Goal: Information Seeking & Learning: Learn about a topic

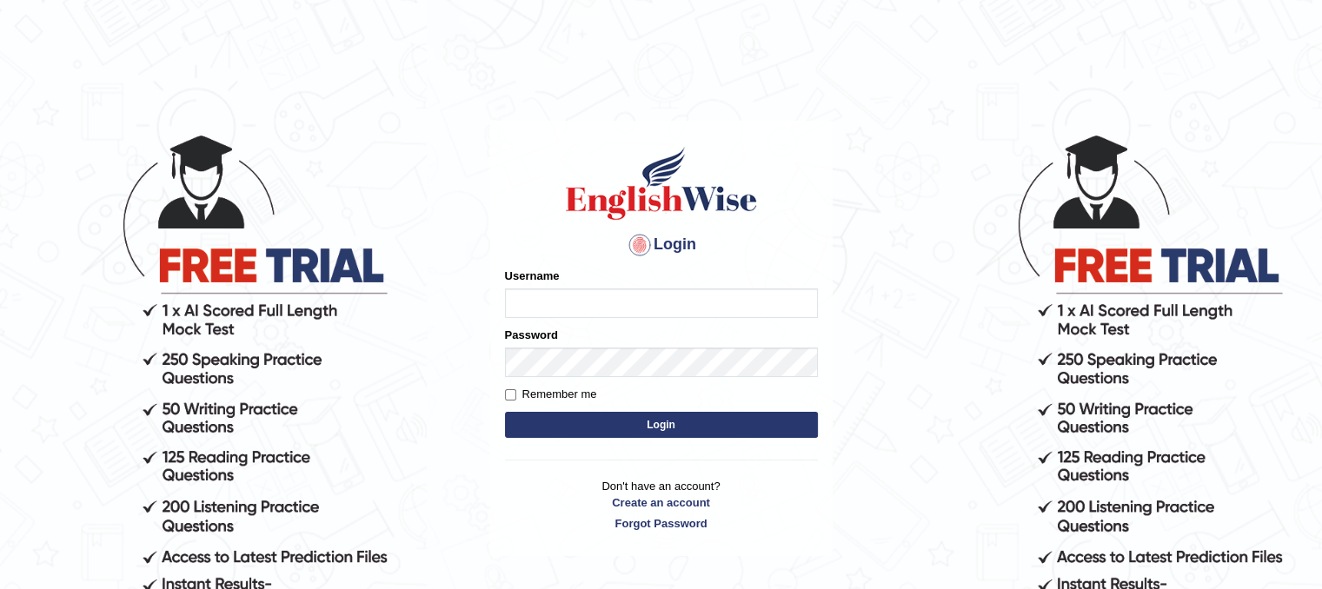
type input "Mannkang"
click at [760, 421] on button "Login" at bounding box center [661, 425] width 313 height 26
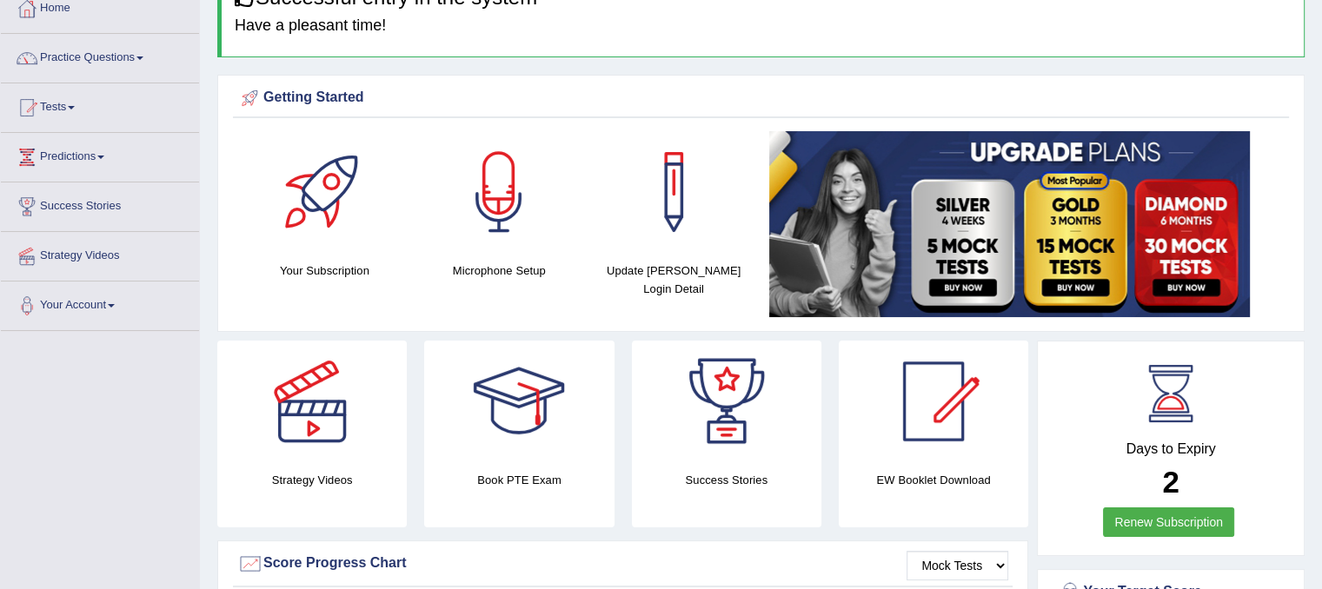
scroll to position [52, 0]
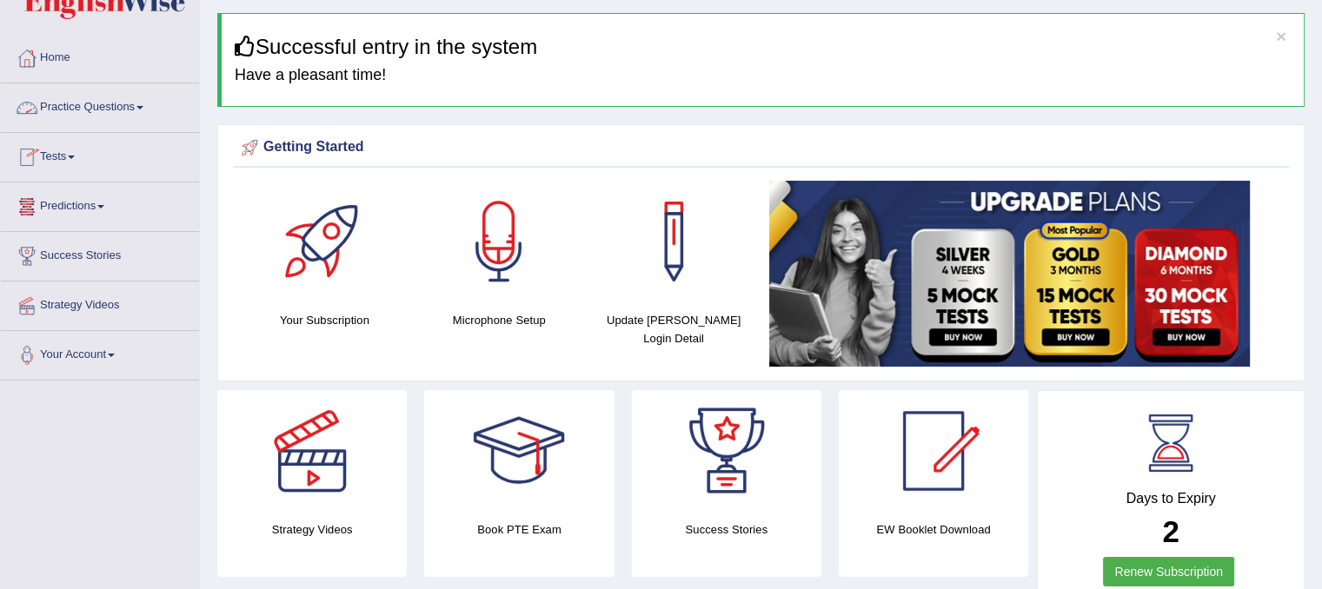
click at [110, 107] on link "Practice Questions" at bounding box center [100, 104] width 198 height 43
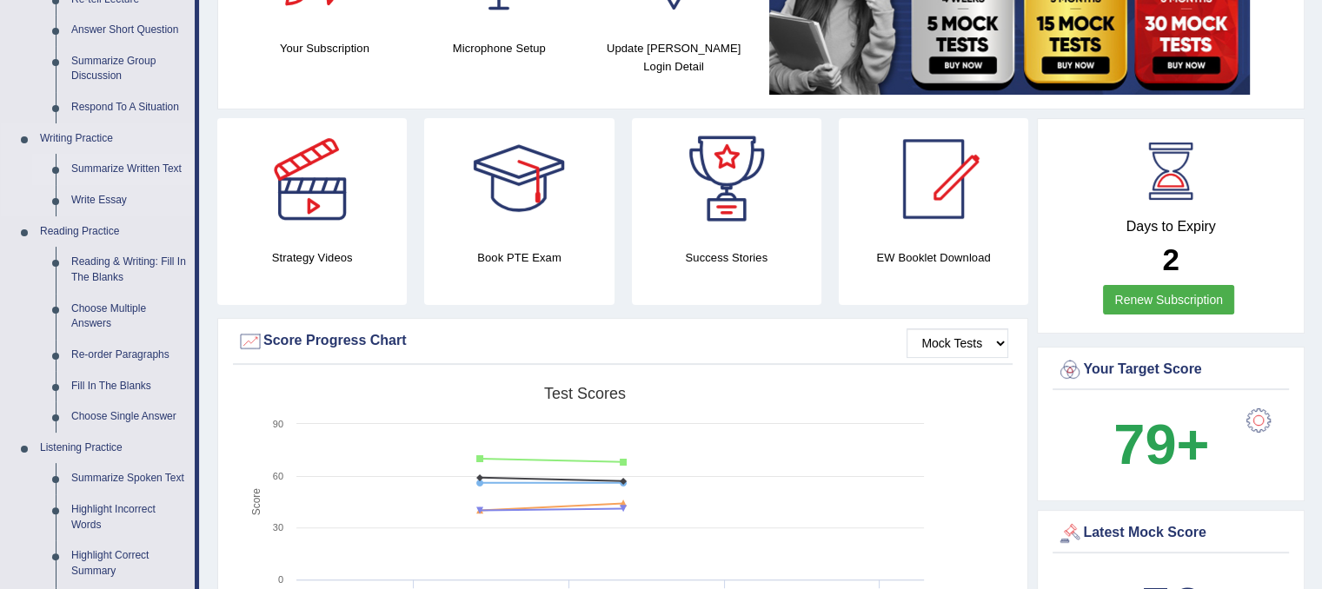
scroll to position [400, 0]
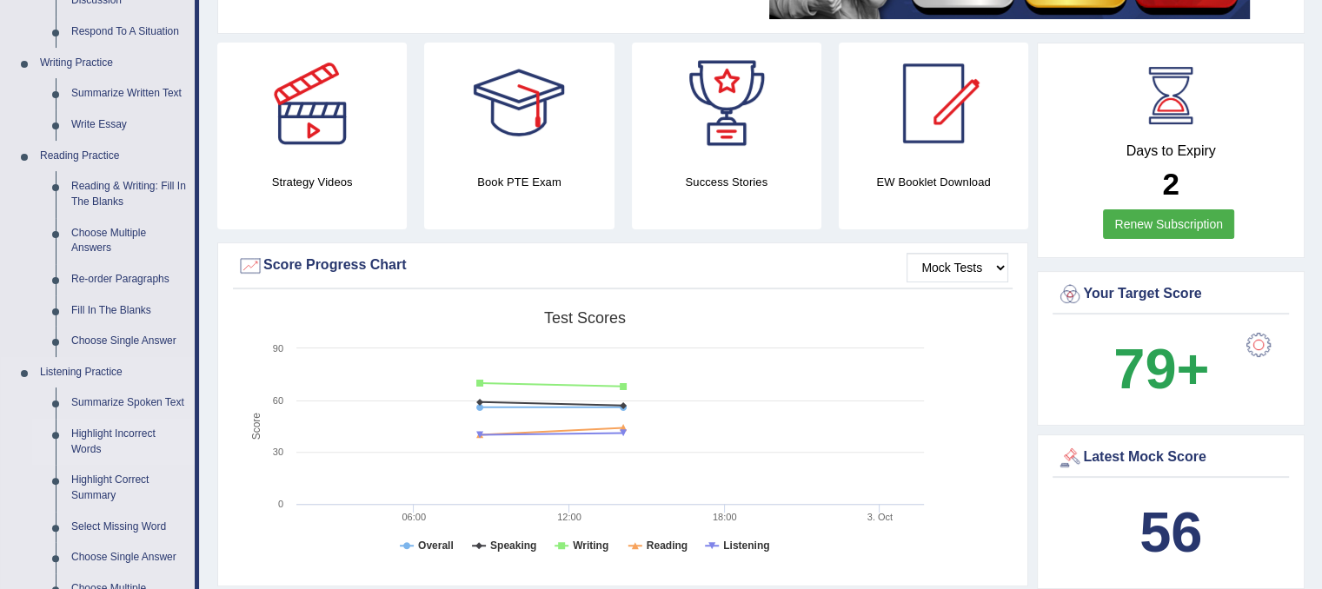
click at [101, 435] on link "Highlight Incorrect Words" at bounding box center [128, 442] width 131 height 46
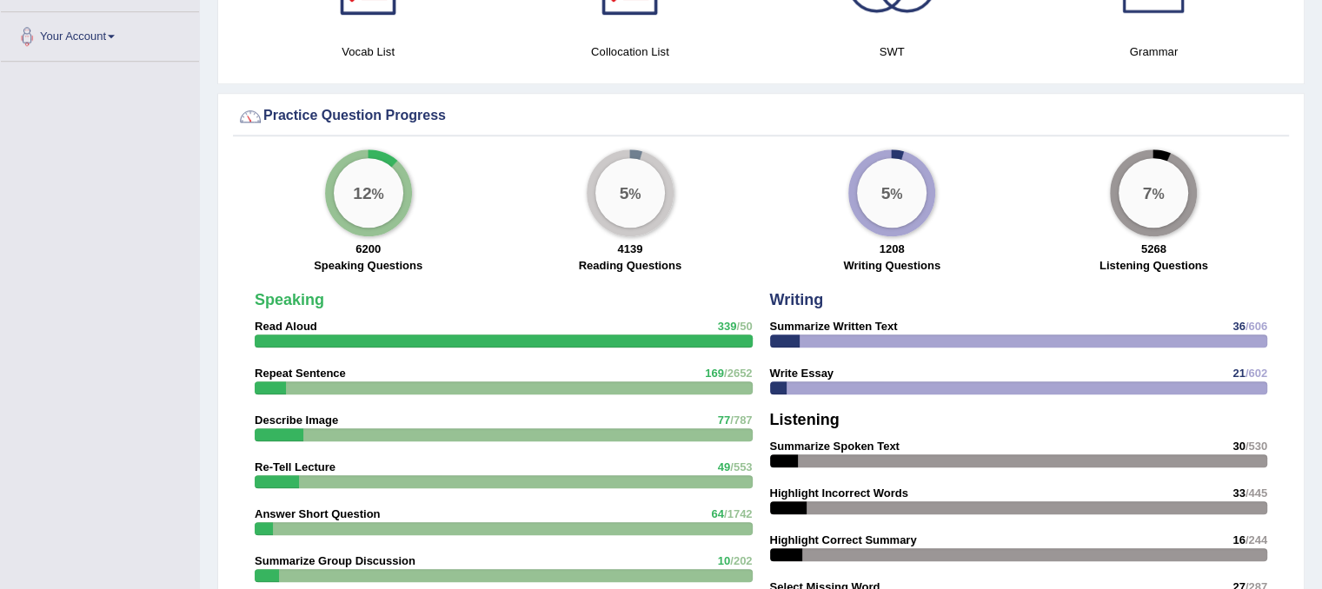
scroll to position [1324, 0]
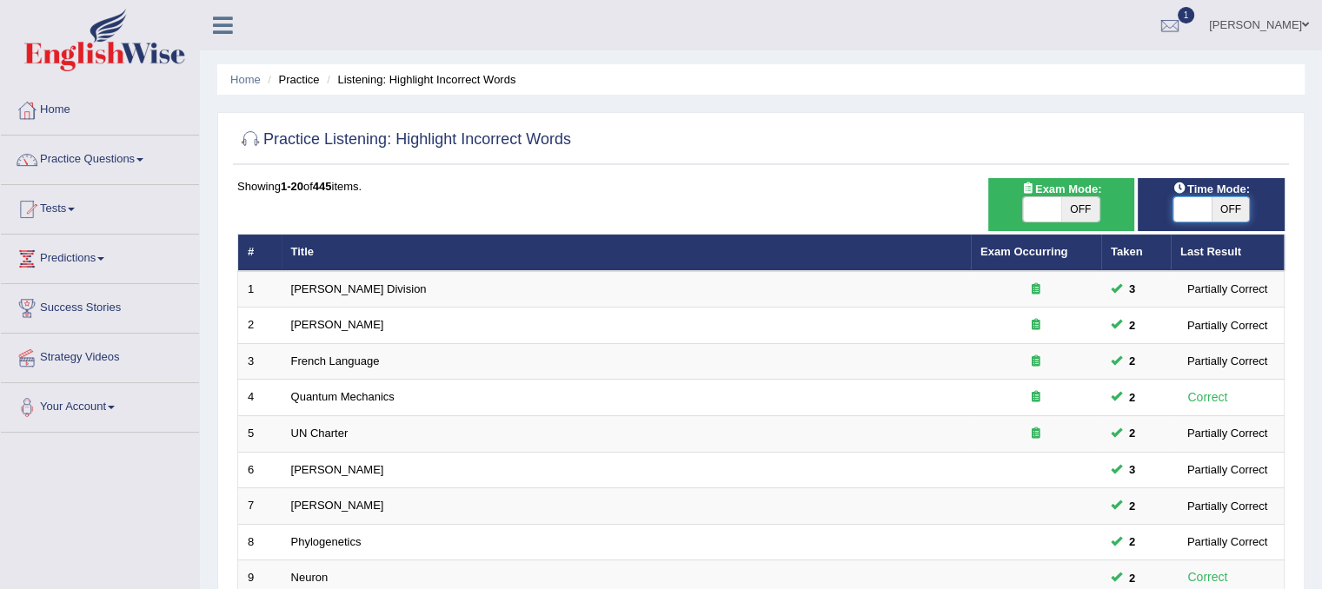
click at [1182, 216] on span at bounding box center [1192, 209] width 38 height 24
checkbox input "true"
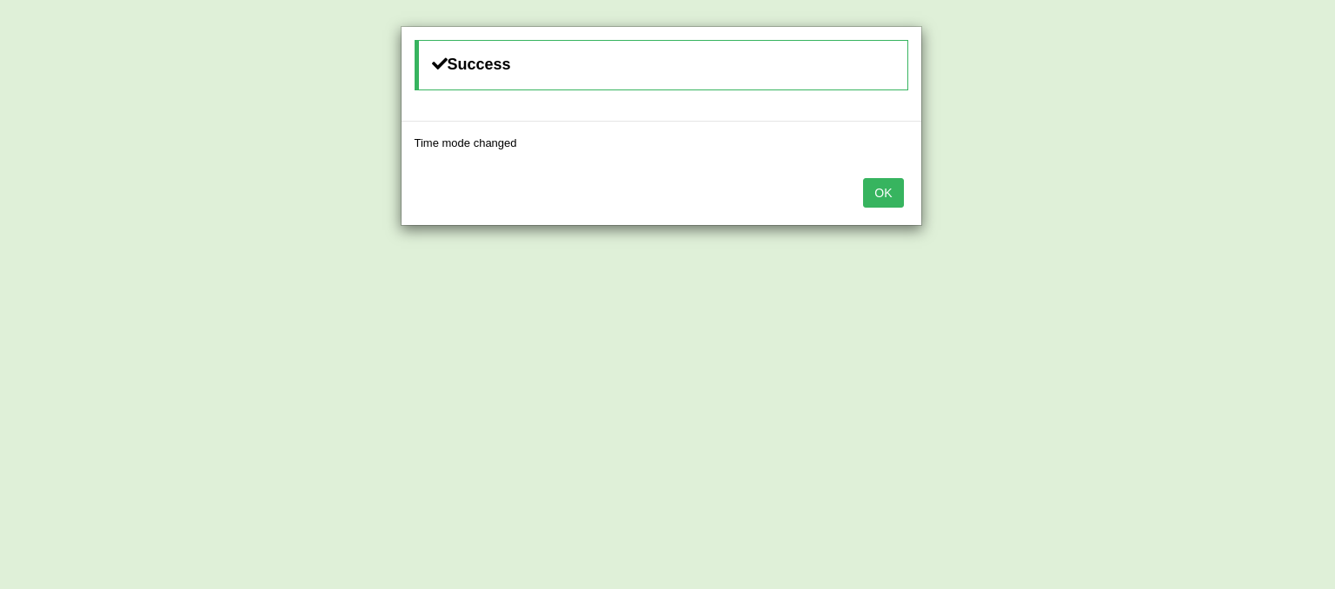
click at [890, 199] on button "OK" at bounding box center [883, 193] width 40 height 30
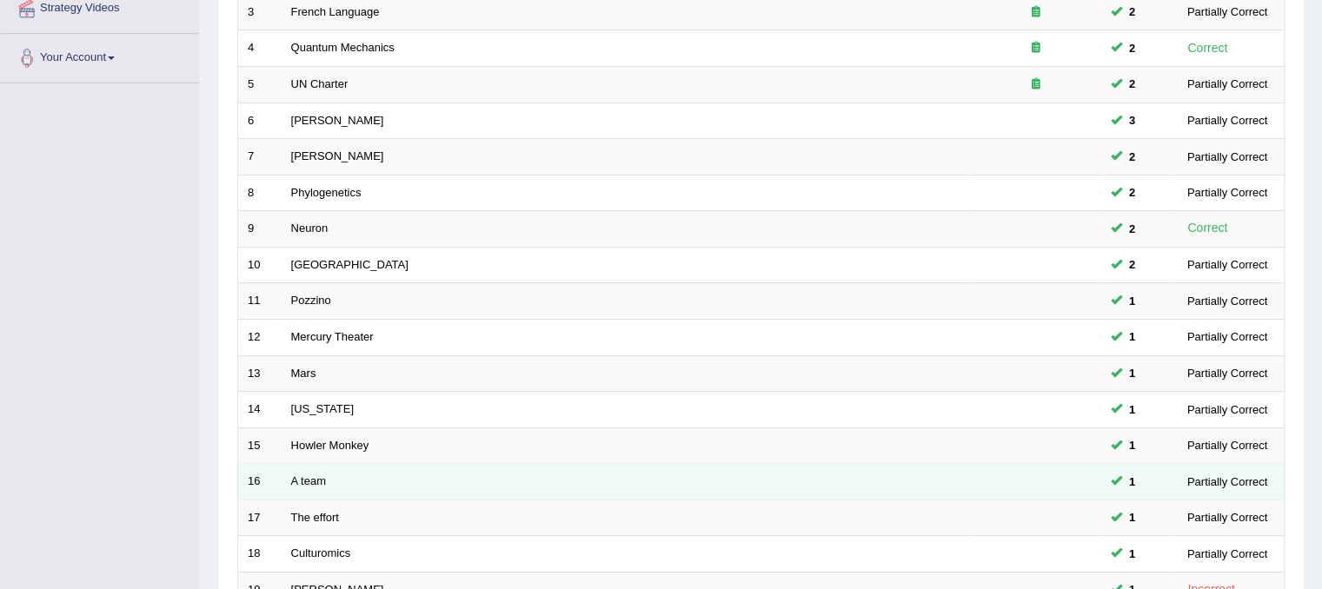
scroll to position [521, 0]
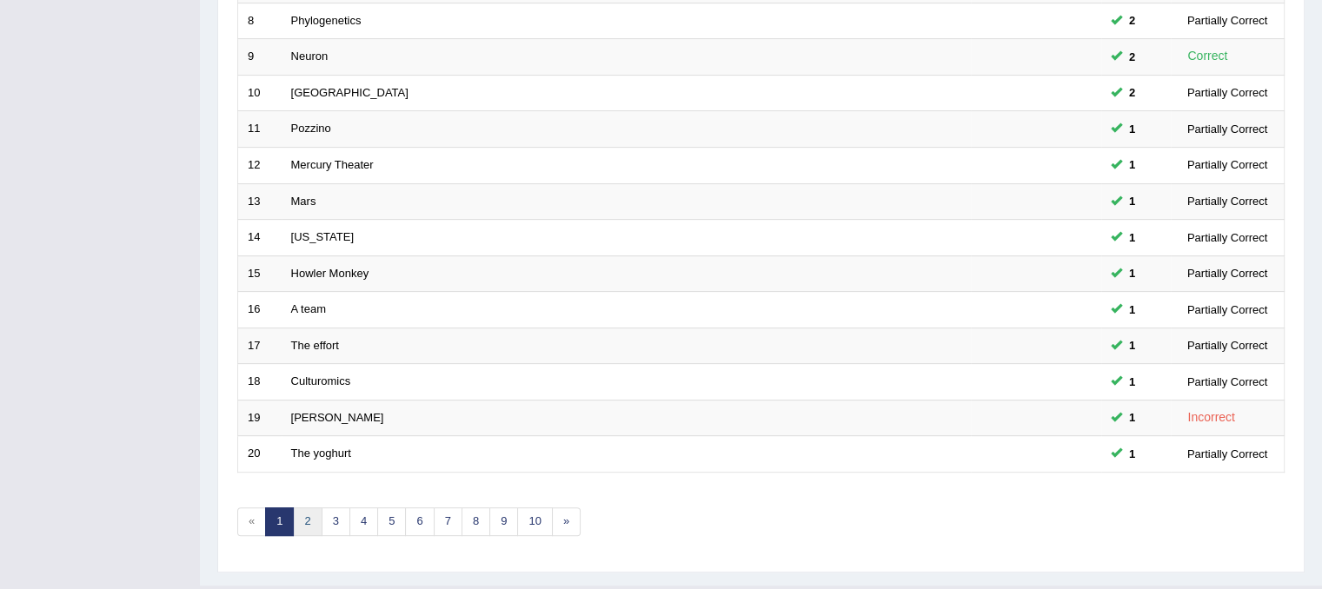
click at [309, 521] on link "2" at bounding box center [307, 522] width 29 height 29
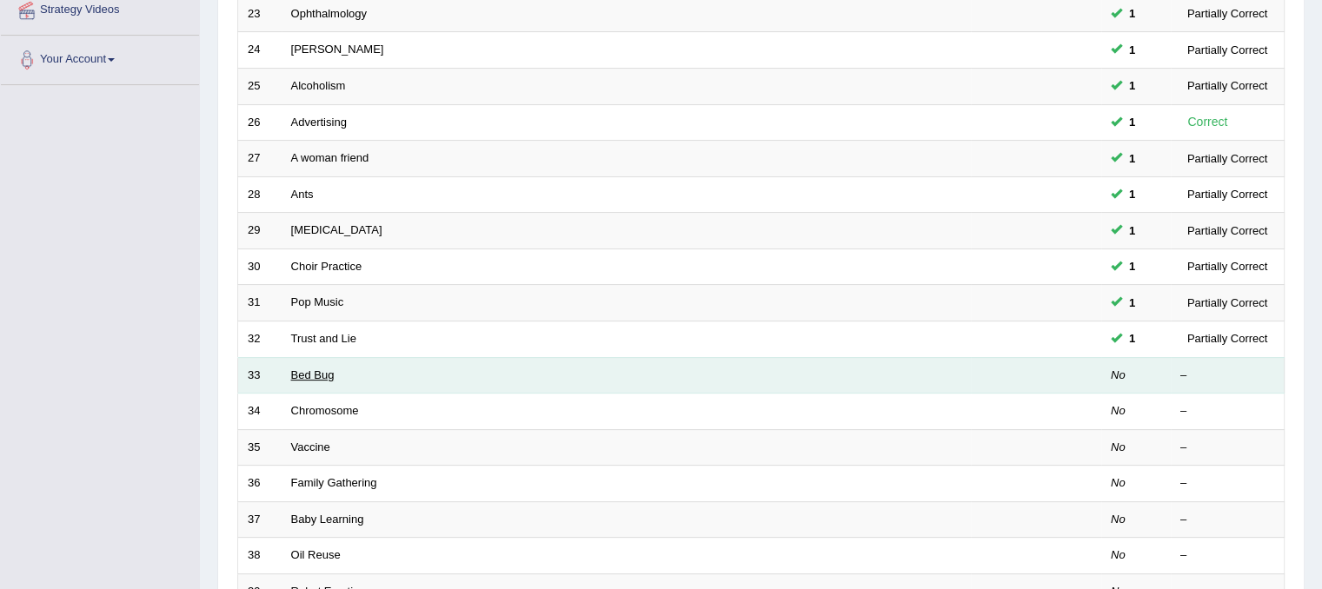
click at [314, 369] on link "Bed Bug" at bounding box center [312, 375] width 43 height 13
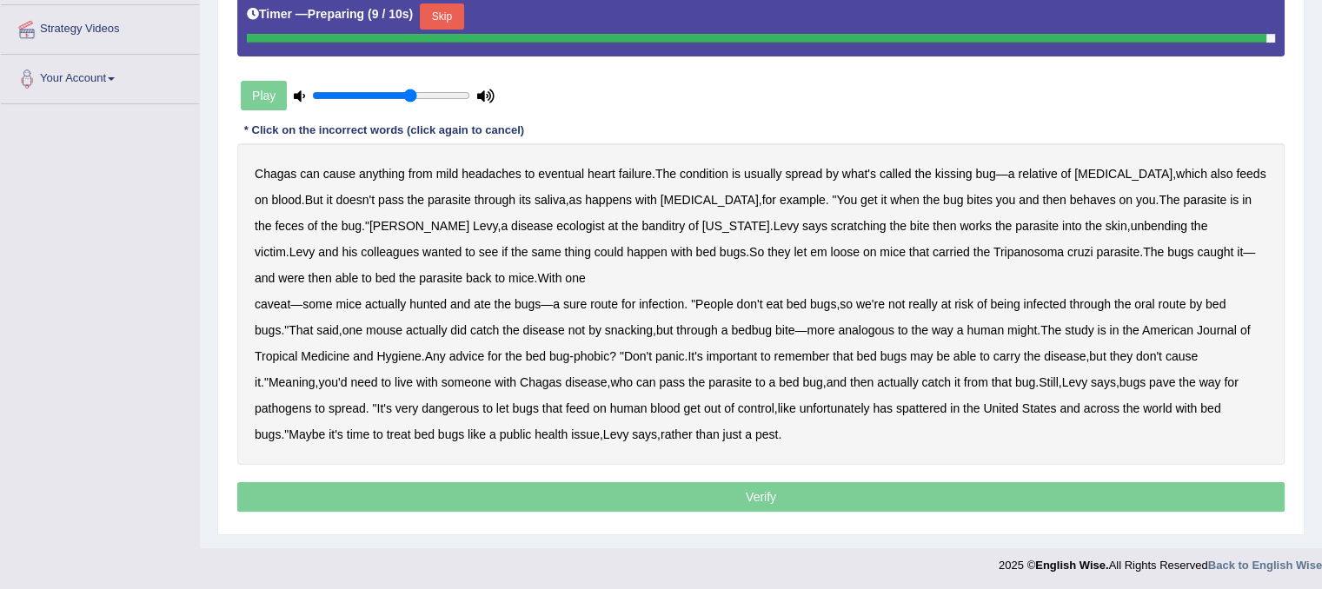
scroll to position [325, 0]
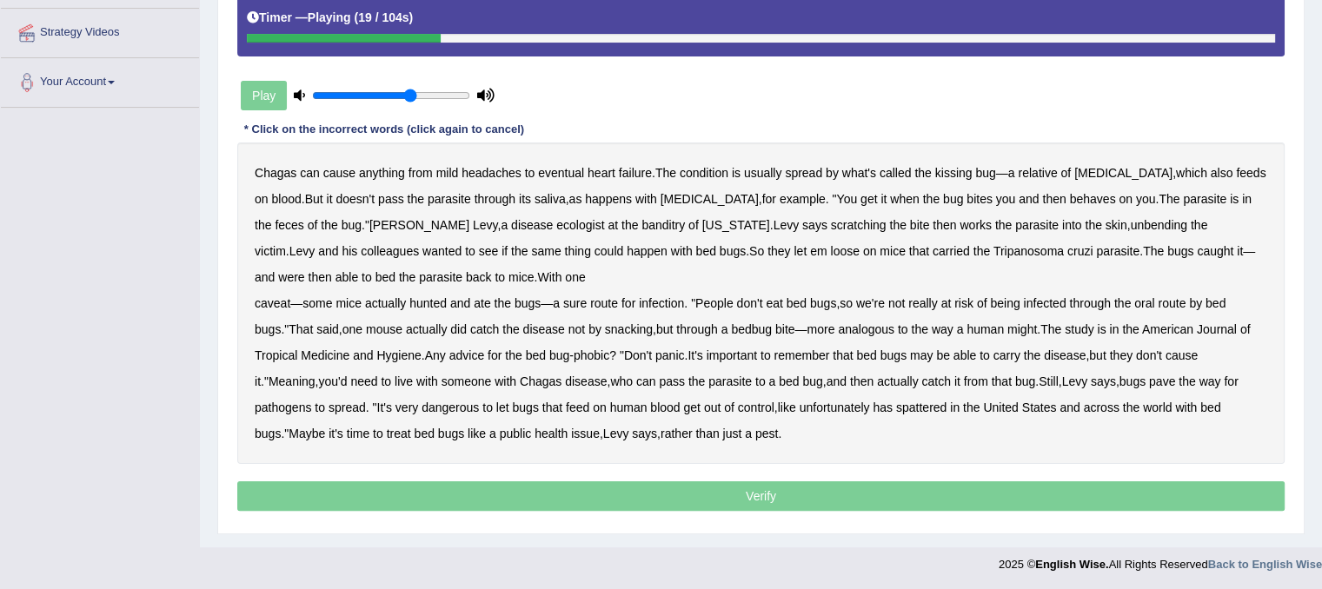
click at [1070, 199] on b "behaves" at bounding box center [1093, 199] width 46 height 14
click at [641, 223] on b "banditry" at bounding box center [662, 225] width 43 height 14
click at [1130, 223] on b "unbending" at bounding box center [1158, 225] width 56 height 14
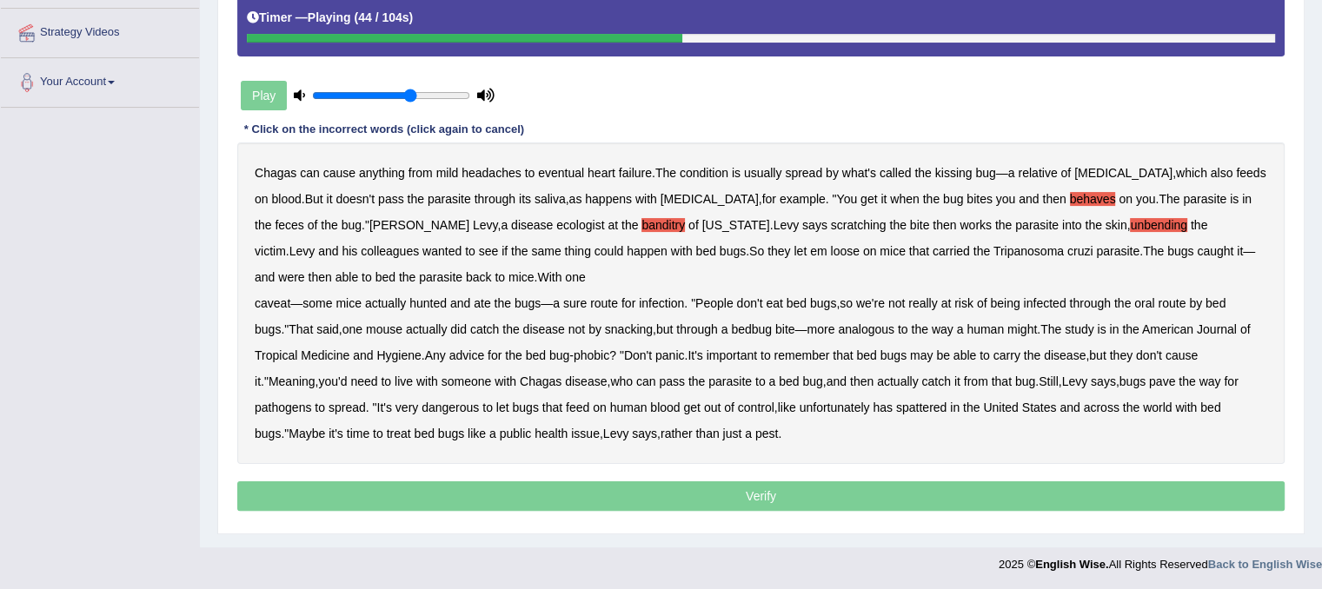
click at [375, 273] on b "bed" at bounding box center [385, 277] width 20 height 14
click at [810, 355] on b "remember" at bounding box center [802, 356] width 56 height 14
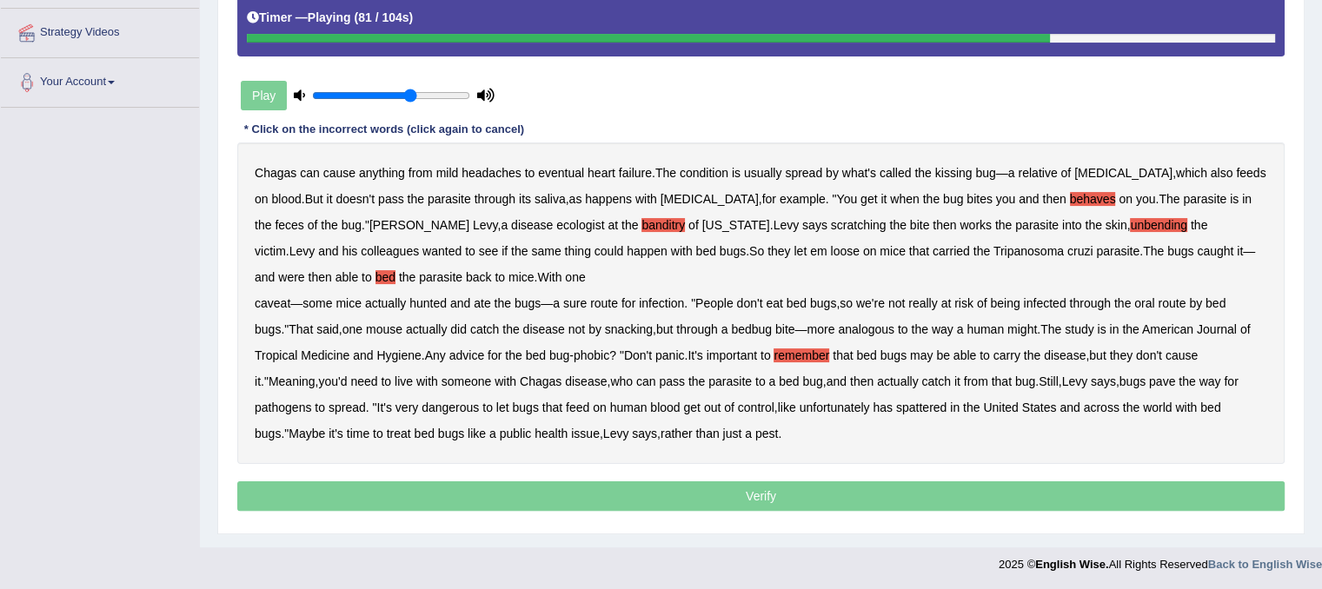
click at [797, 349] on b "remember" at bounding box center [802, 356] width 56 height 14
click at [923, 405] on b "spattered" at bounding box center [921, 408] width 50 height 14
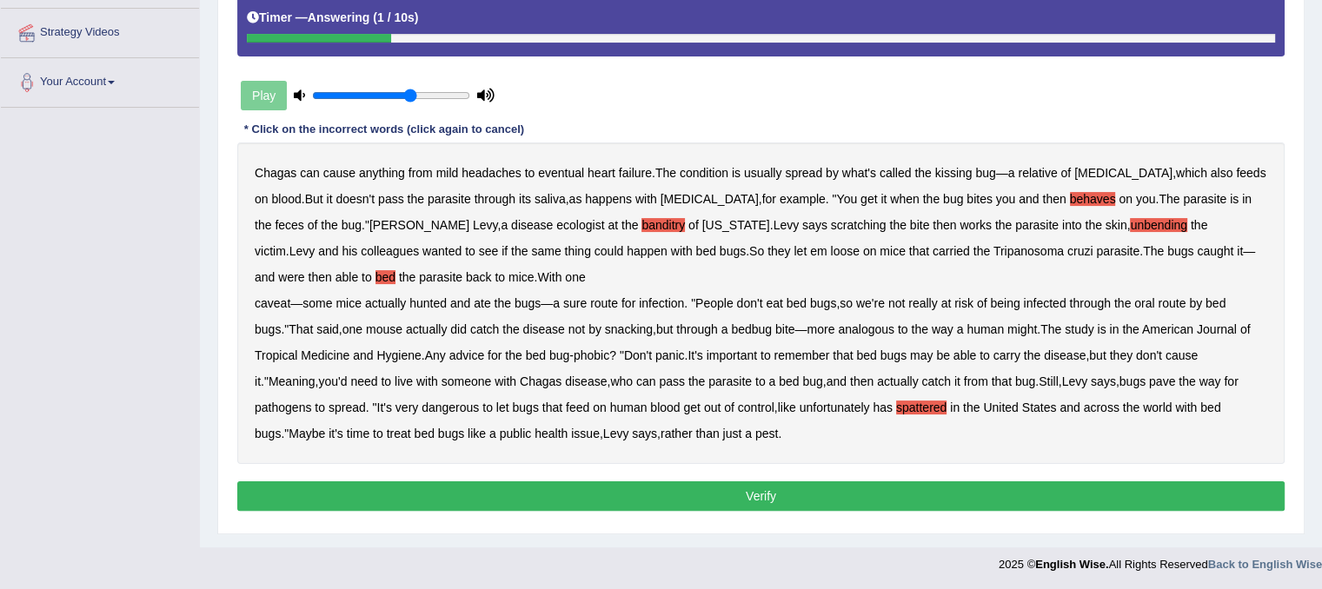
click at [584, 488] on button "Verify" at bounding box center [760, 497] width 1047 height 30
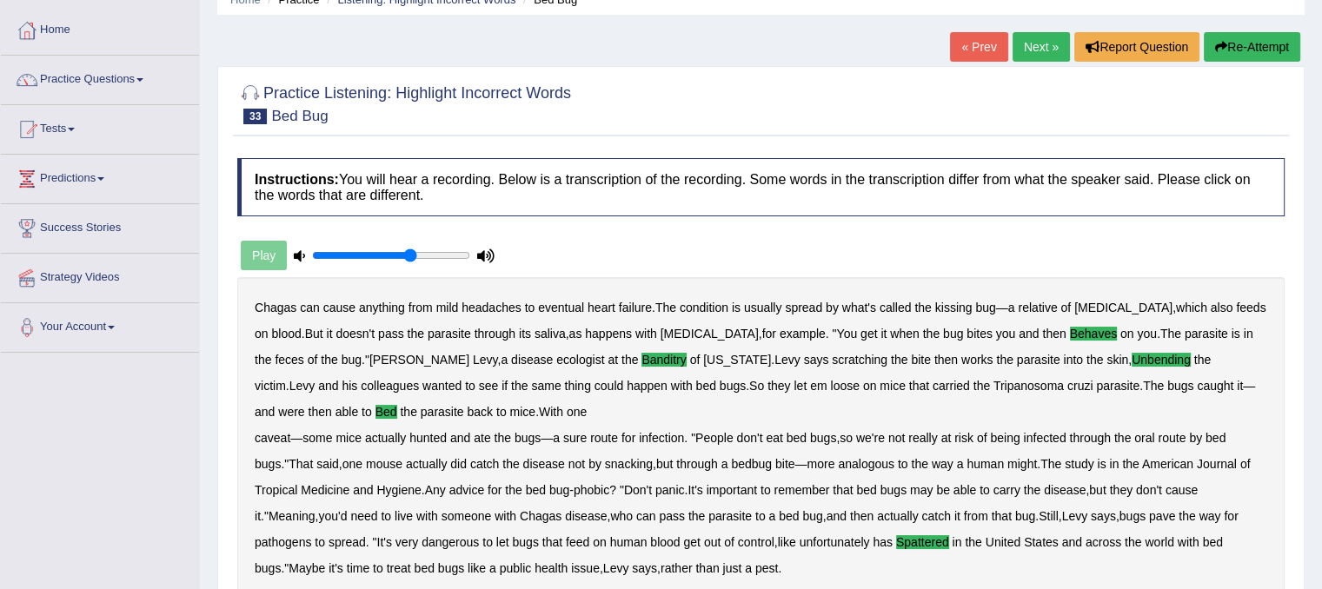
scroll to position [73, 0]
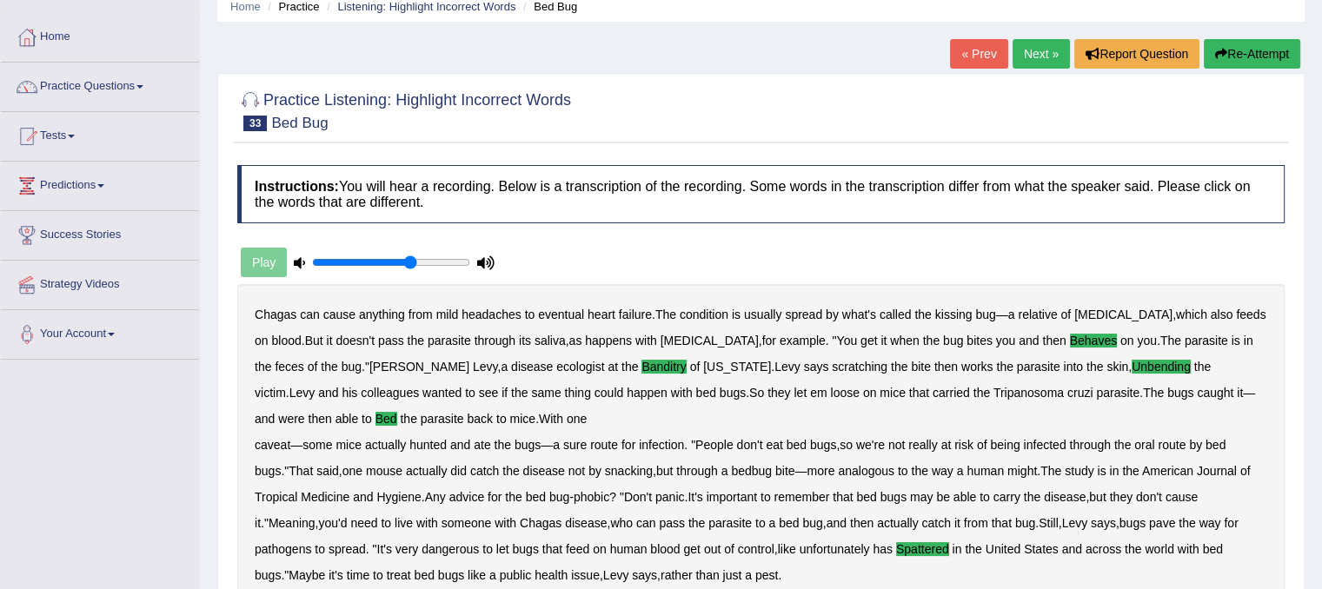
click at [1015, 52] on link "Next »" at bounding box center [1041, 54] width 57 height 30
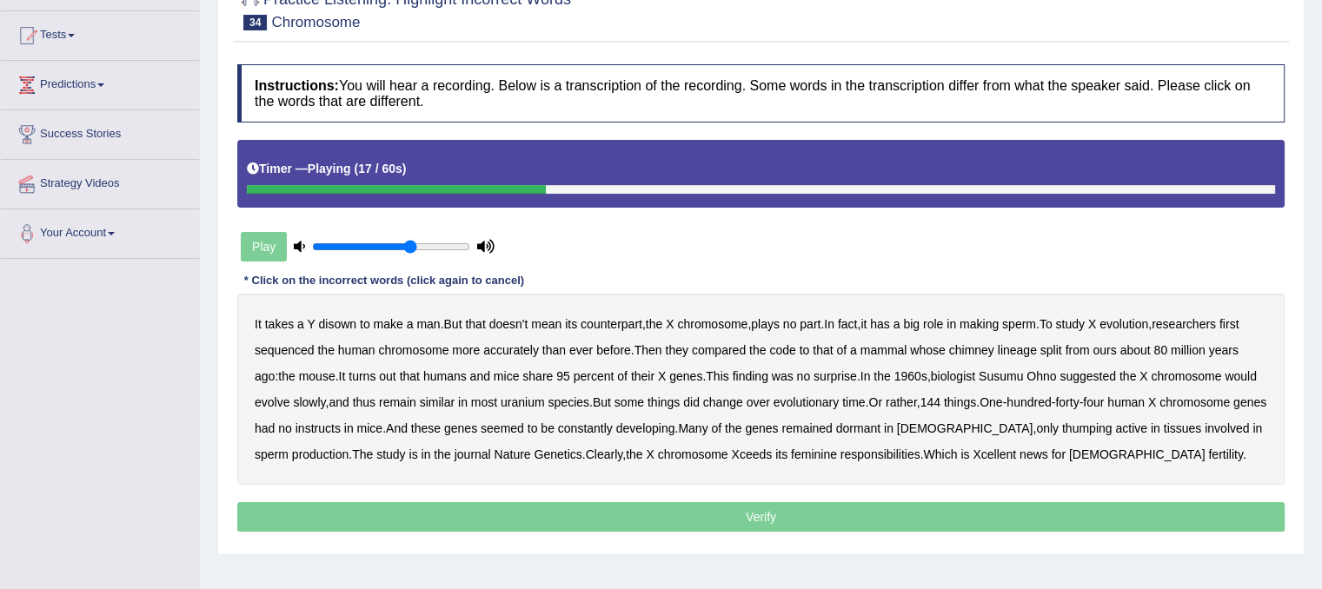
click at [965, 345] on b "chimney" at bounding box center [971, 350] width 45 height 14
click at [545, 401] on b "uranium" at bounding box center [523, 402] width 44 height 14
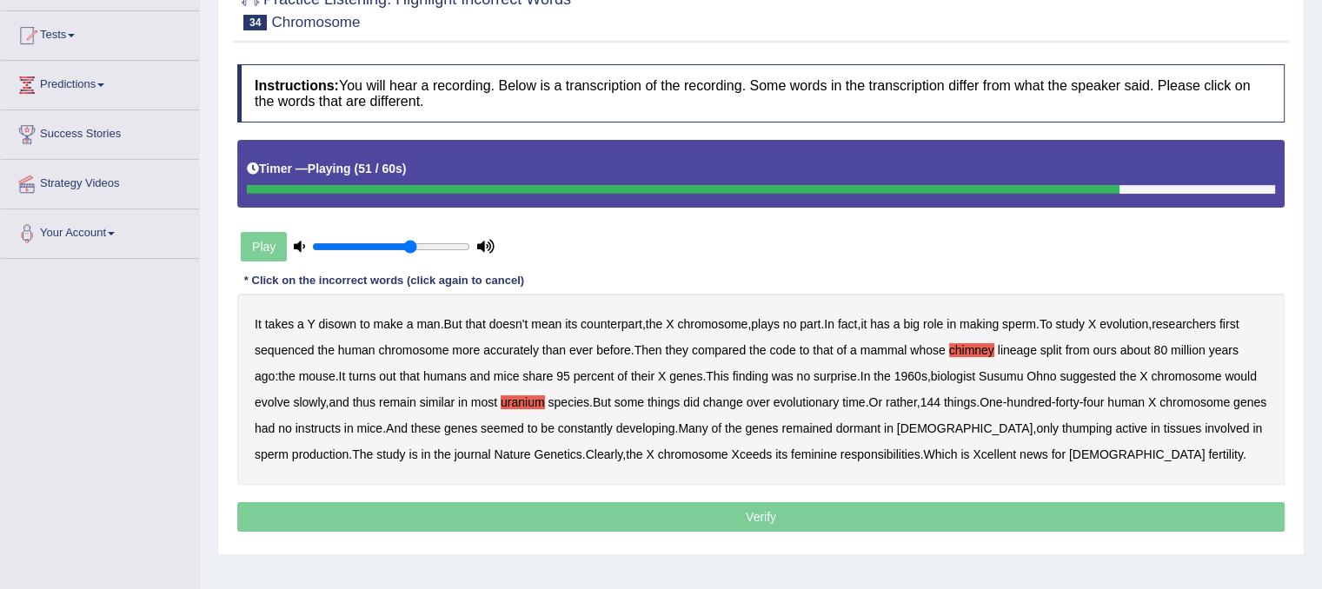
click at [1093, 428] on b "thumping" at bounding box center [1087, 429] width 50 height 14
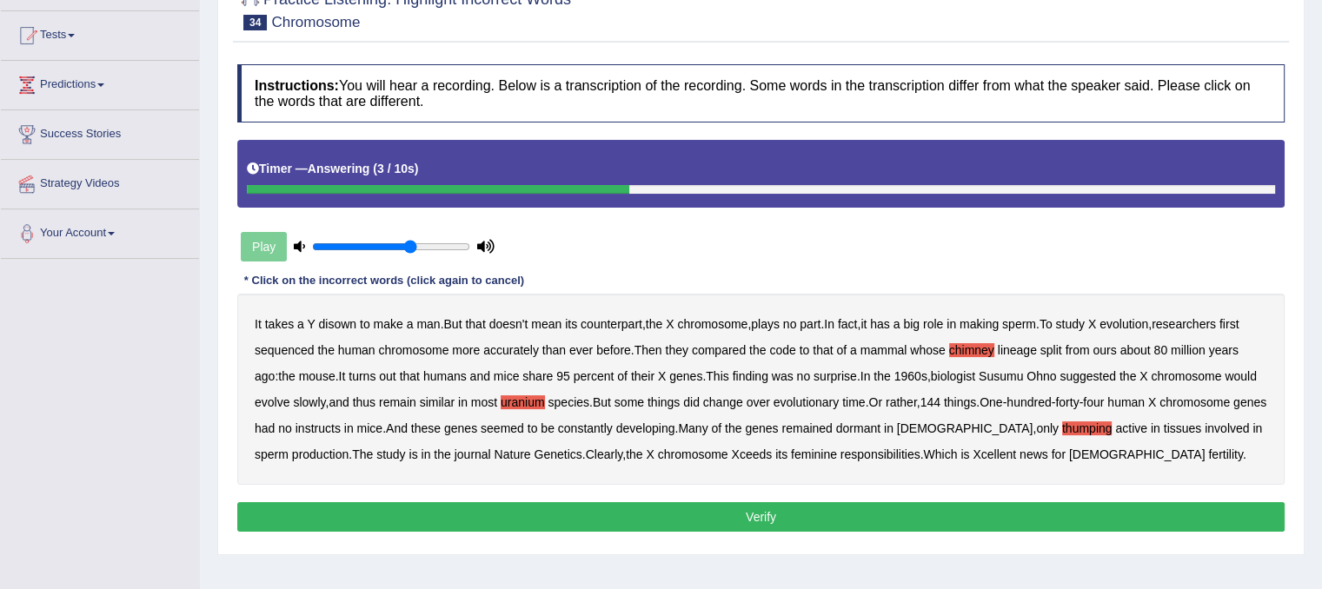
click at [837, 451] on b "feminine" at bounding box center [814, 455] width 46 height 14
click at [847, 518] on button "Verify" at bounding box center [760, 517] width 1047 height 30
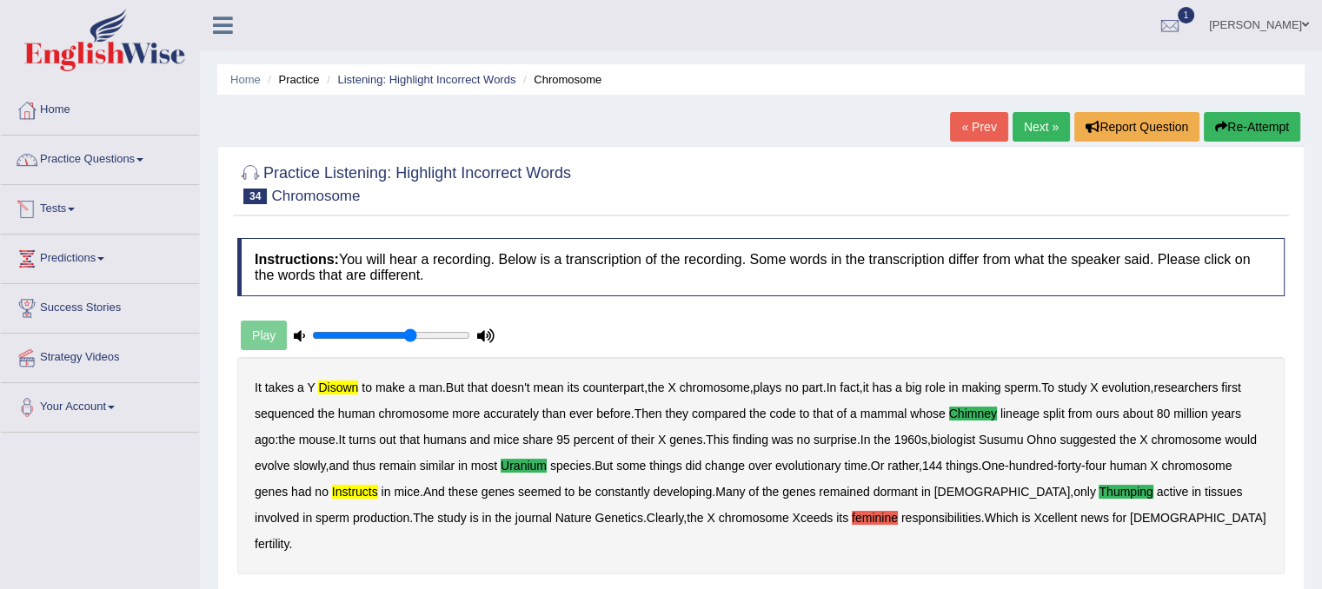
click at [86, 168] on link "Practice Questions" at bounding box center [100, 157] width 198 height 43
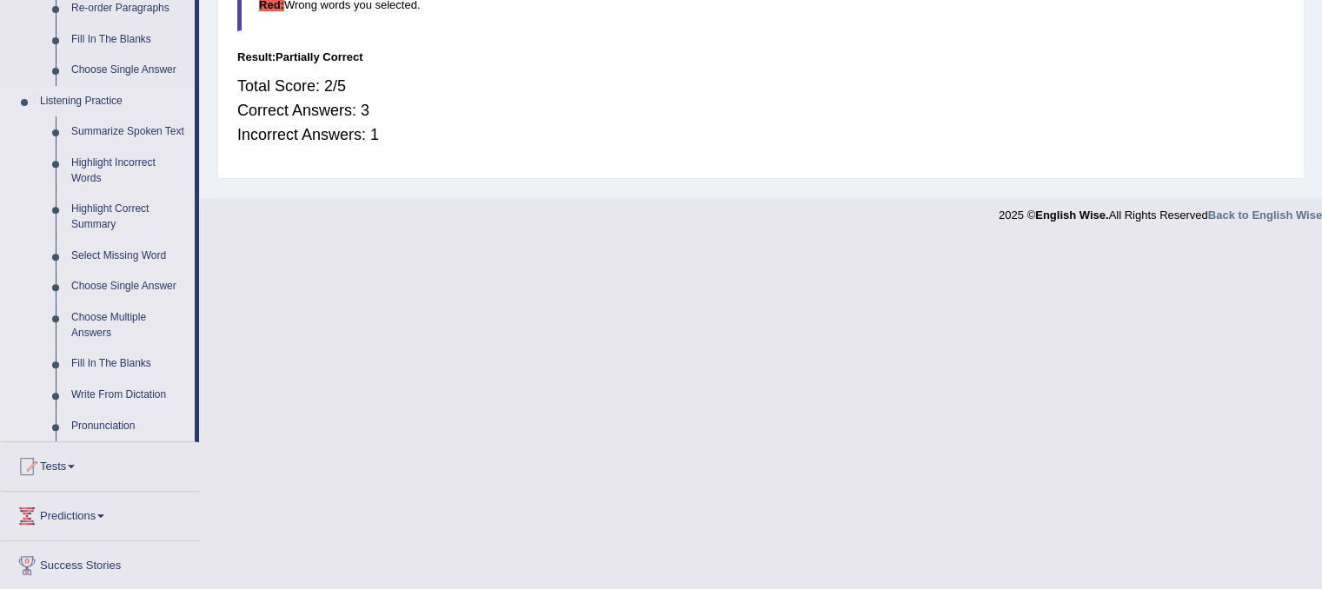
scroll to position [695, 0]
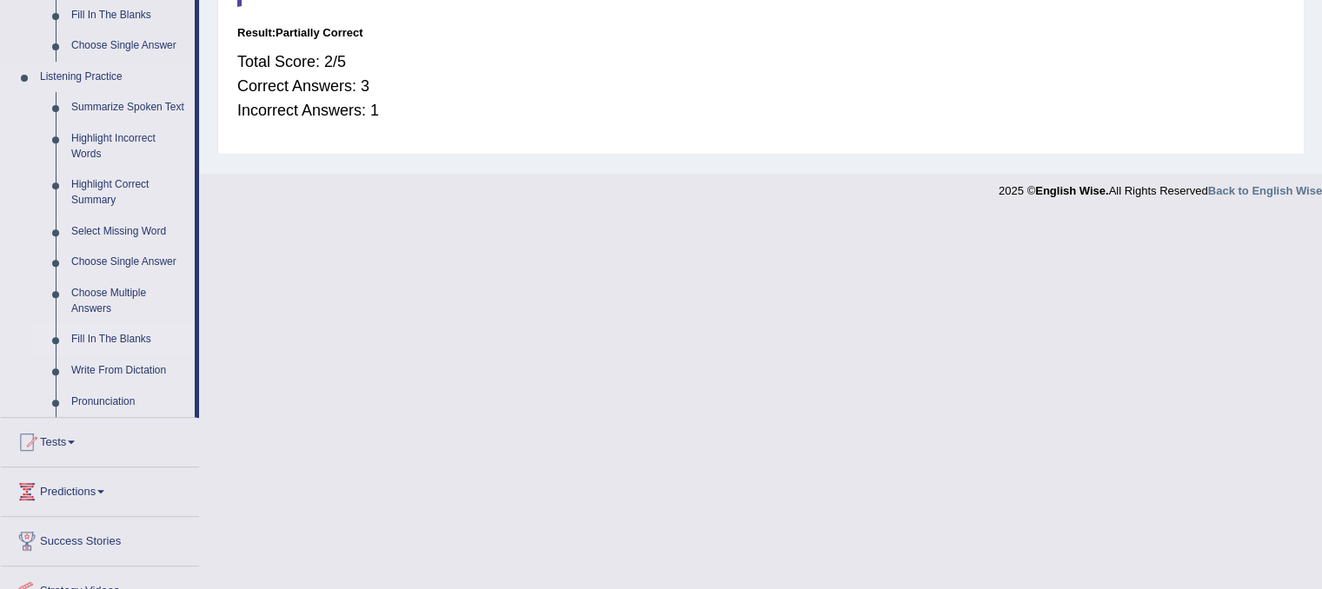
click at [125, 333] on link "Fill In The Blanks" at bounding box center [128, 339] width 131 height 31
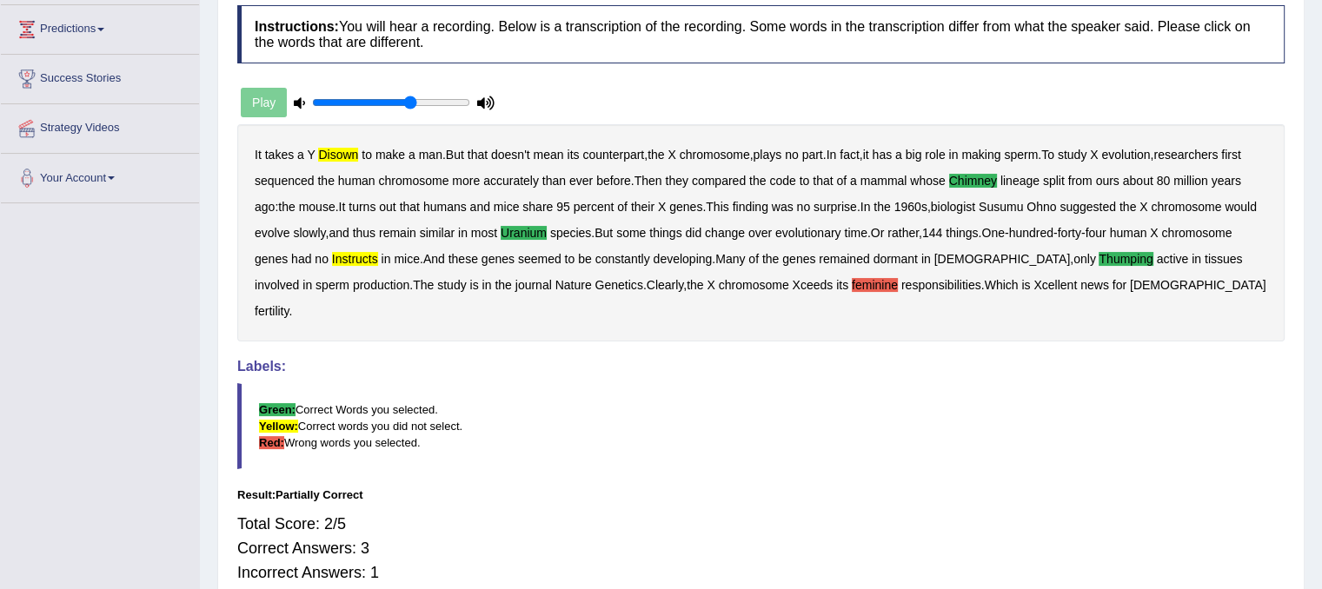
scroll to position [323, 0]
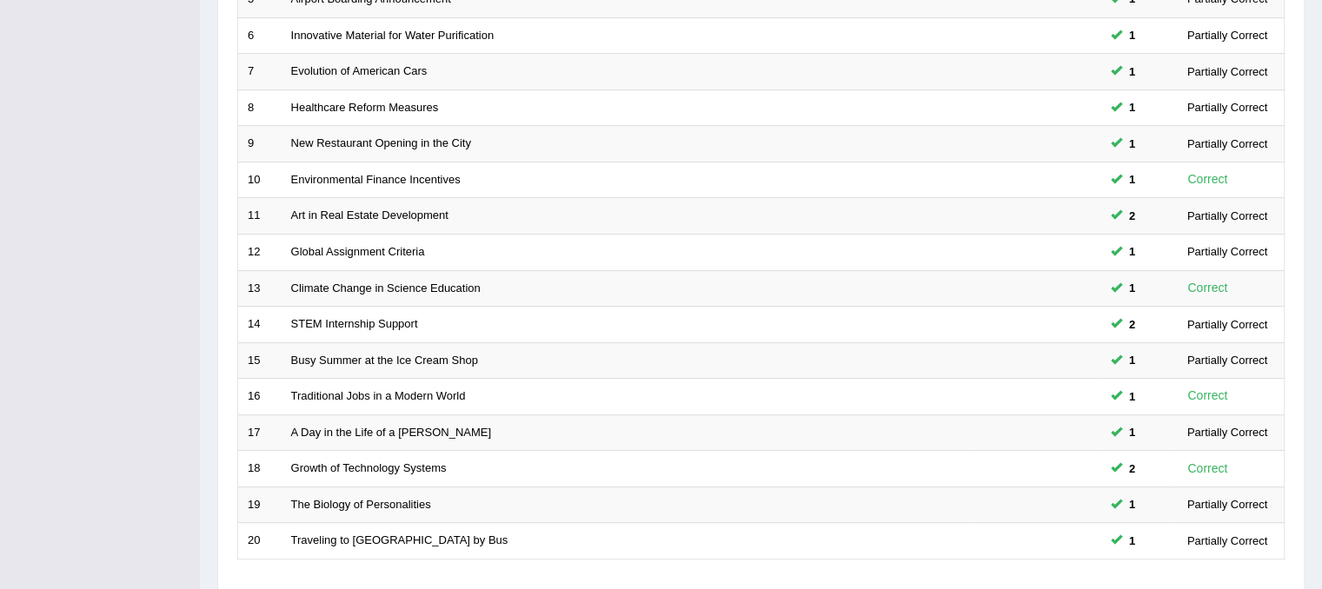
scroll to position [556, 0]
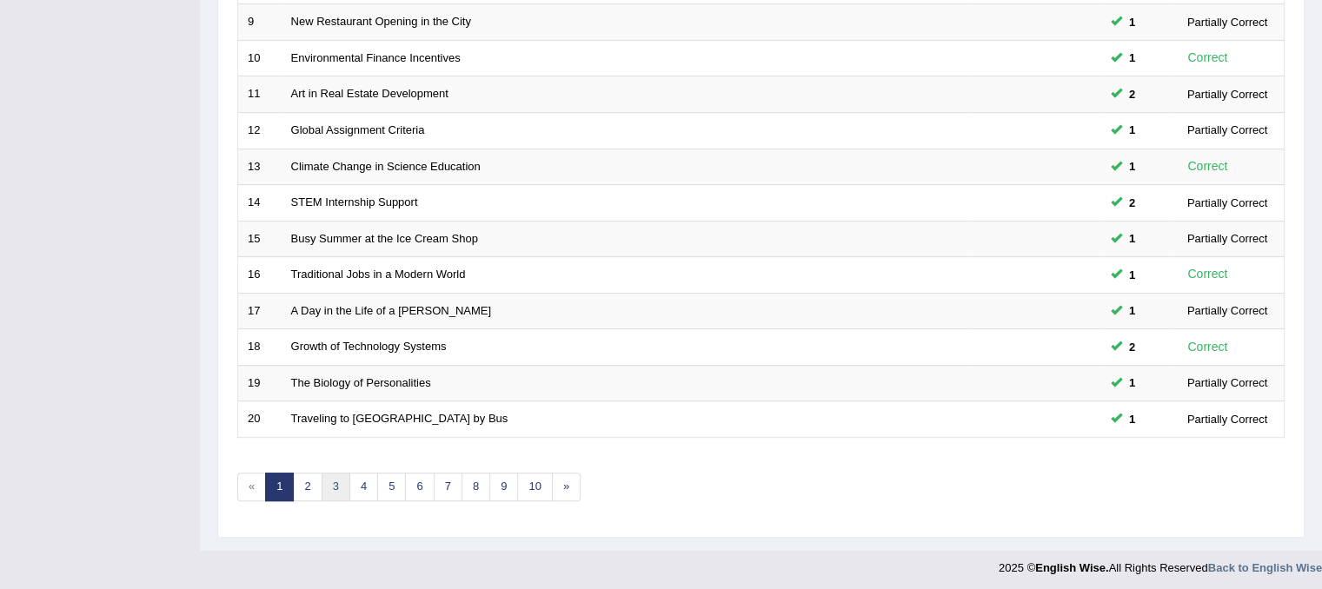
click at [337, 482] on link "3" at bounding box center [336, 487] width 29 height 29
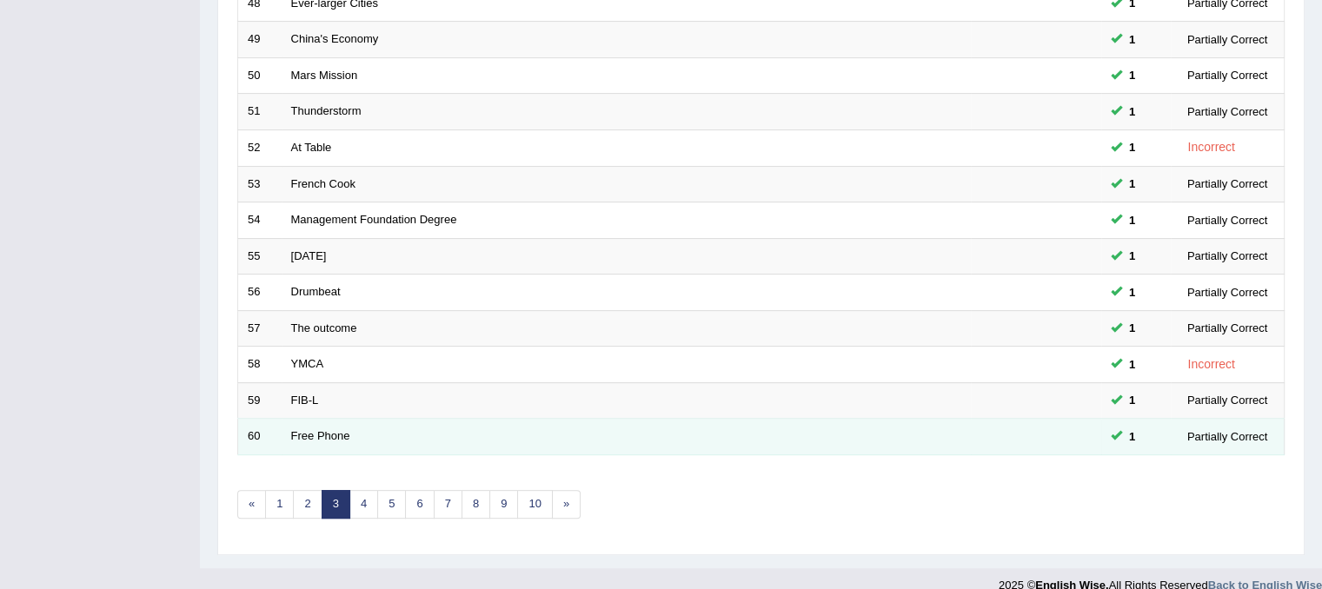
scroll to position [556, 0]
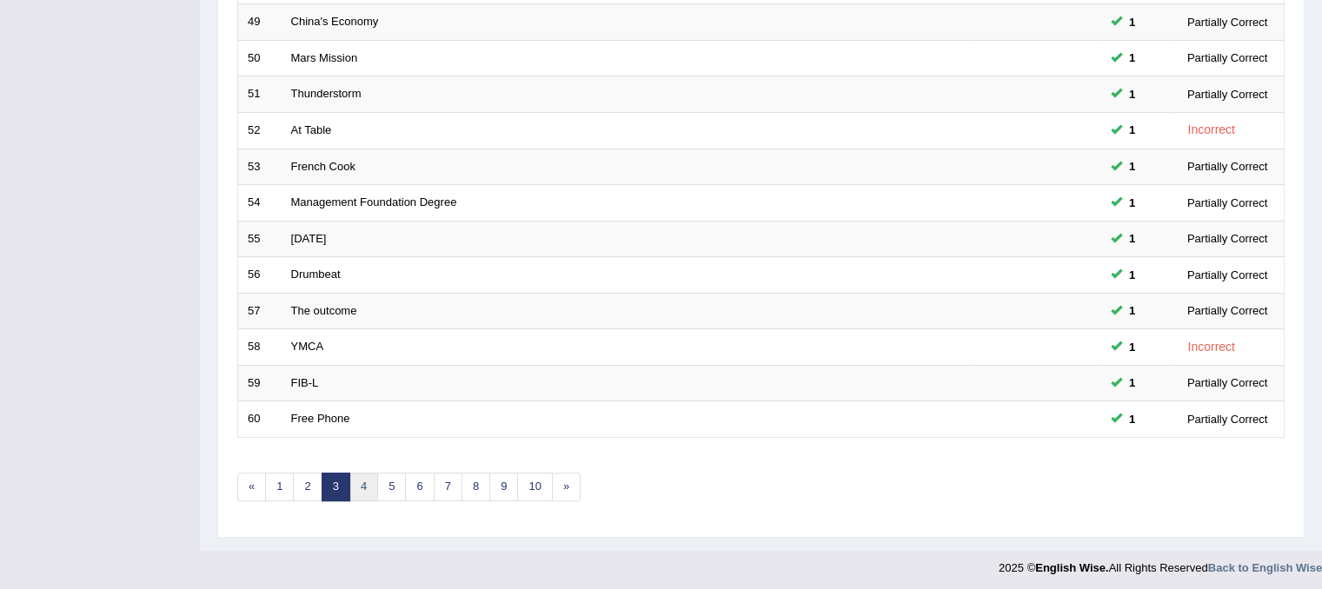
click at [363, 482] on link "4" at bounding box center [363, 487] width 29 height 29
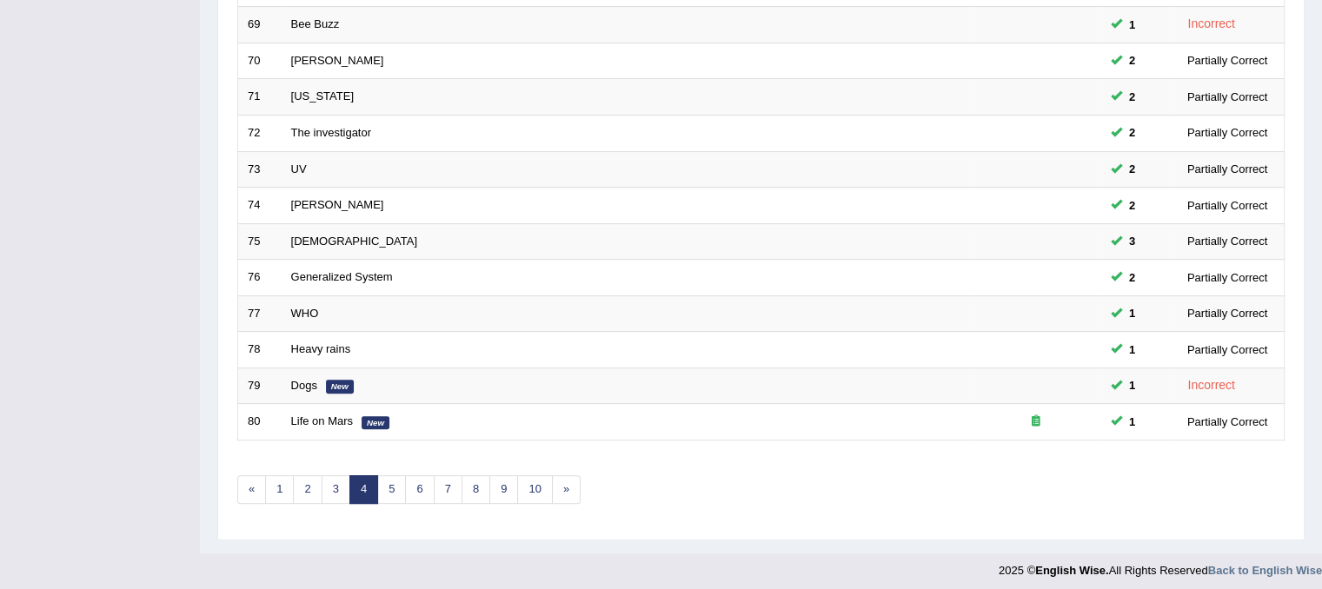
scroll to position [556, 0]
click at [393, 488] on link "5" at bounding box center [391, 487] width 29 height 29
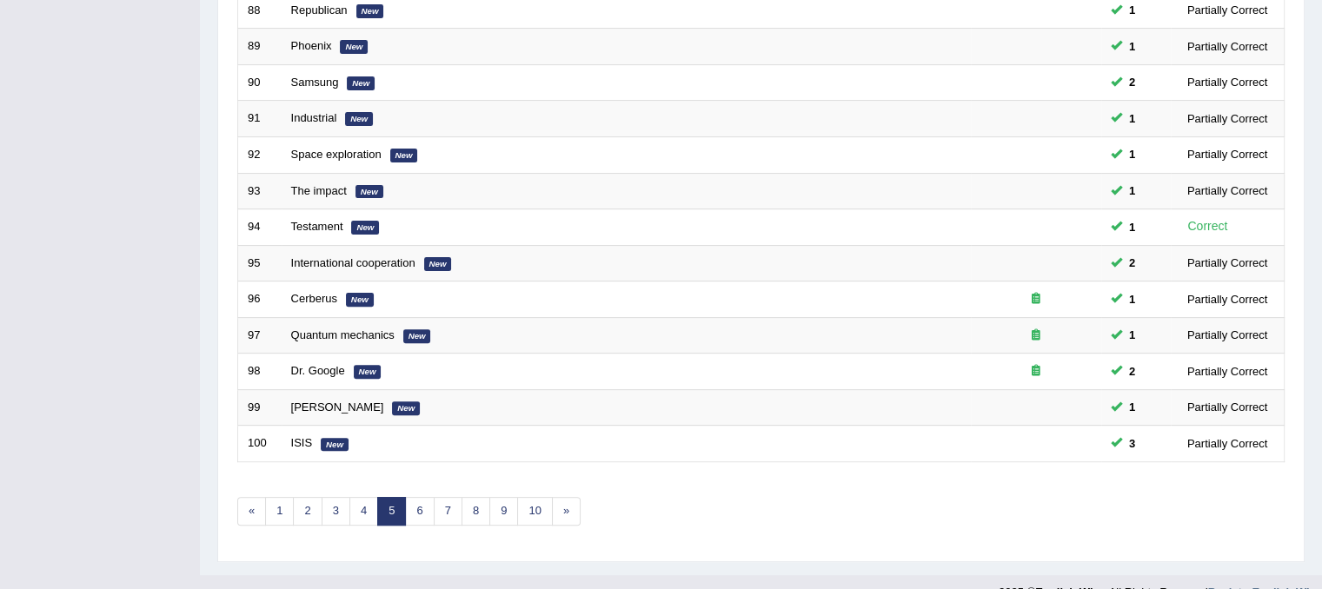
scroll to position [556, 0]
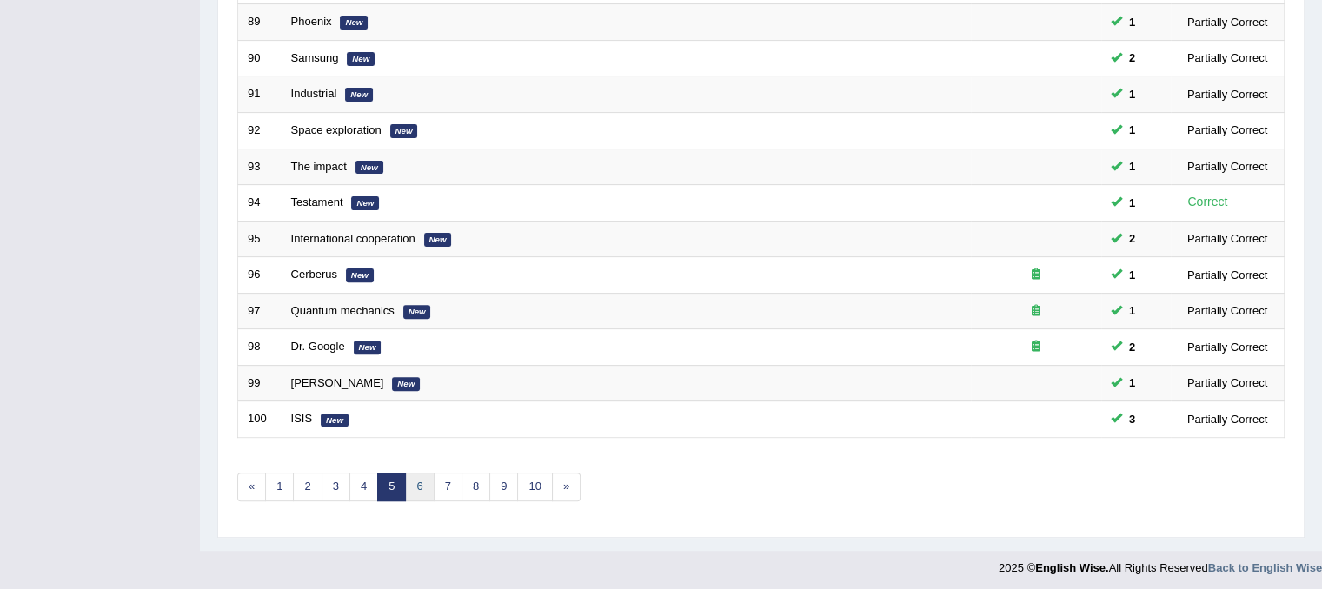
click at [422, 484] on link "6" at bounding box center [419, 487] width 29 height 29
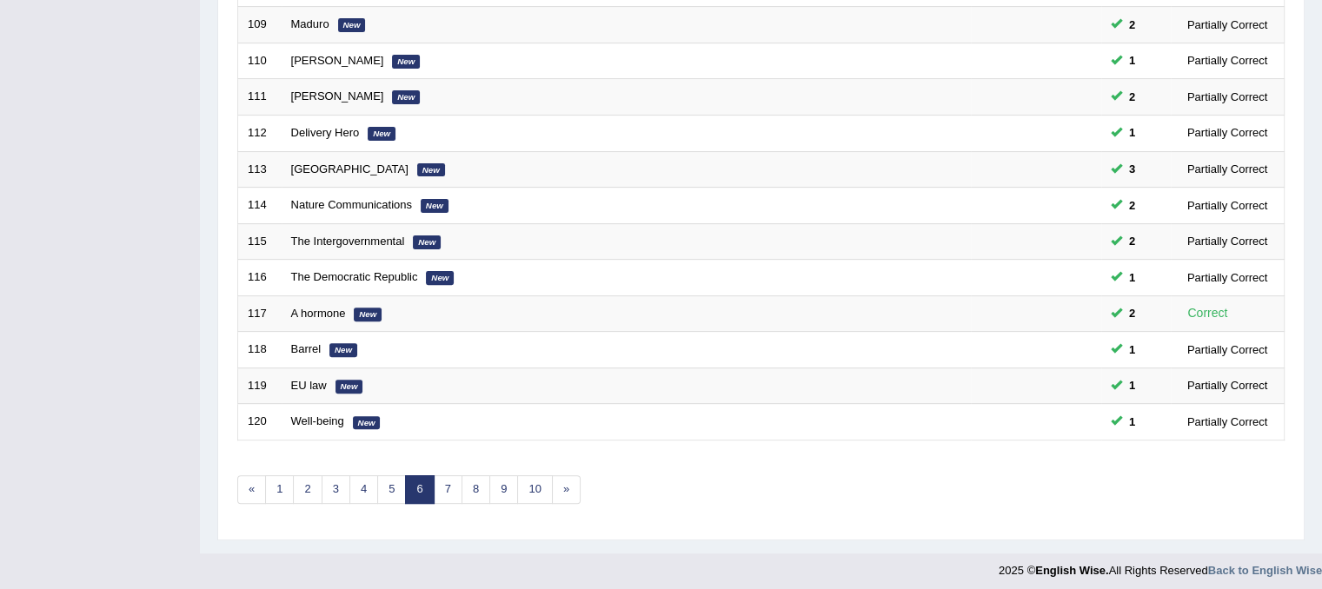
scroll to position [556, 0]
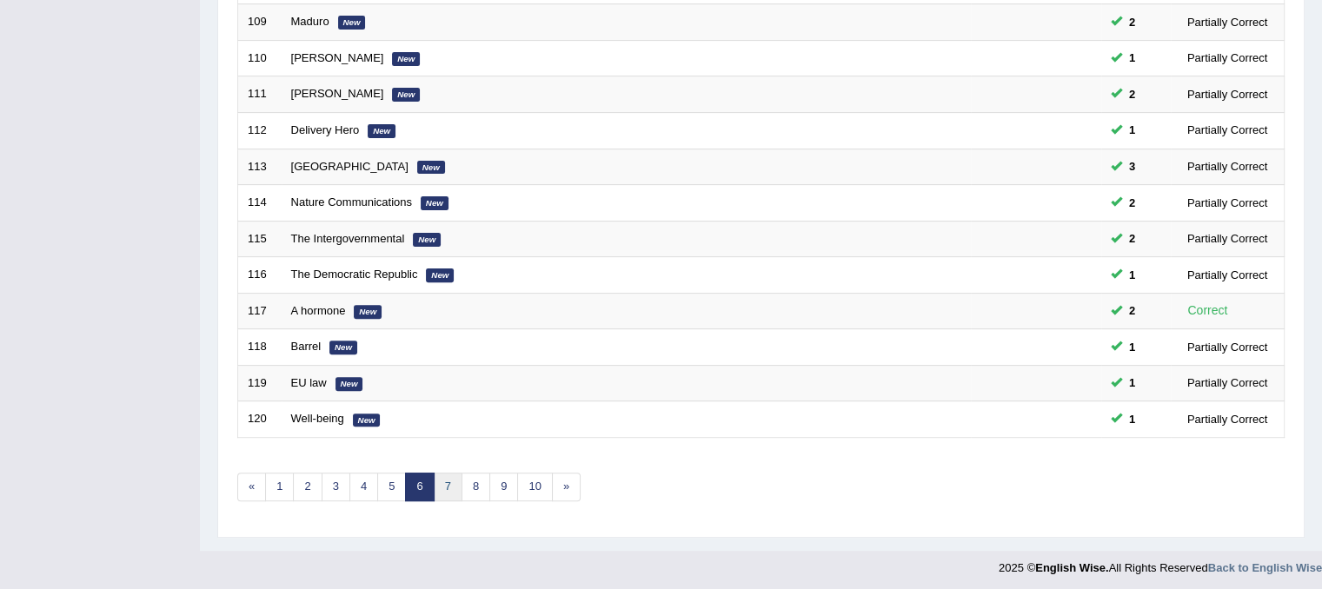
click at [451, 488] on link "7" at bounding box center [448, 487] width 29 height 29
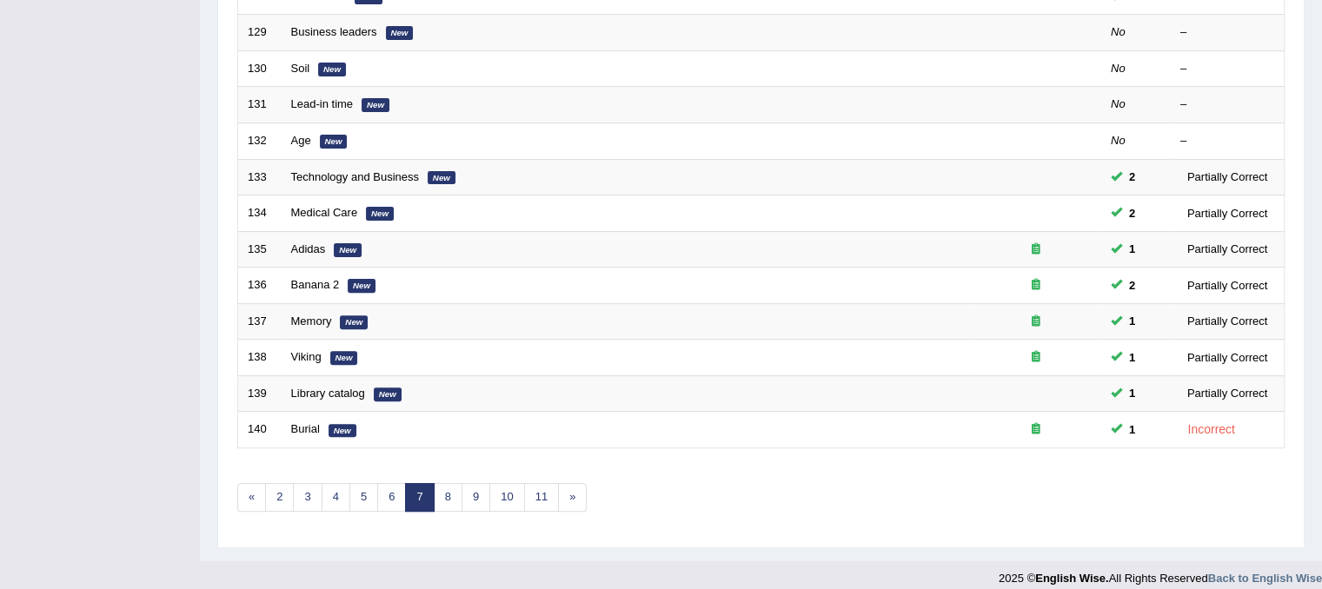
scroll to position [556, 0]
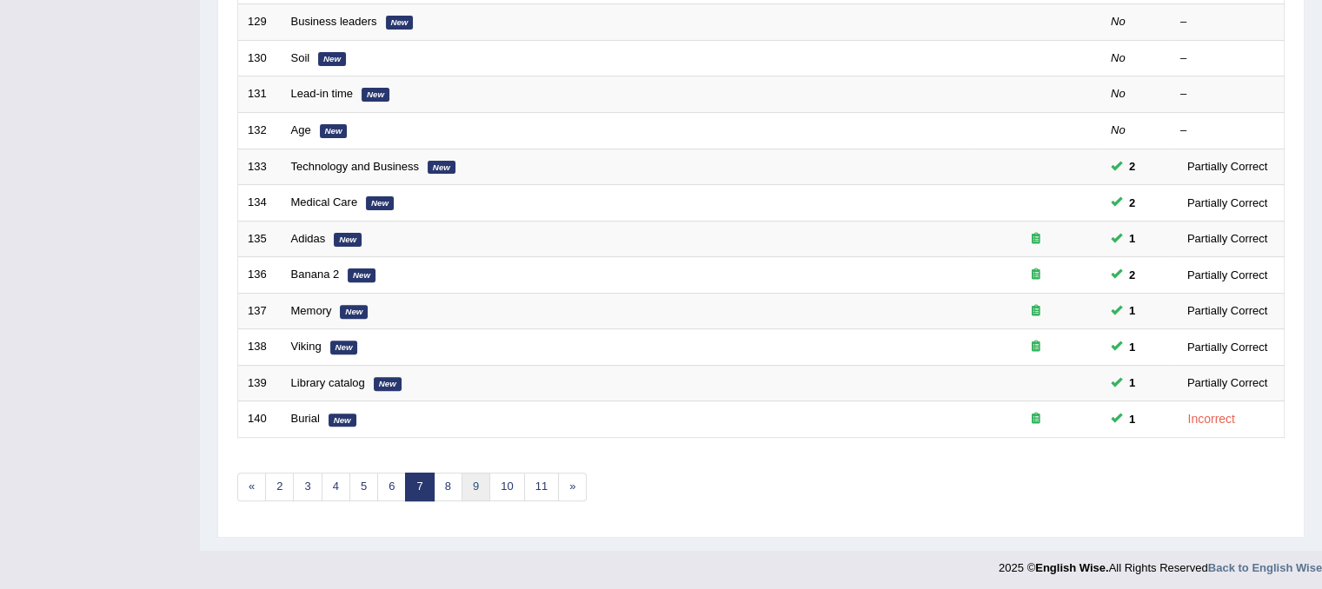
click at [462, 482] on link "9" at bounding box center [476, 487] width 29 height 29
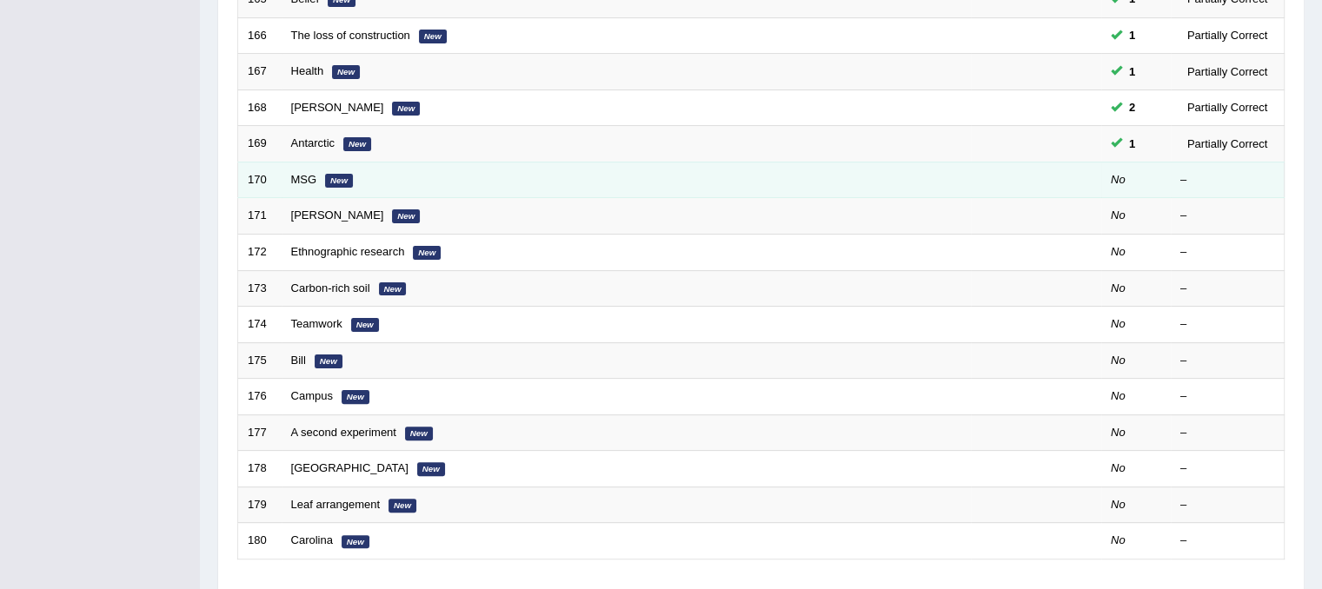
click at [287, 163] on td "MSG New" at bounding box center [626, 180] width 689 height 37
click at [299, 189] on td "MSG New" at bounding box center [626, 180] width 689 height 37
click at [295, 173] on link "MSG" at bounding box center [304, 179] width 26 height 13
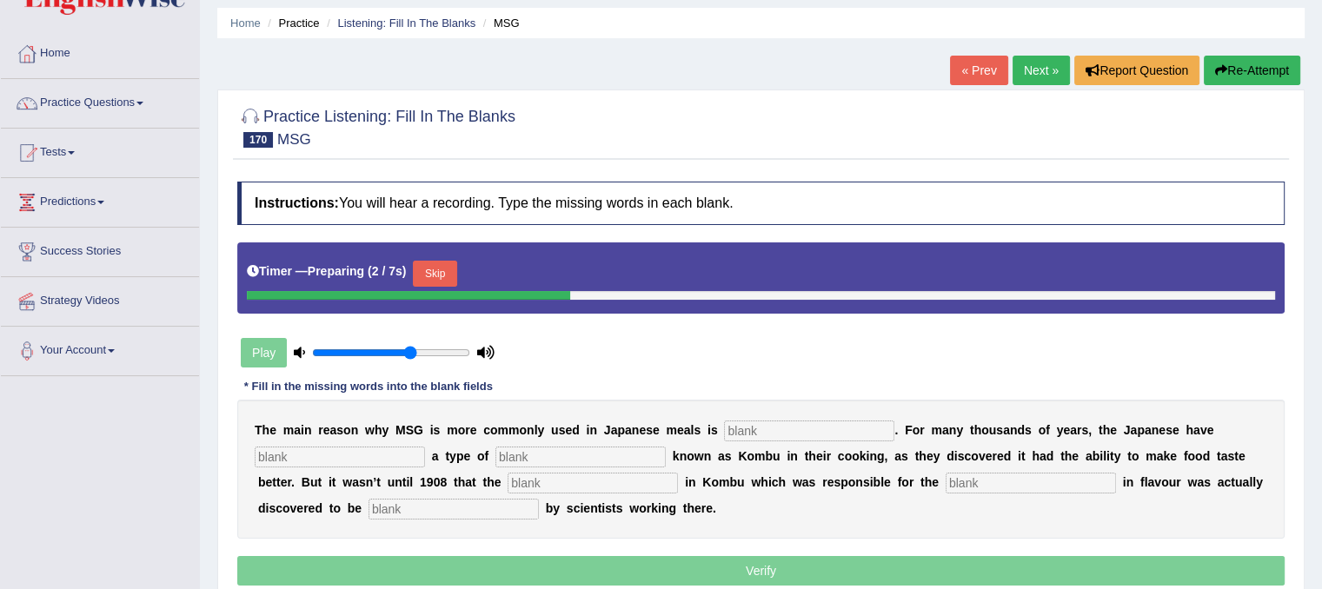
scroll to position [87, 0]
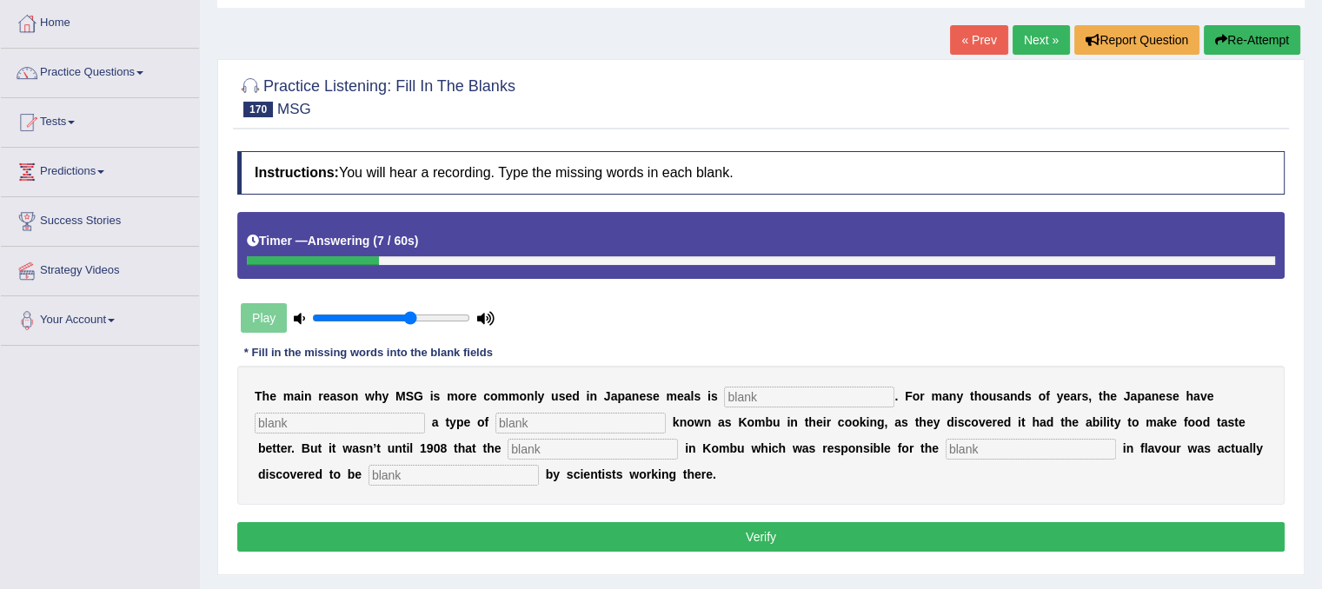
click at [980, 443] on input "text" at bounding box center [1031, 449] width 170 height 21
type input "improvement"
click at [827, 392] on input "text" at bounding box center [809, 397] width 170 height 21
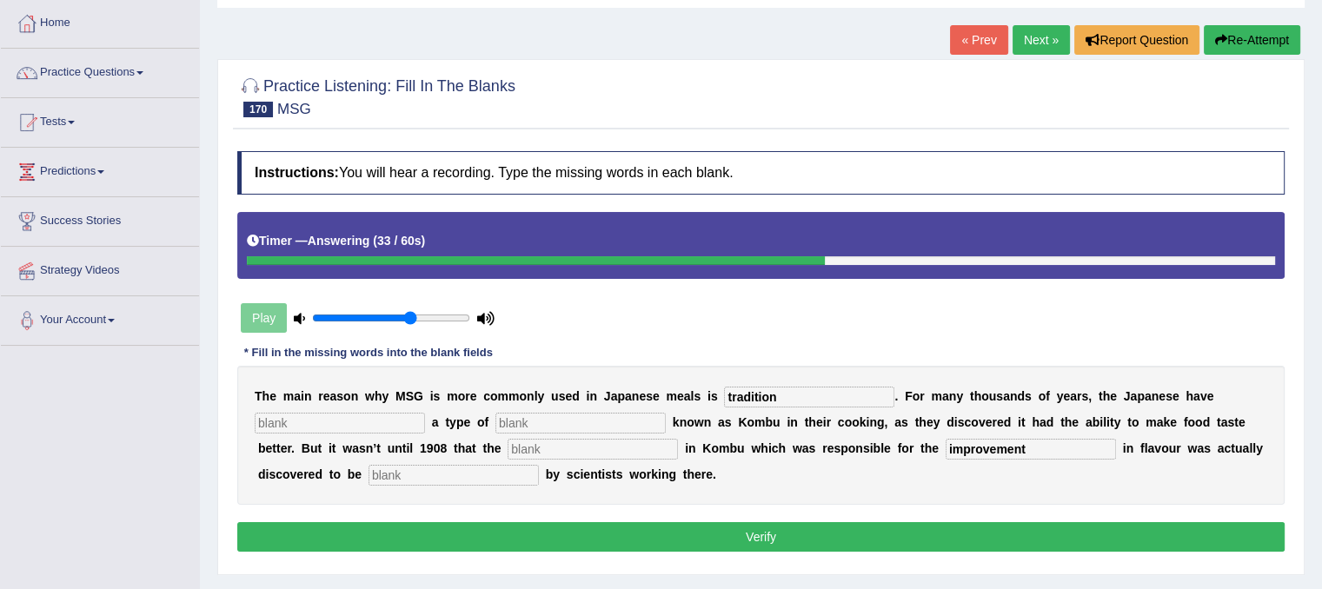
type input "tradition"
click at [626, 422] on input "text" at bounding box center [580, 423] width 170 height 21
click at [389, 416] on input "text" at bounding box center [340, 423] width 170 height 21
type input "cooperate"
click at [581, 445] on input "text" at bounding box center [593, 449] width 170 height 21
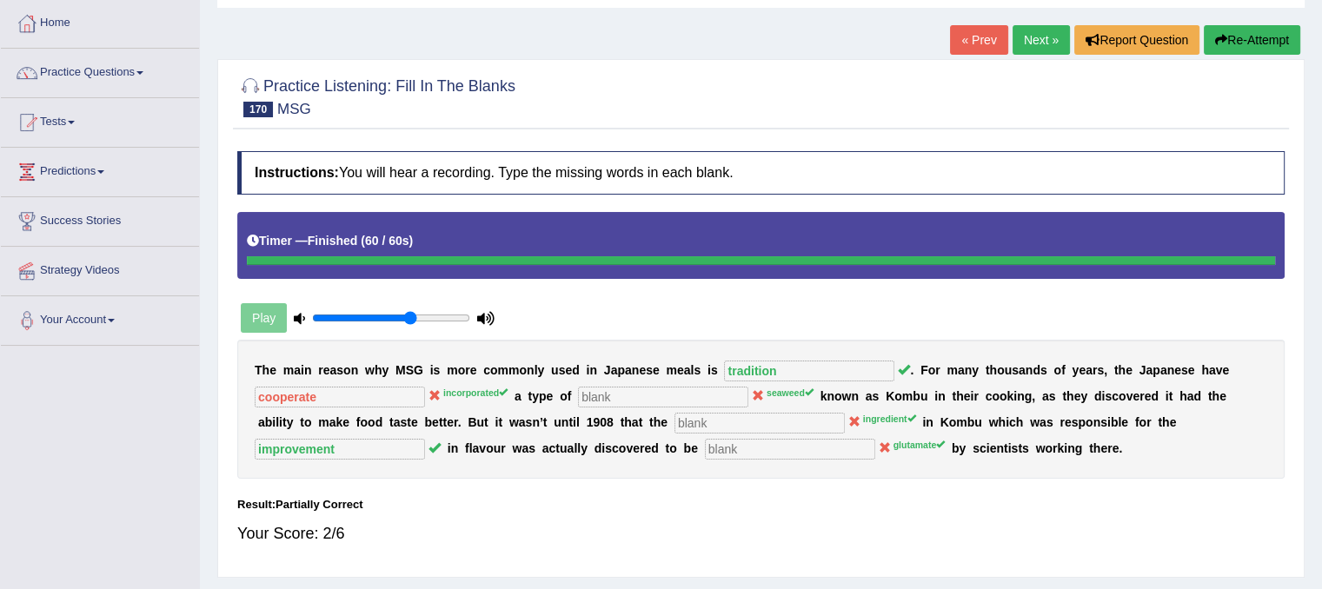
click at [1033, 37] on link "Next »" at bounding box center [1041, 40] width 57 height 30
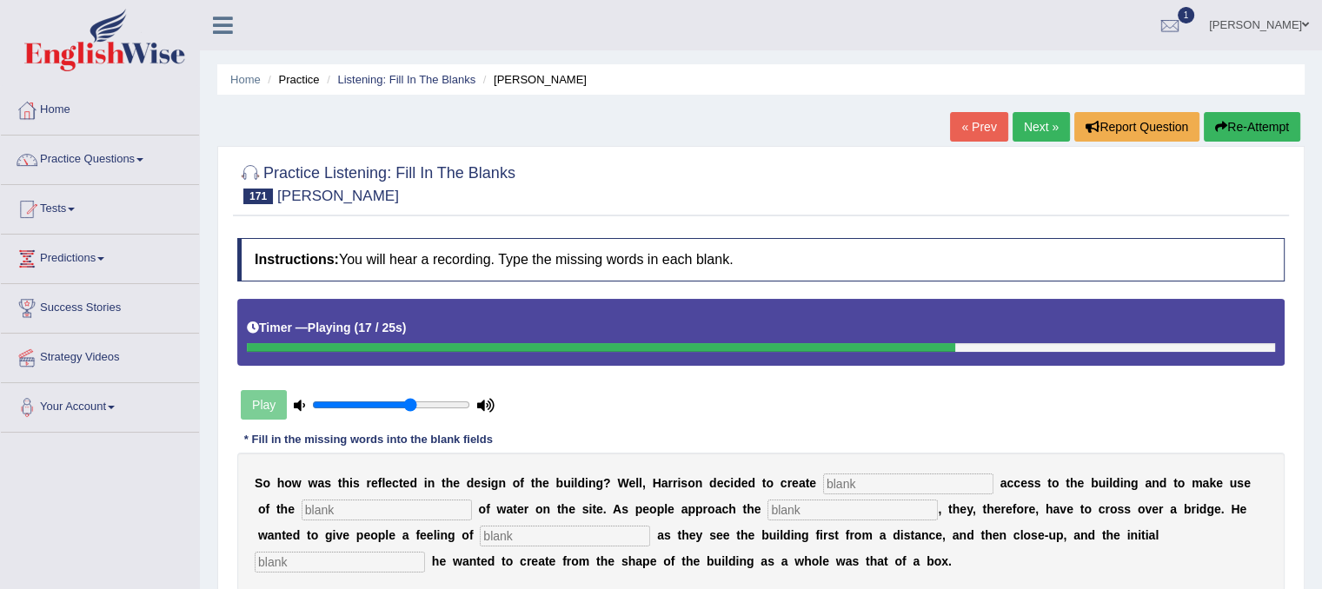
click at [1261, 135] on button "Re-Attempt" at bounding box center [1252, 127] width 96 height 30
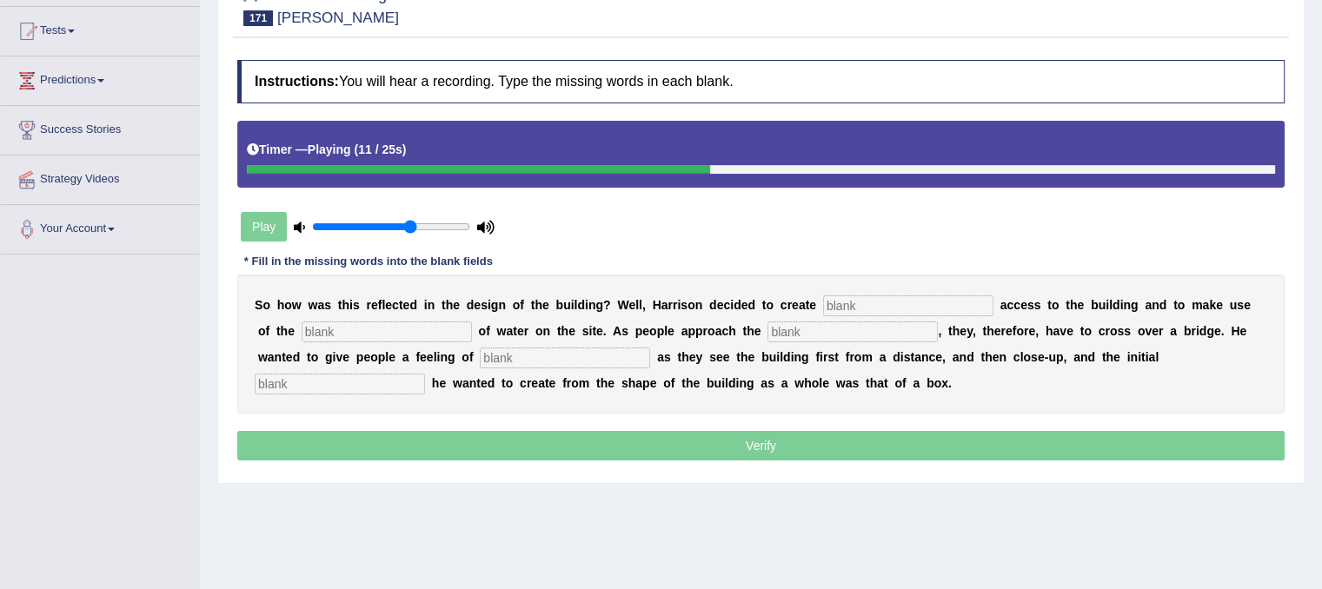
scroll to position [63, 0]
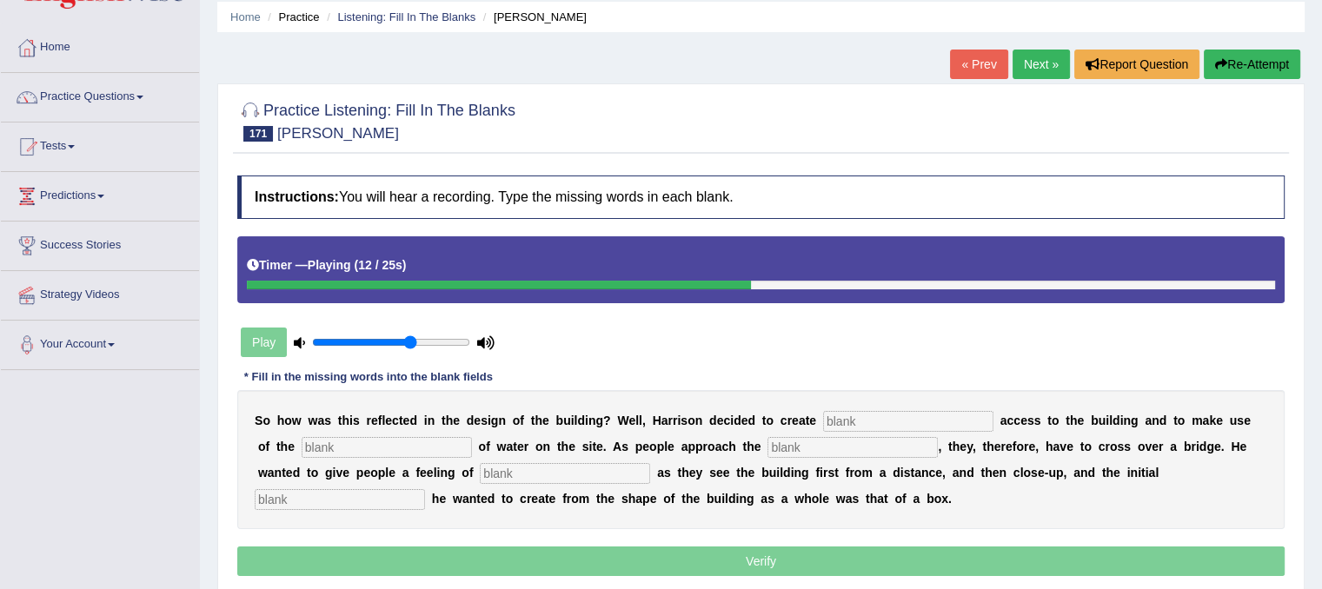
click at [1259, 65] on button "Re-Attempt" at bounding box center [1252, 65] width 96 height 30
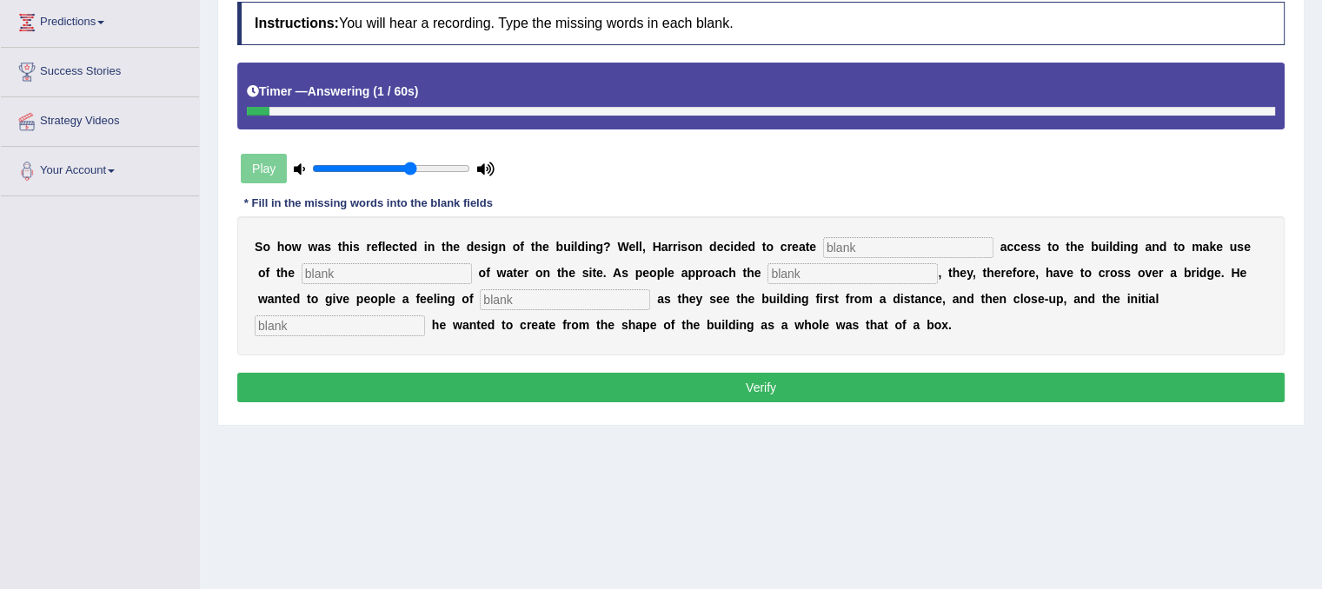
click at [410, 334] on div "S o h o w w a s t h i s r e f l e c t e d i n t h e d e s i g n o f t h e b u i…" at bounding box center [760, 285] width 1047 height 139
click at [405, 322] on input "text" at bounding box center [340, 326] width 170 height 21
click at [278, 320] on input "impration" at bounding box center [340, 326] width 170 height 21
type input "imperation"
click at [588, 290] on input "text" at bounding box center [565, 299] width 170 height 21
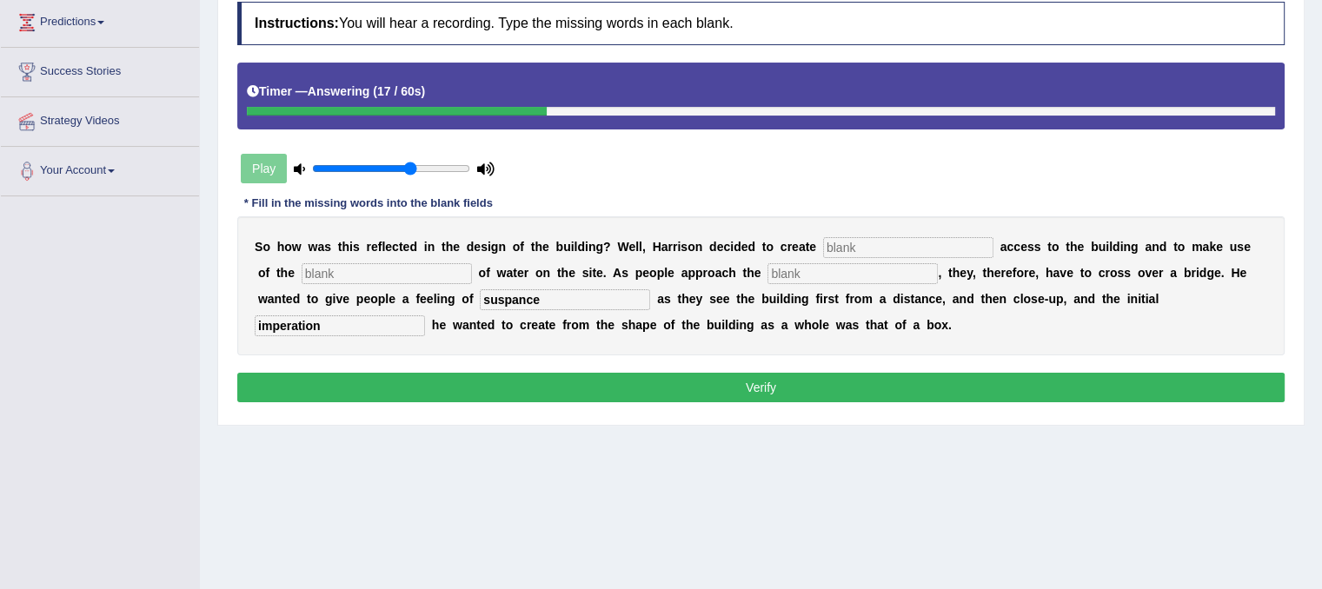
type input "suspance"
click at [788, 269] on input "text" at bounding box center [852, 273] width 170 height 21
type input "enterance"
click at [448, 270] on input "text" at bounding box center [387, 273] width 170 height 21
type input "o"
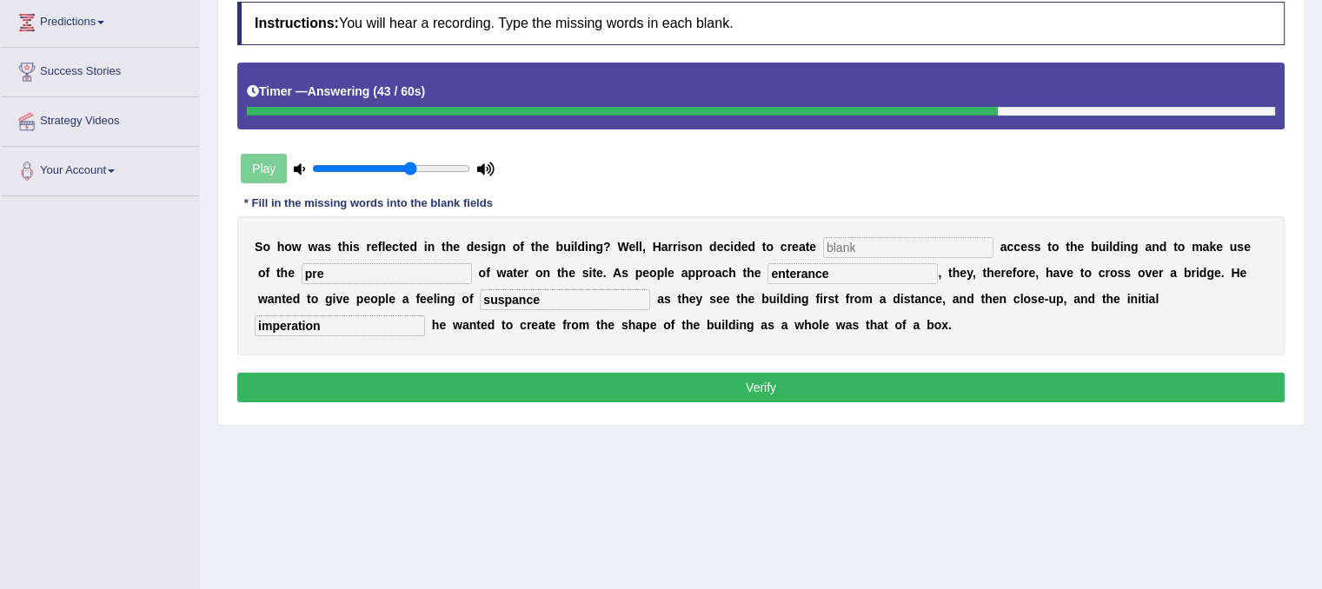
type input "pre"
click at [893, 237] on input "text" at bounding box center [908, 247] width 170 height 21
type input "pedestrain"
click at [398, 273] on input "pre" at bounding box center [387, 273] width 170 height 21
type input "prasent"
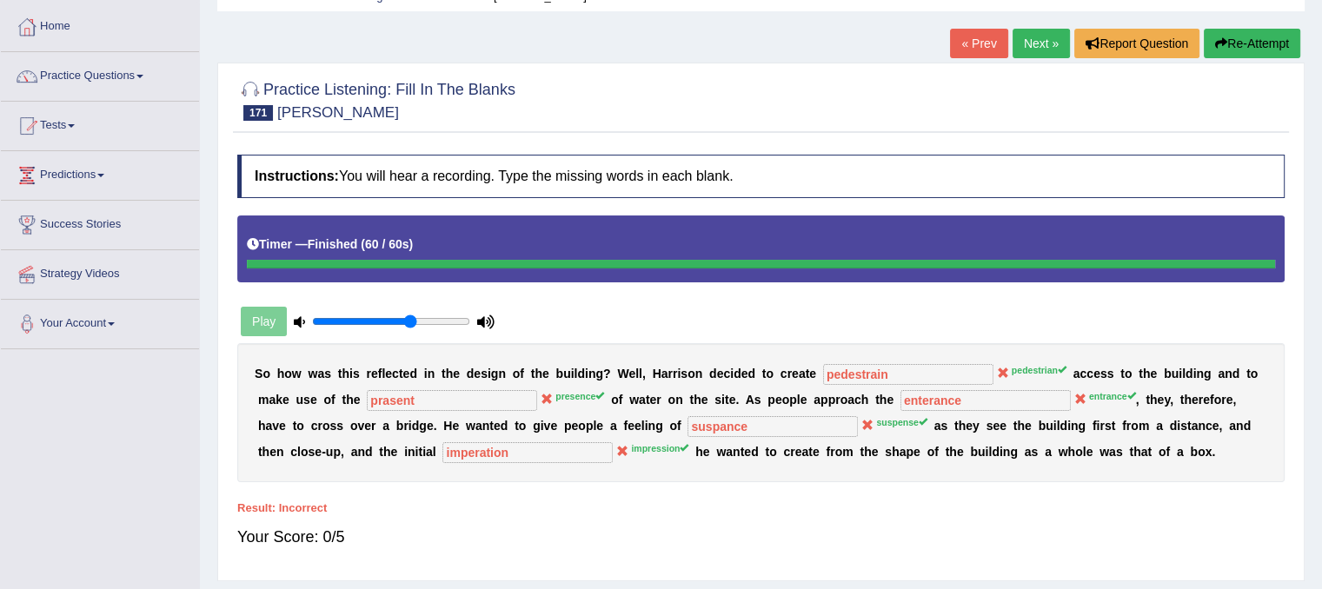
scroll to position [63, 0]
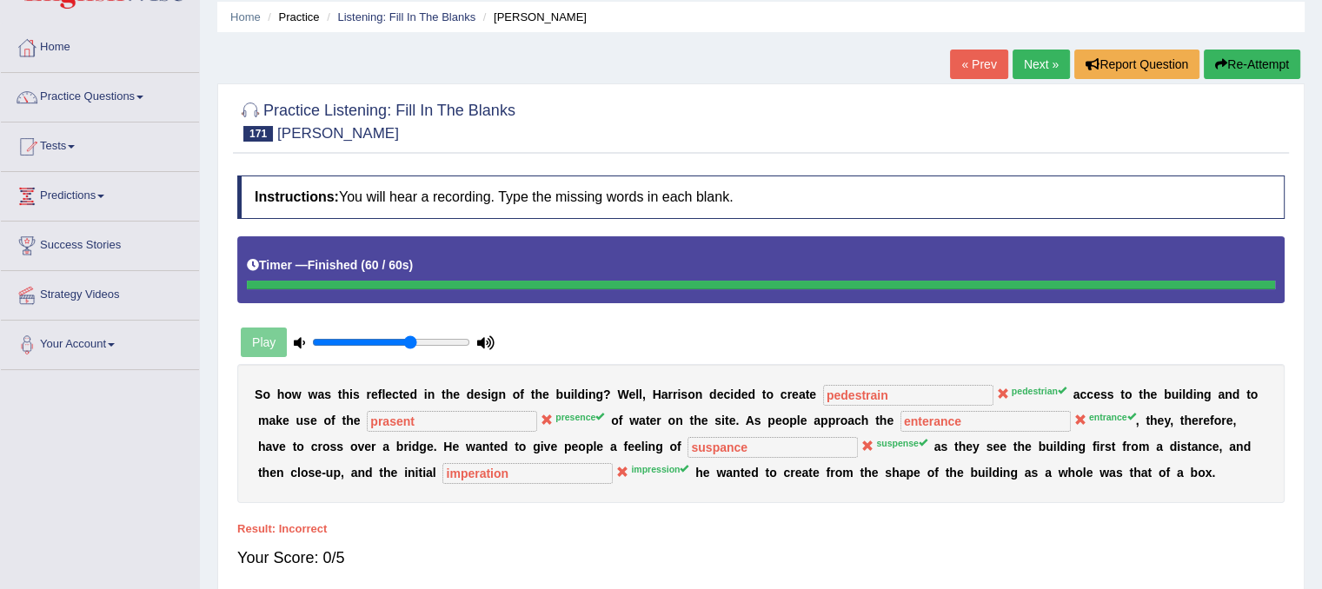
click at [1252, 63] on button "Re-Attempt" at bounding box center [1252, 65] width 96 height 30
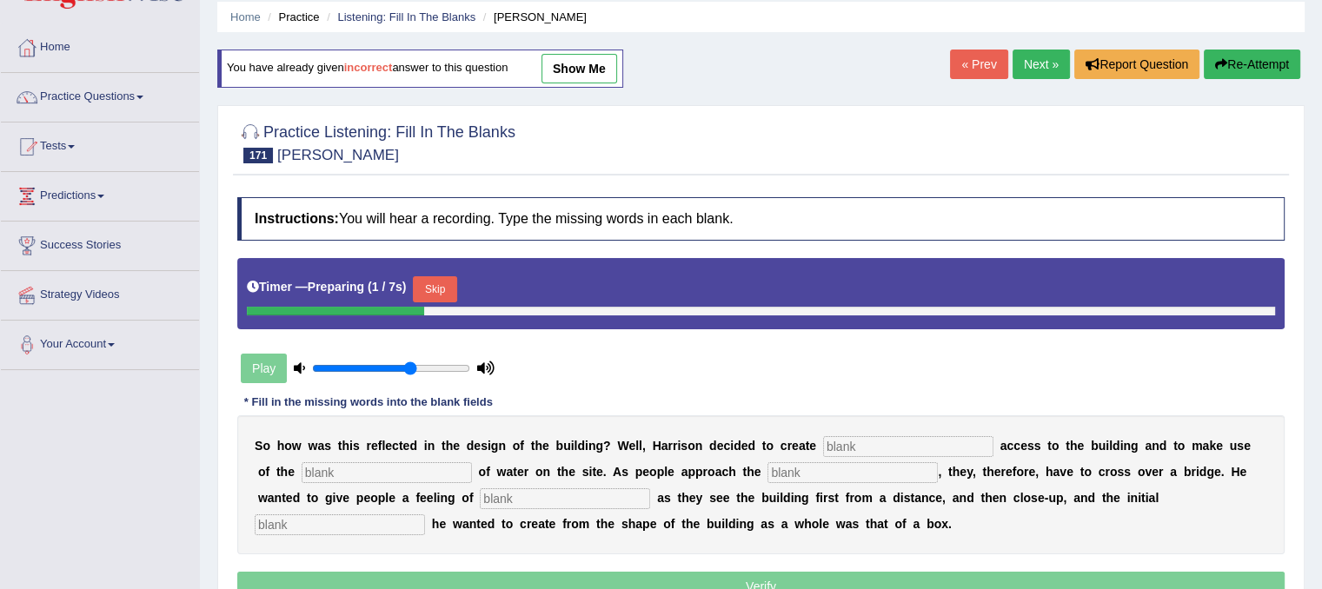
click at [848, 437] on input "text" at bounding box center [908, 446] width 170 height 21
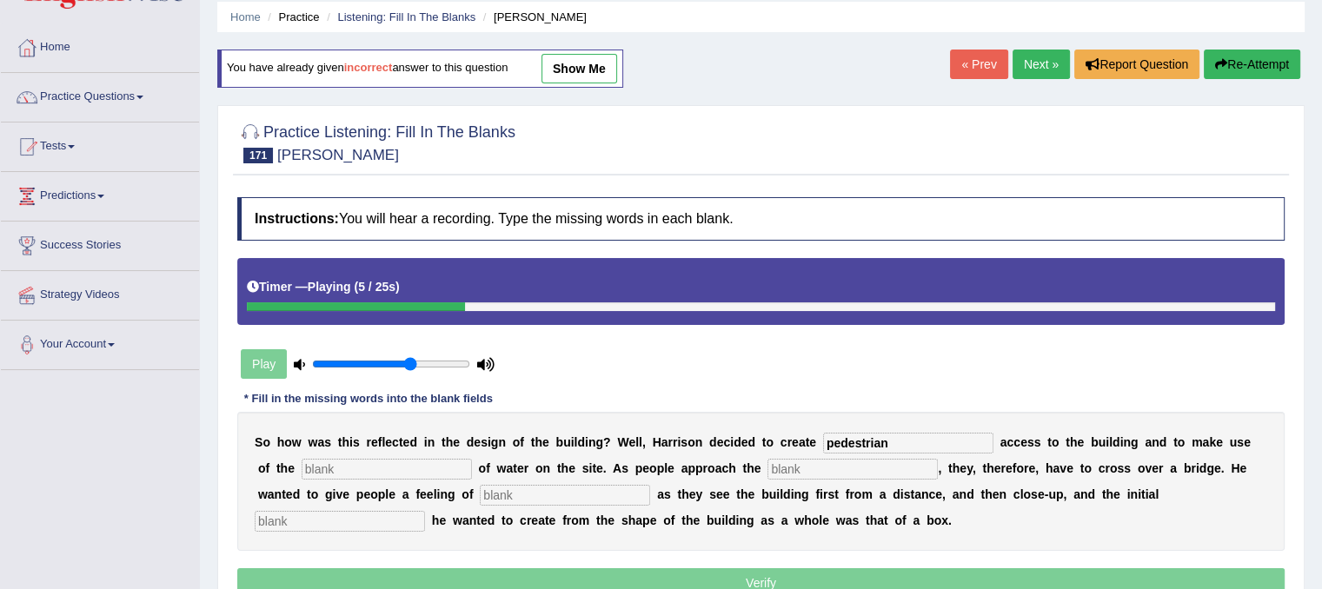
type input "pedestrian"
click at [411, 468] on input "text" at bounding box center [387, 469] width 170 height 21
type input "presnse"
click at [884, 464] on input "text" at bounding box center [852, 469] width 170 height 21
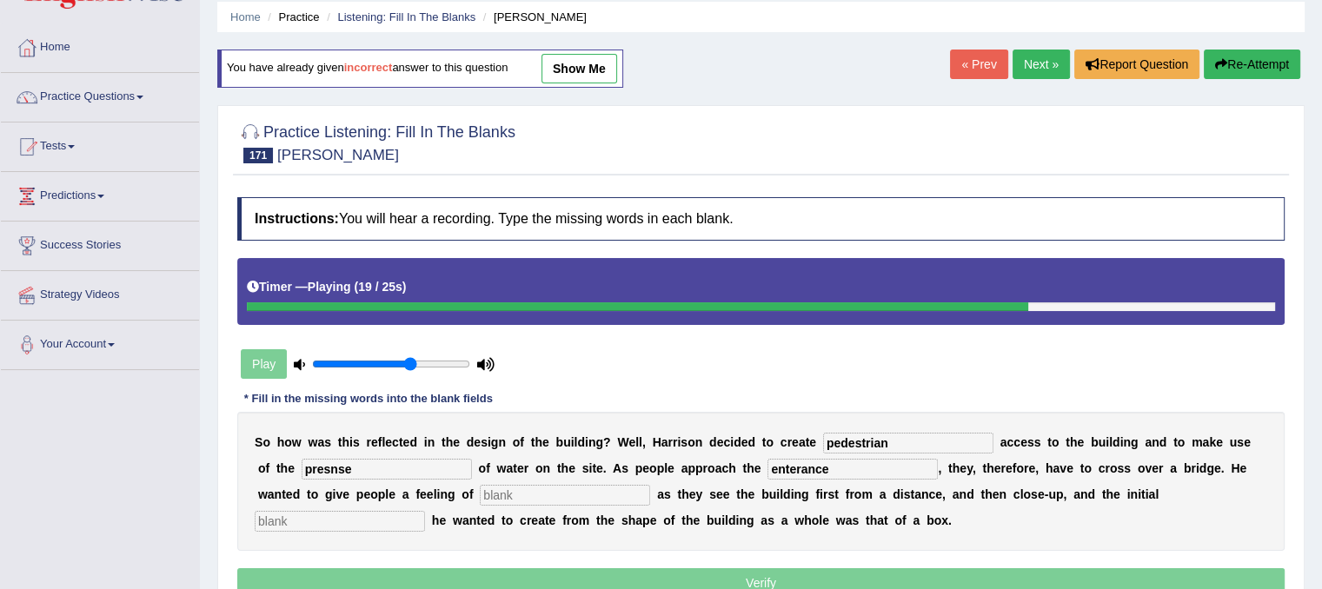
type input "enterance"
click at [596, 492] on input "text" at bounding box center [565, 495] width 170 height 21
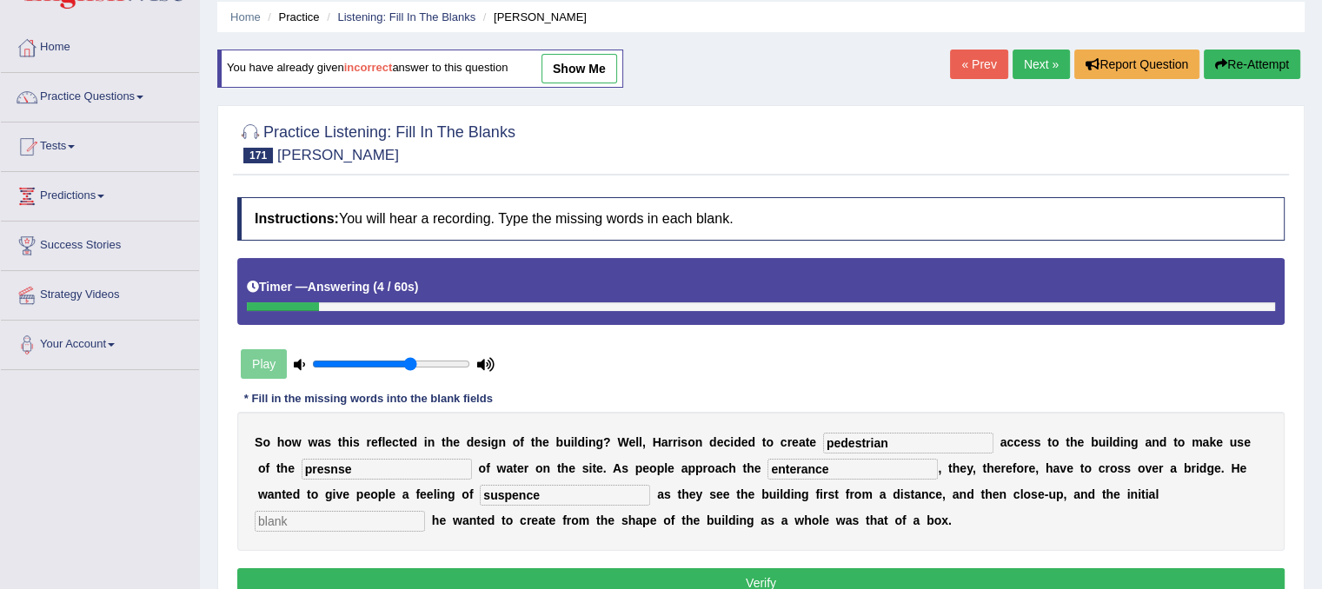
type input "suspence"
click at [382, 519] on input "text" at bounding box center [340, 521] width 170 height 21
type input "impression"
click at [834, 576] on button "Verify" at bounding box center [760, 583] width 1047 height 30
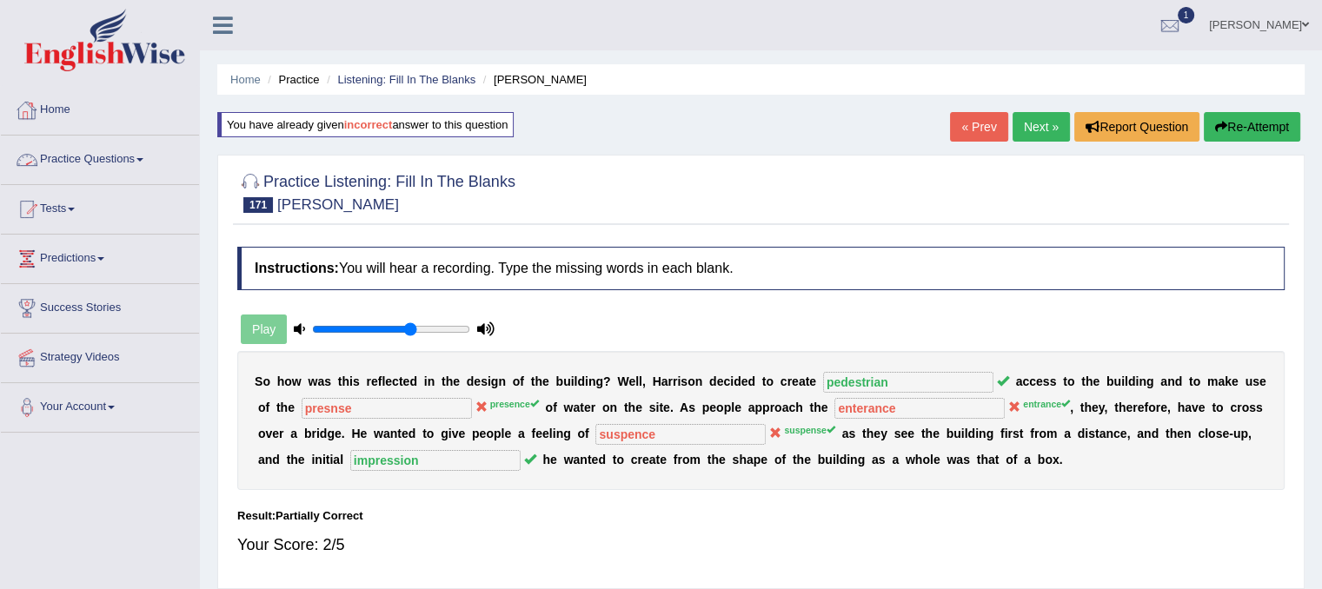
click at [73, 154] on link "Practice Questions" at bounding box center [100, 157] width 198 height 43
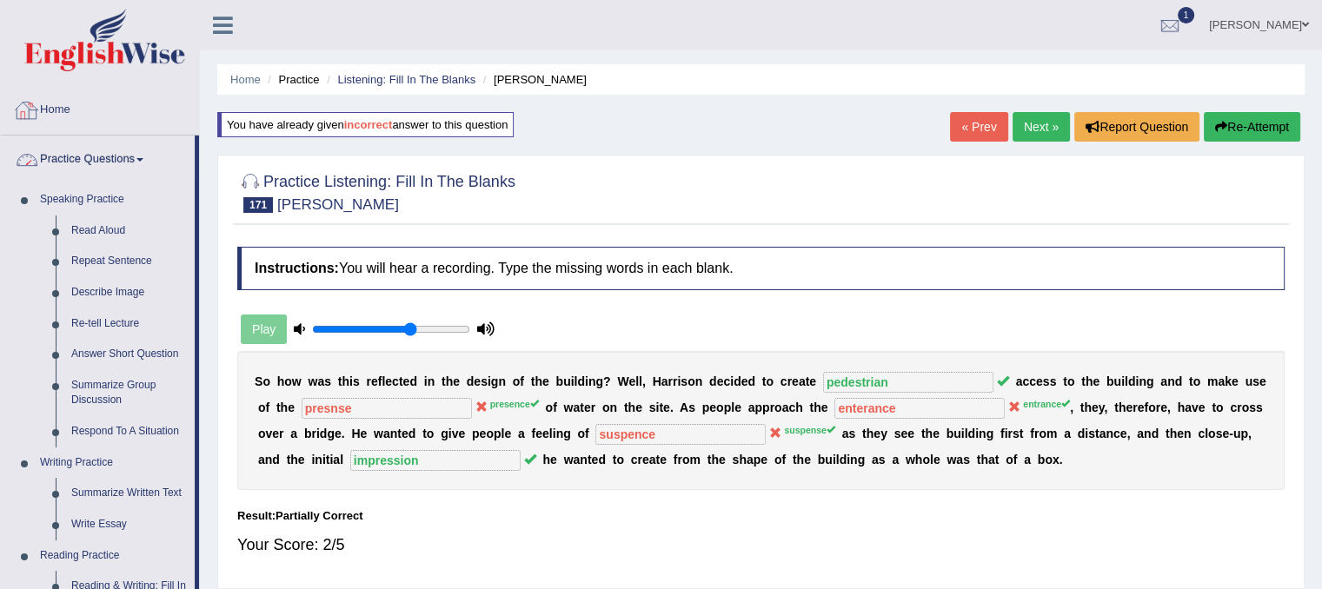
click at [76, 105] on link "Home" at bounding box center [100, 107] width 198 height 43
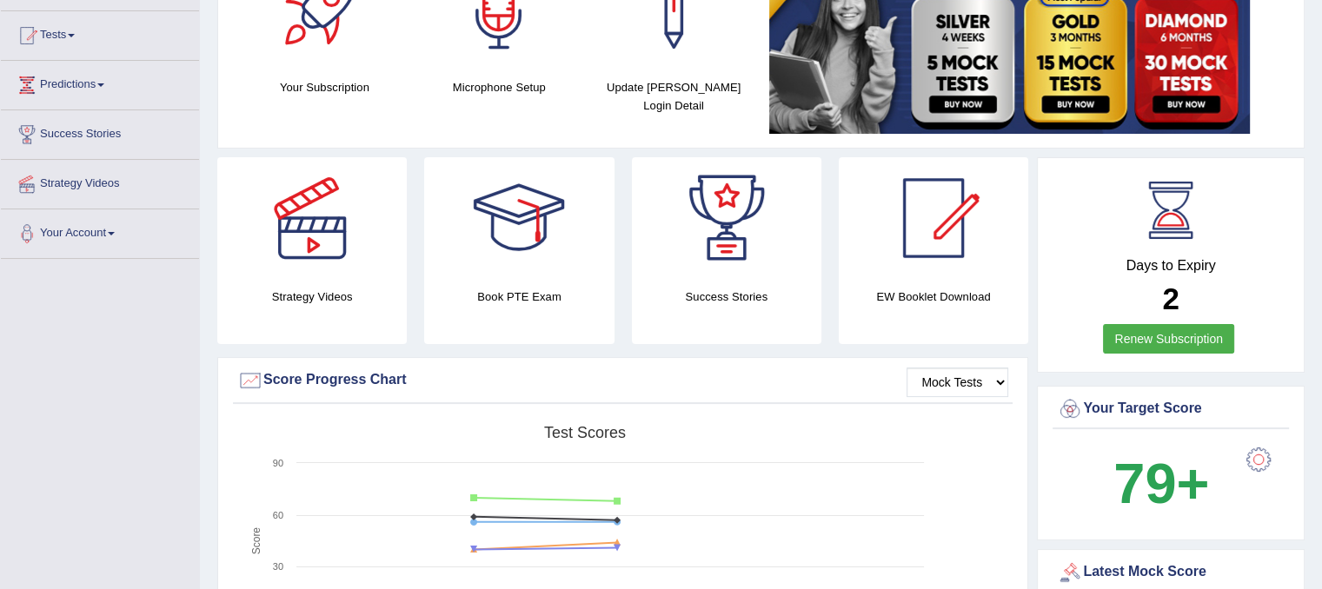
click at [965, 540] on div "Created with Highcharts 7.1.2 Score Test scores Overall Speaking Writing Readin…" at bounding box center [623, 554] width 780 height 275
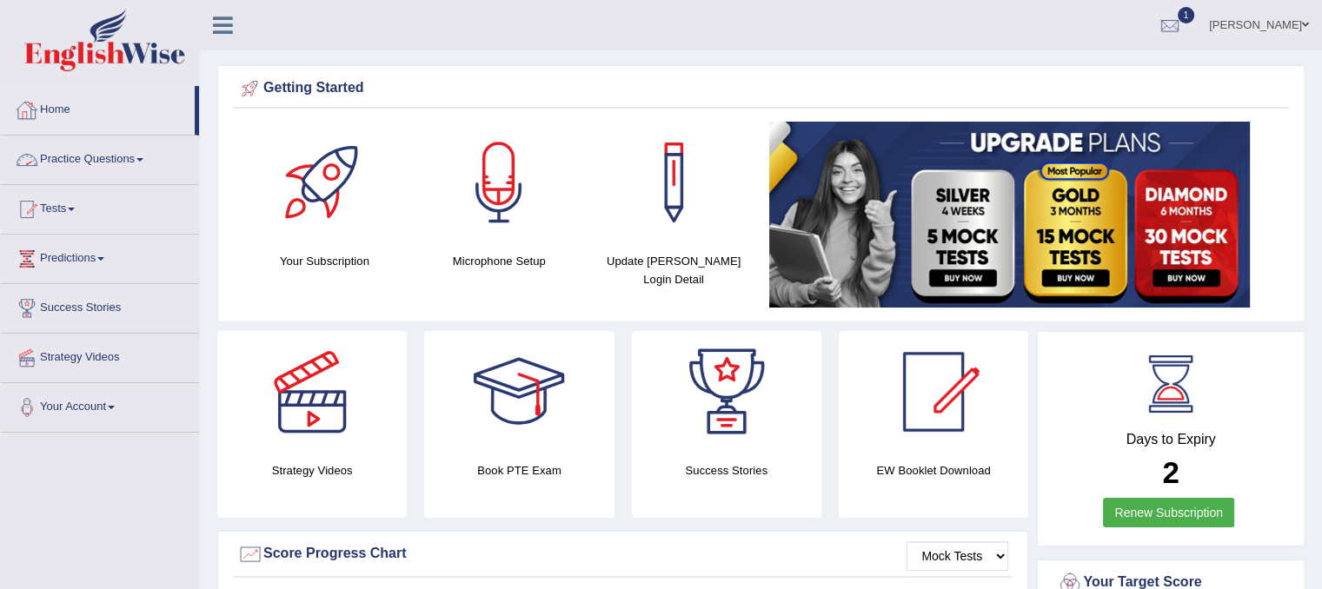
click at [63, 207] on link "Tests" at bounding box center [100, 206] width 198 height 43
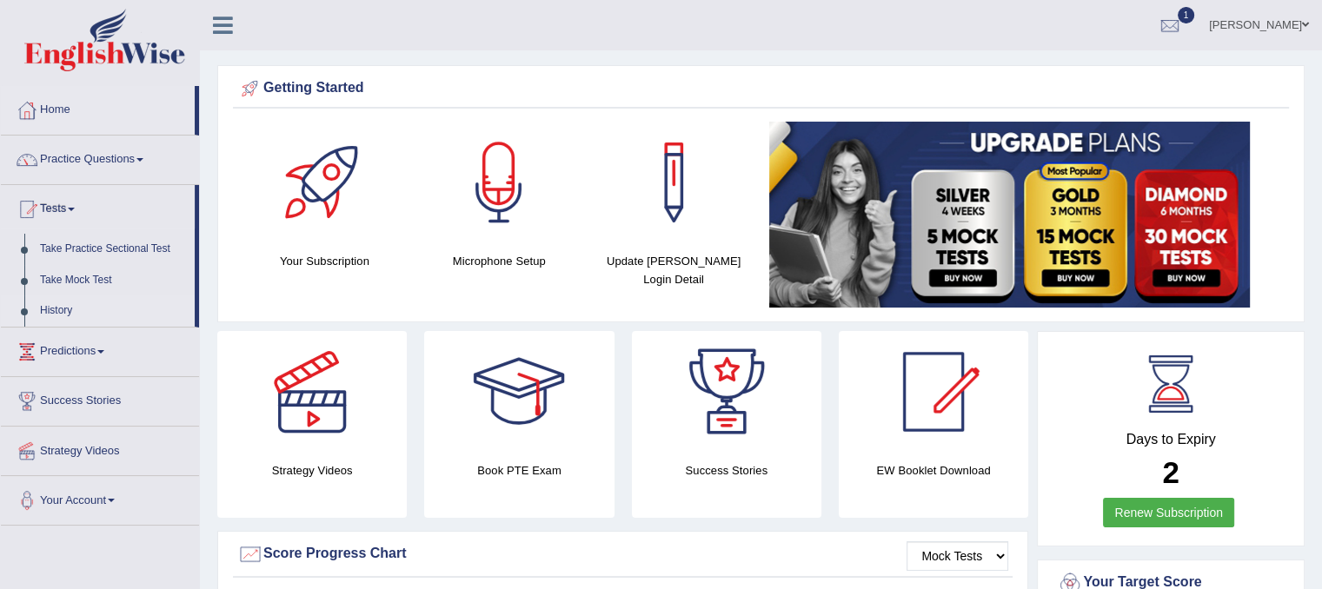
click at [41, 306] on link "History" at bounding box center [113, 311] width 163 height 31
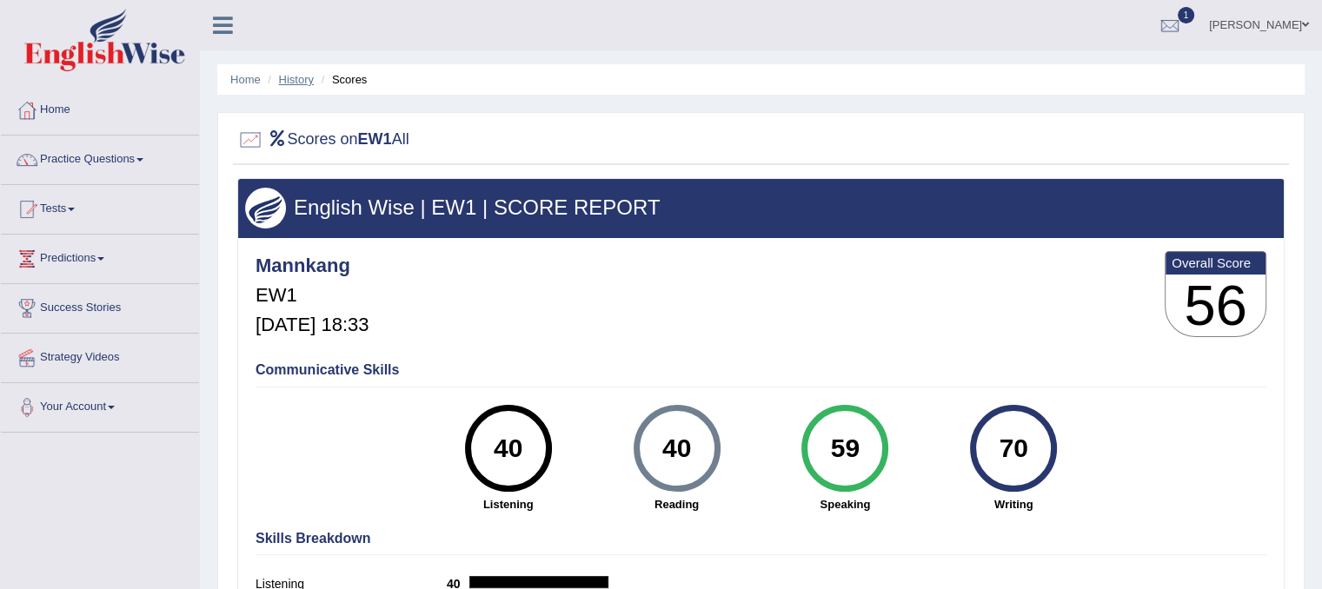
click at [286, 81] on link "History" at bounding box center [296, 79] width 35 height 13
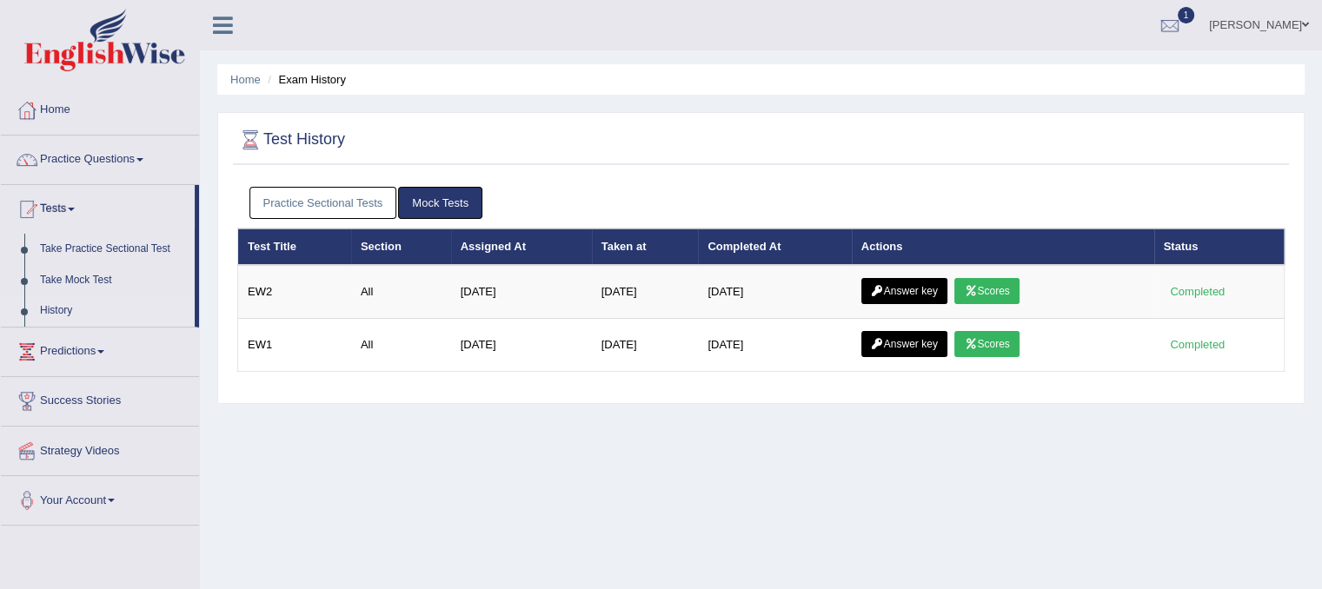
click at [977, 293] on icon at bounding box center [970, 291] width 13 height 10
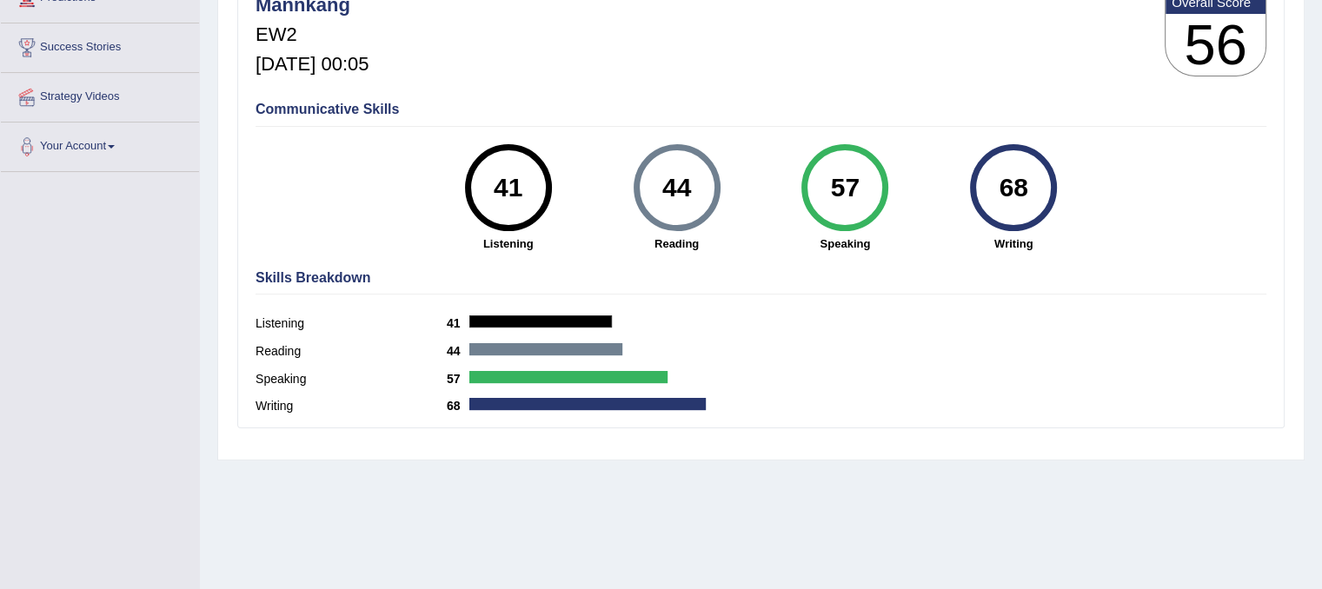
click at [876, 206] on div "57" at bounding box center [844, 187] width 87 height 87
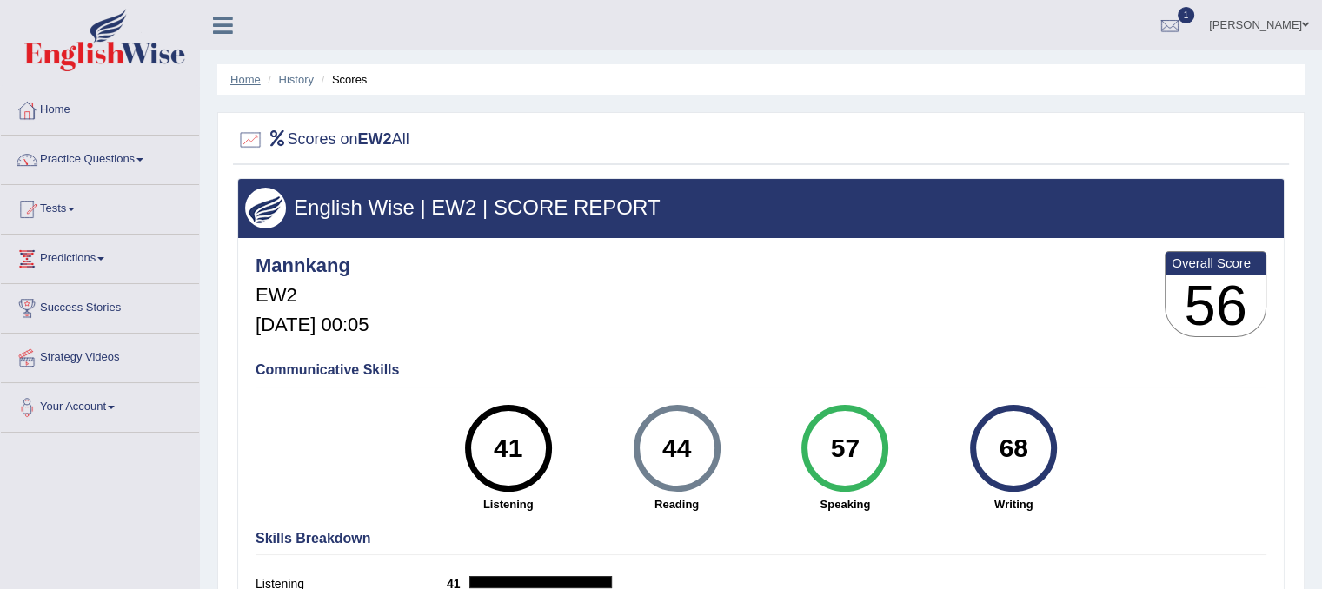
click at [242, 83] on link "Home" at bounding box center [245, 79] width 30 height 13
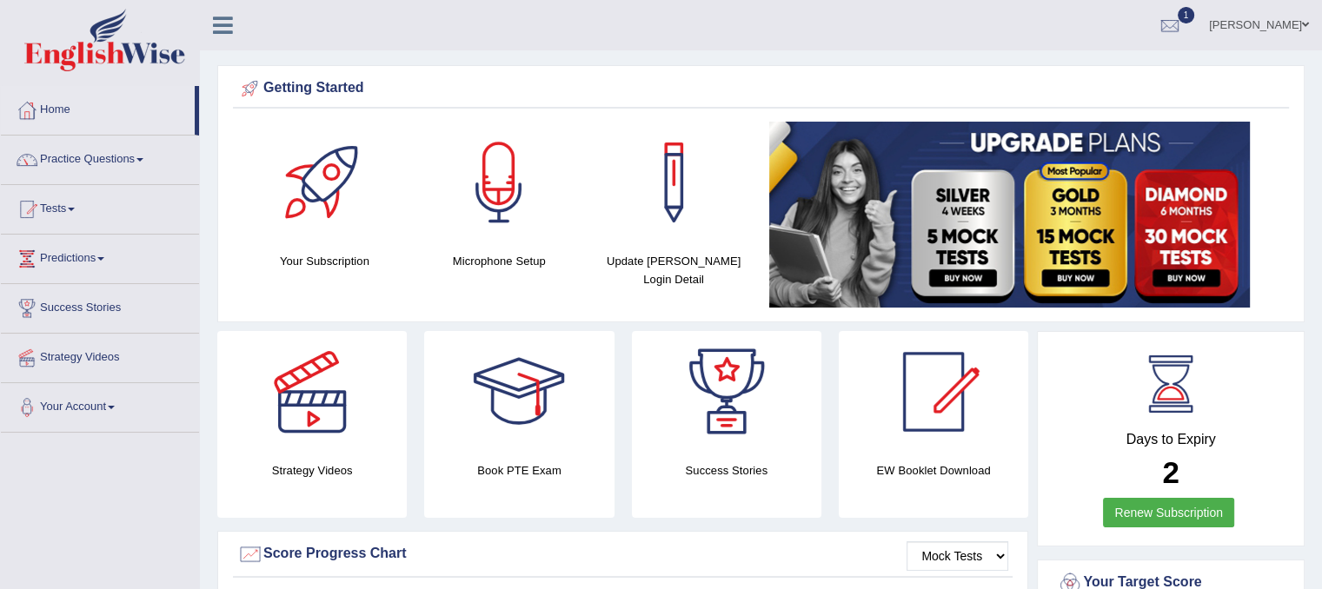
click at [75, 208] on span at bounding box center [71, 209] width 7 height 3
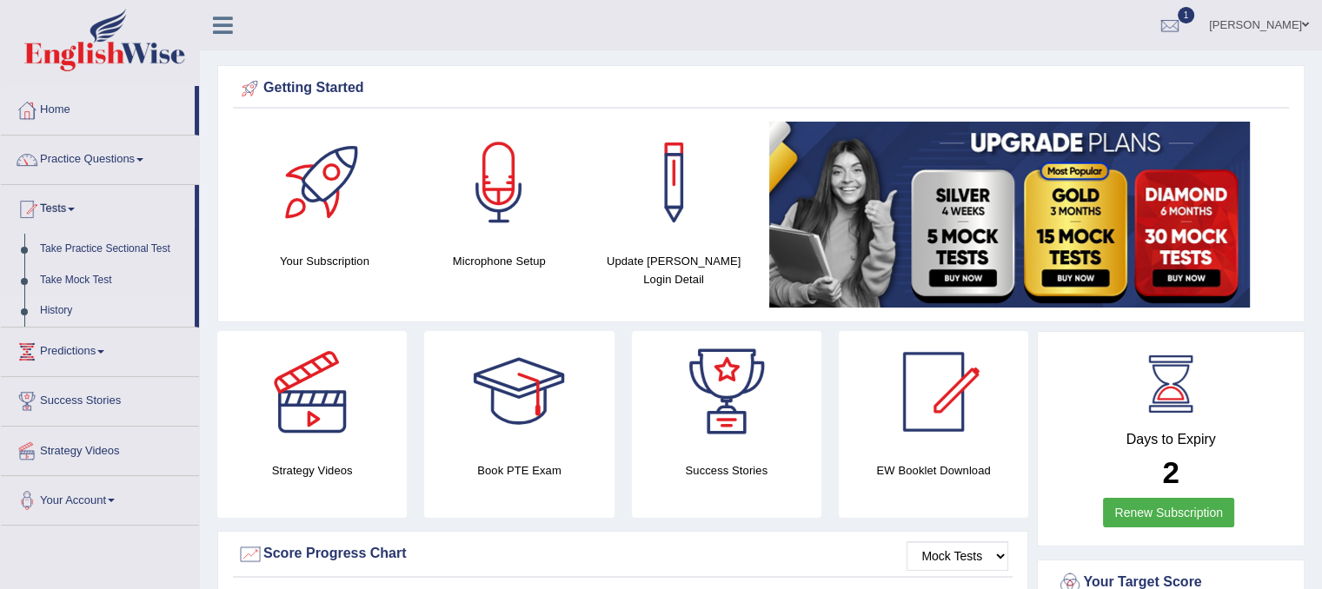
click at [60, 308] on link "History" at bounding box center [113, 311] width 163 height 31
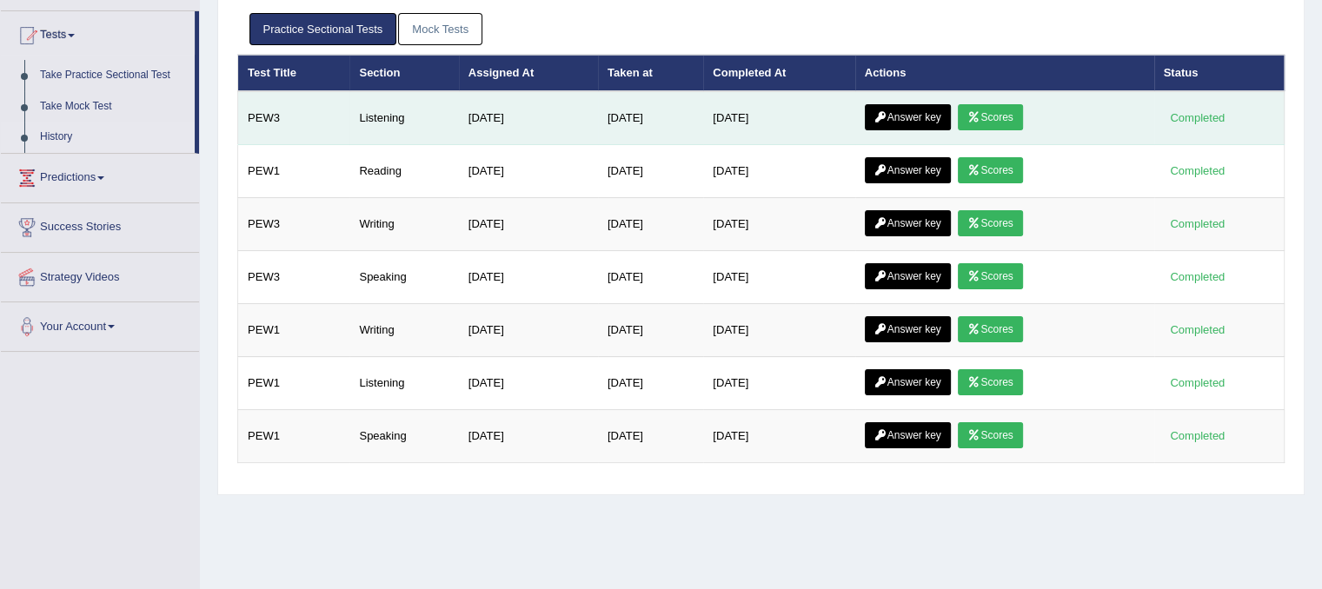
scroll to position [261, 0]
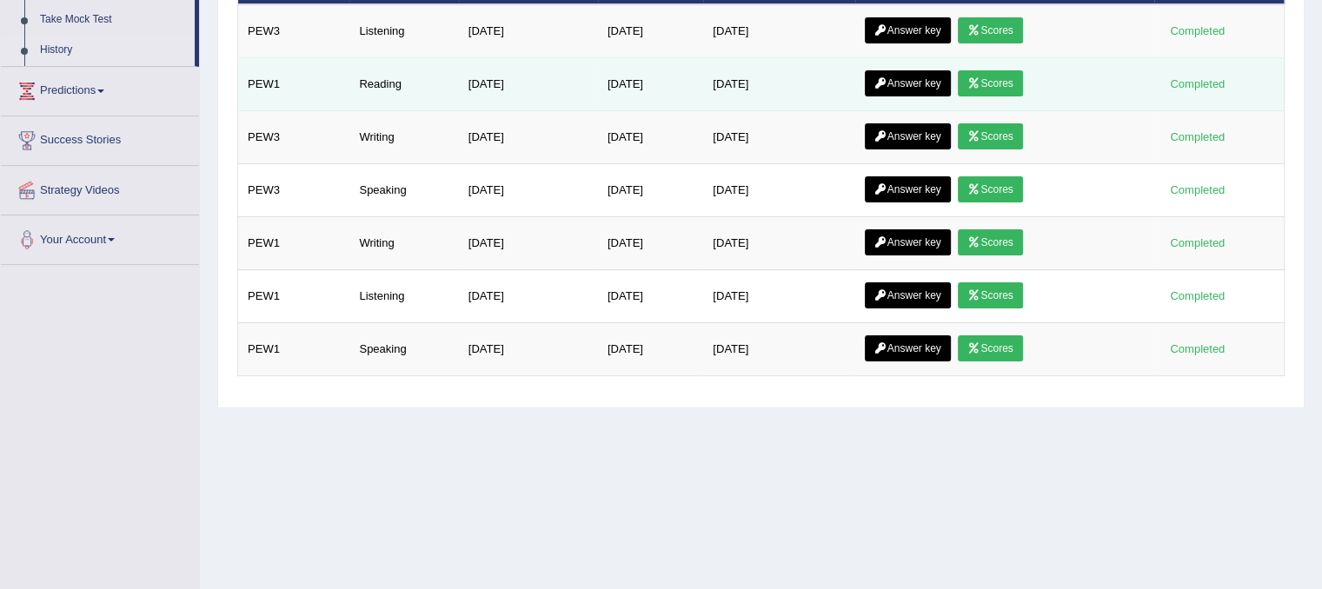
click at [1020, 83] on link "Scores" at bounding box center [990, 83] width 64 height 26
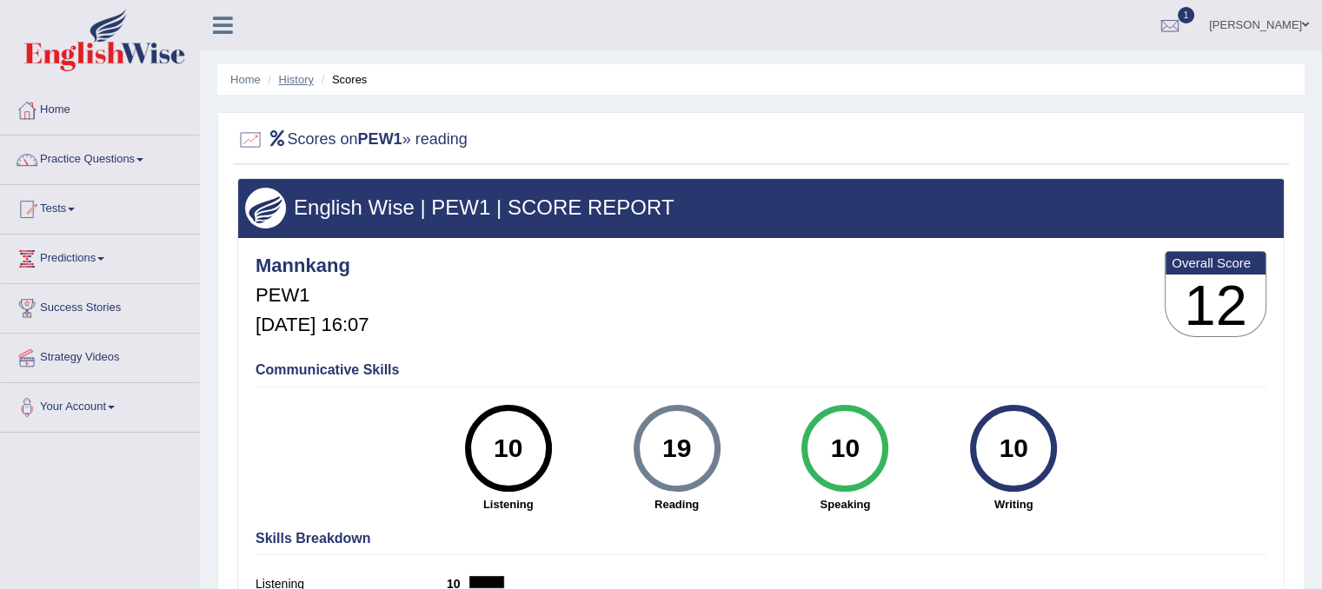
click at [289, 82] on link "History" at bounding box center [296, 79] width 35 height 13
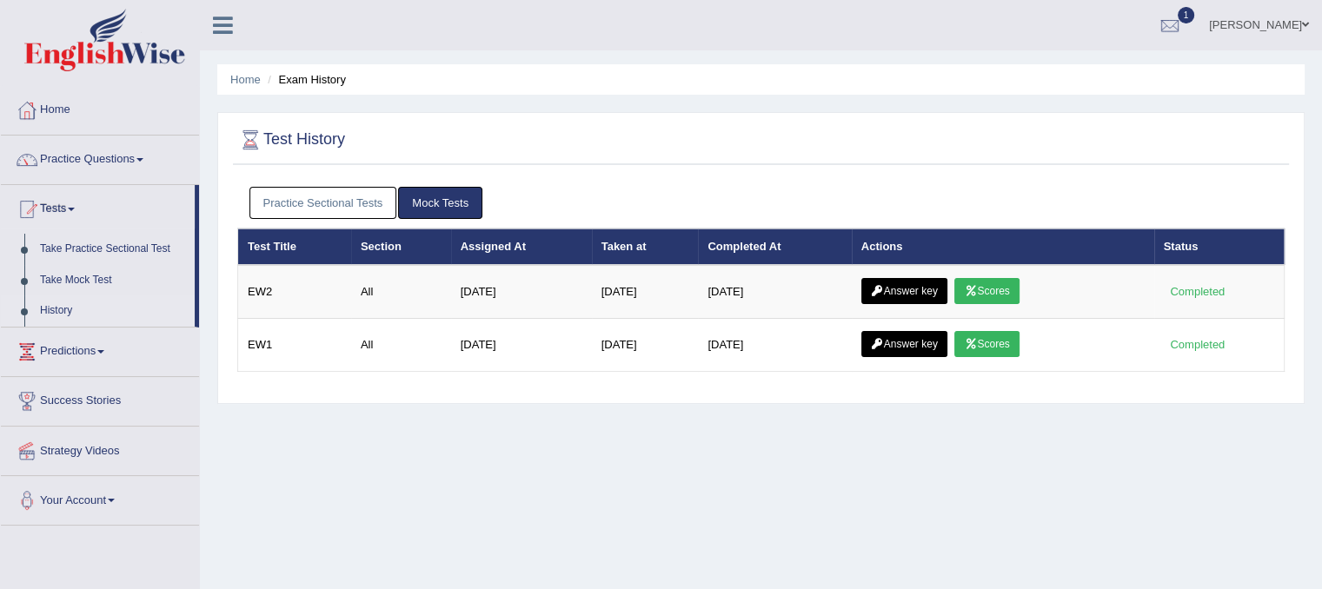
click at [415, 206] on link "Mock Tests" at bounding box center [440, 203] width 84 height 32
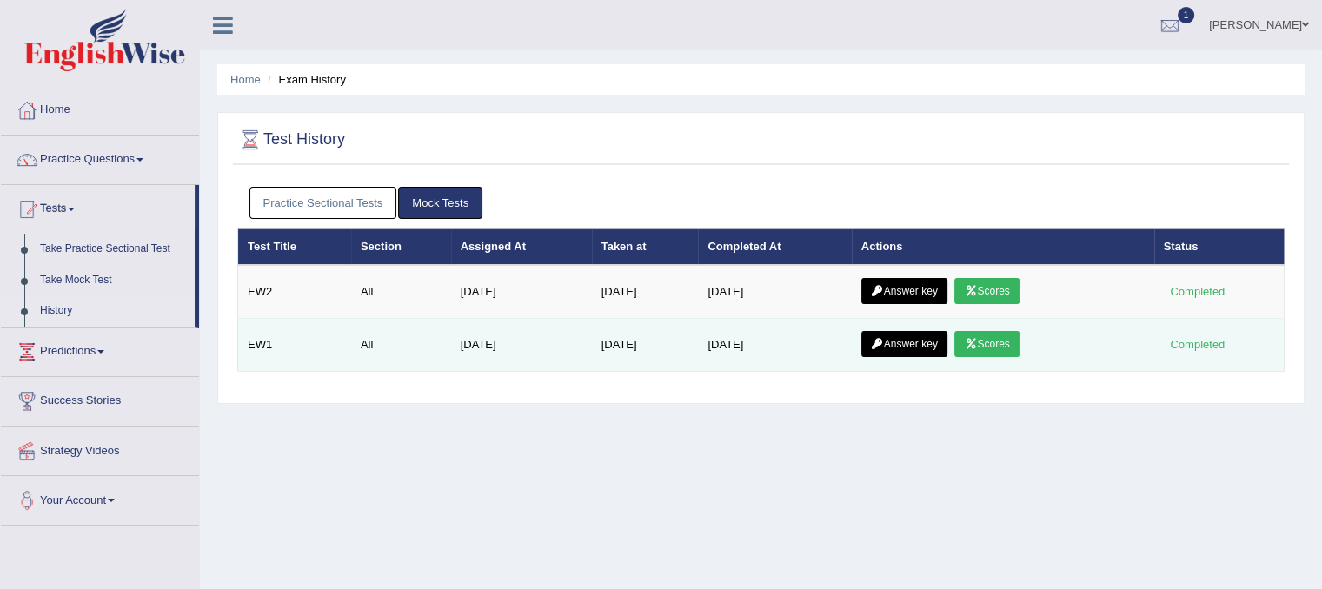
click at [1000, 342] on link "Scores" at bounding box center [986, 344] width 64 height 26
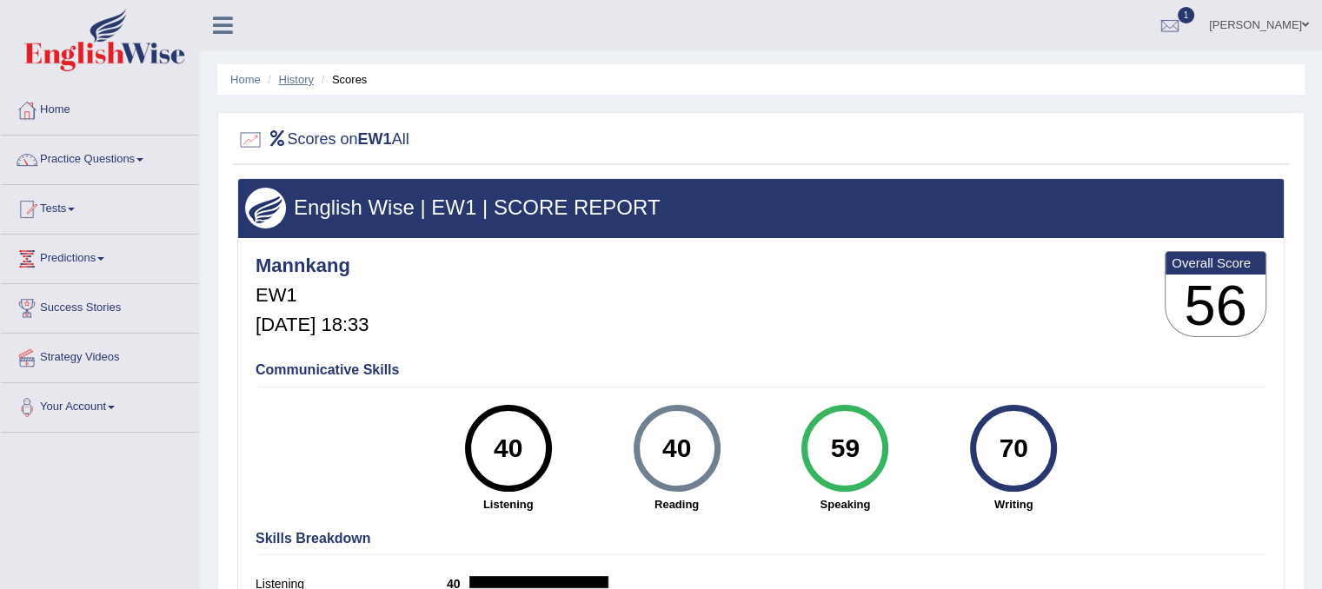
click at [302, 74] on link "History" at bounding box center [296, 79] width 35 height 13
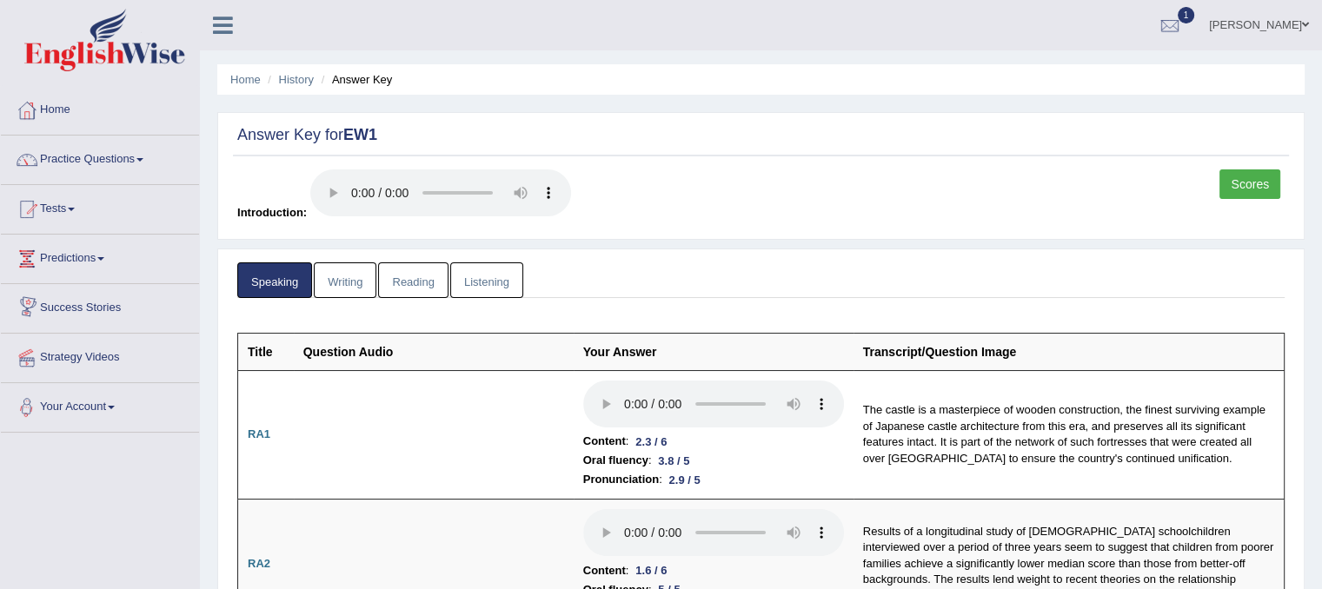
click at [332, 286] on link "Writing" at bounding box center [345, 280] width 63 height 36
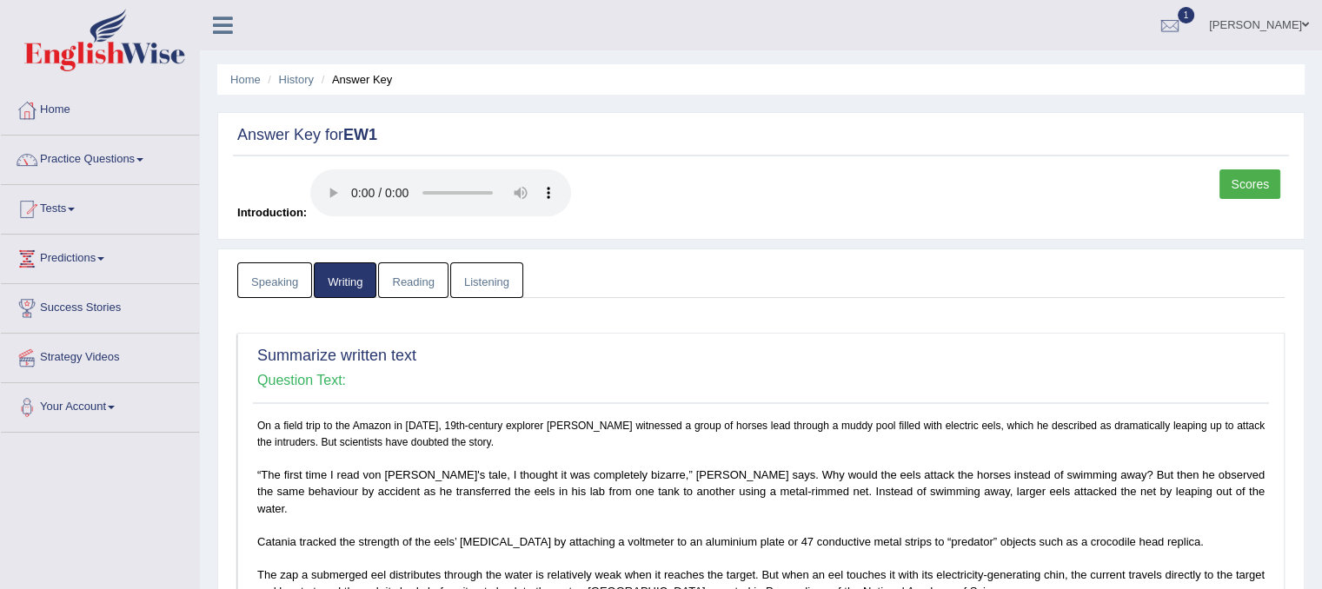
click at [410, 282] on link "Reading" at bounding box center [413, 280] width 70 height 36
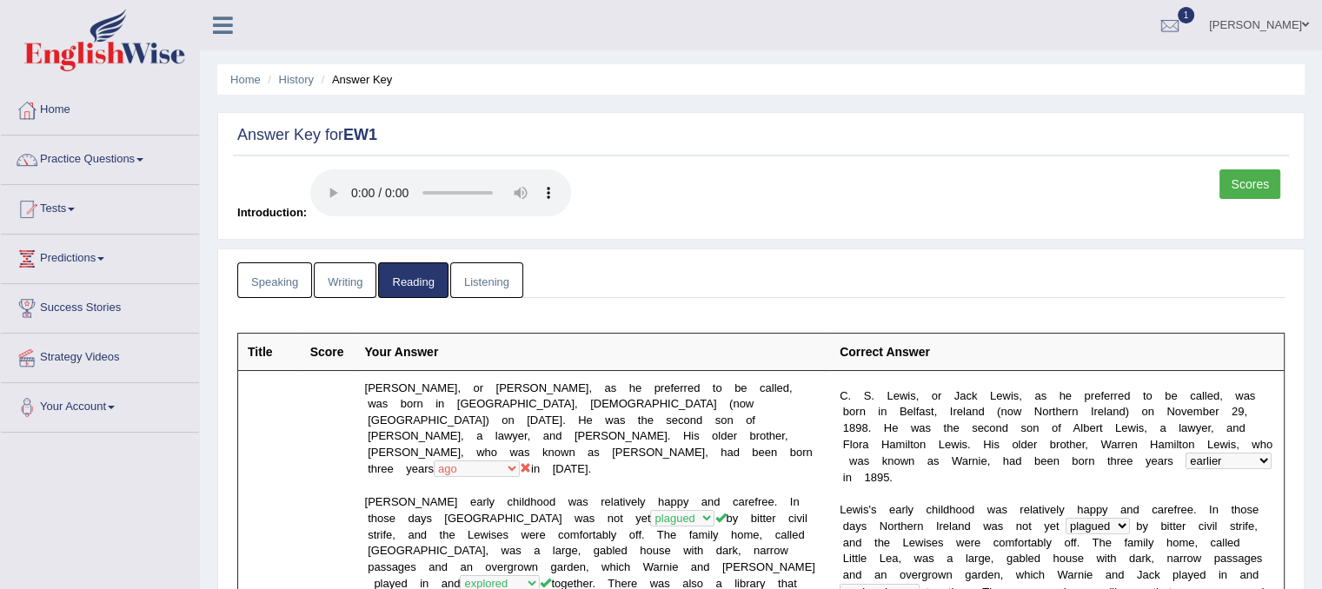
click at [499, 286] on link "Listening" at bounding box center [486, 280] width 73 height 36
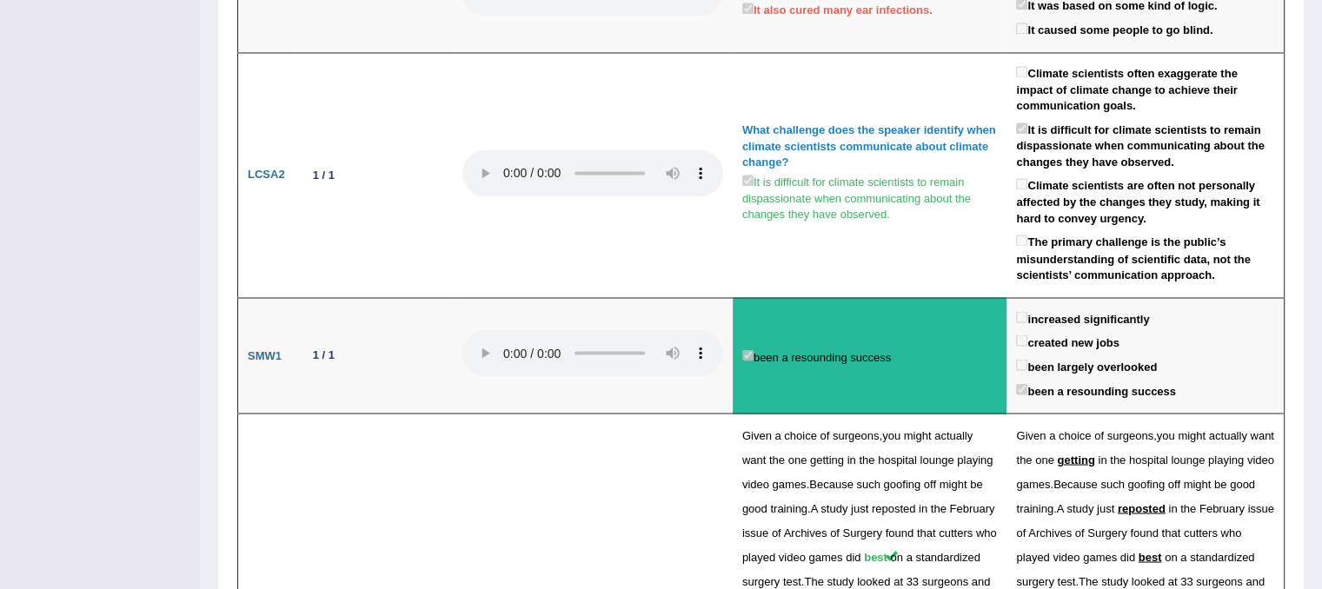
scroll to position [3042, 0]
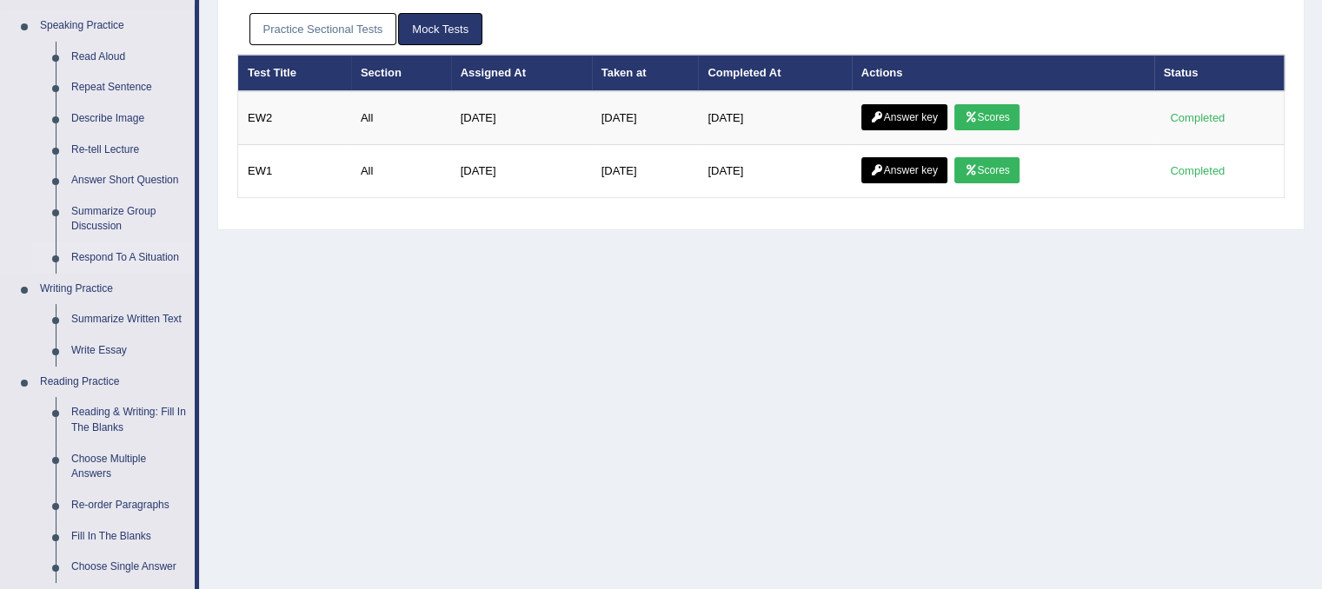
click at [97, 262] on link "Respond To A Situation" at bounding box center [128, 257] width 131 height 31
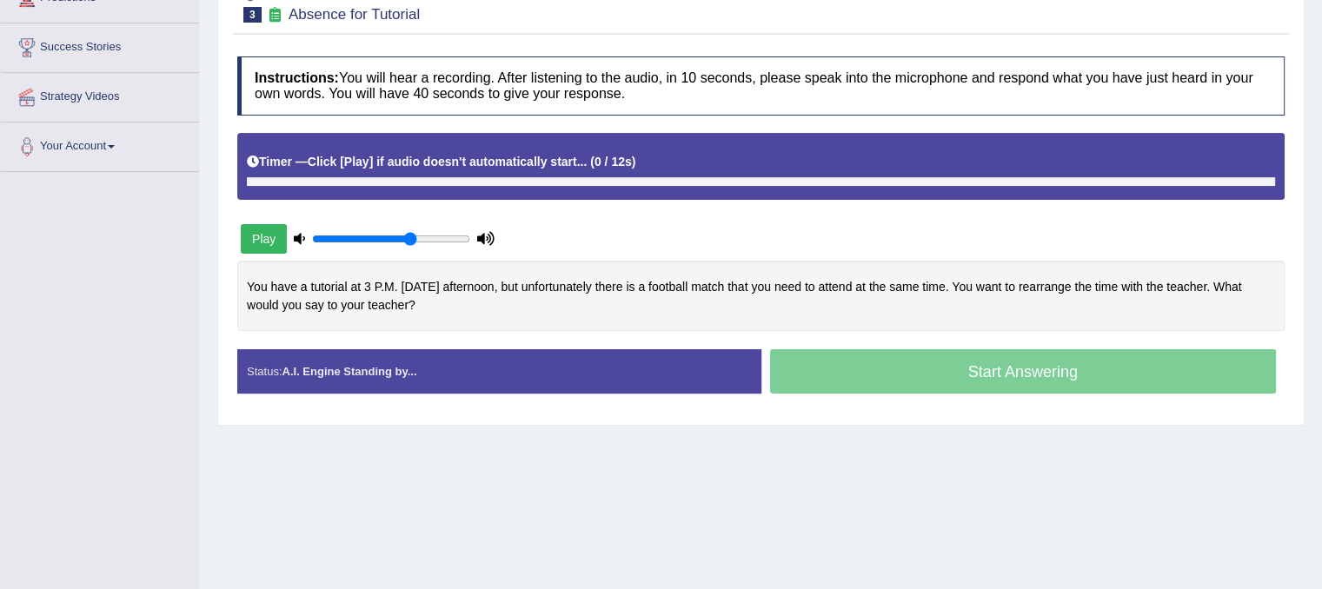
click at [262, 231] on button "Play" at bounding box center [264, 239] width 46 height 30
click at [264, 241] on div "Play" at bounding box center [367, 238] width 261 height 43
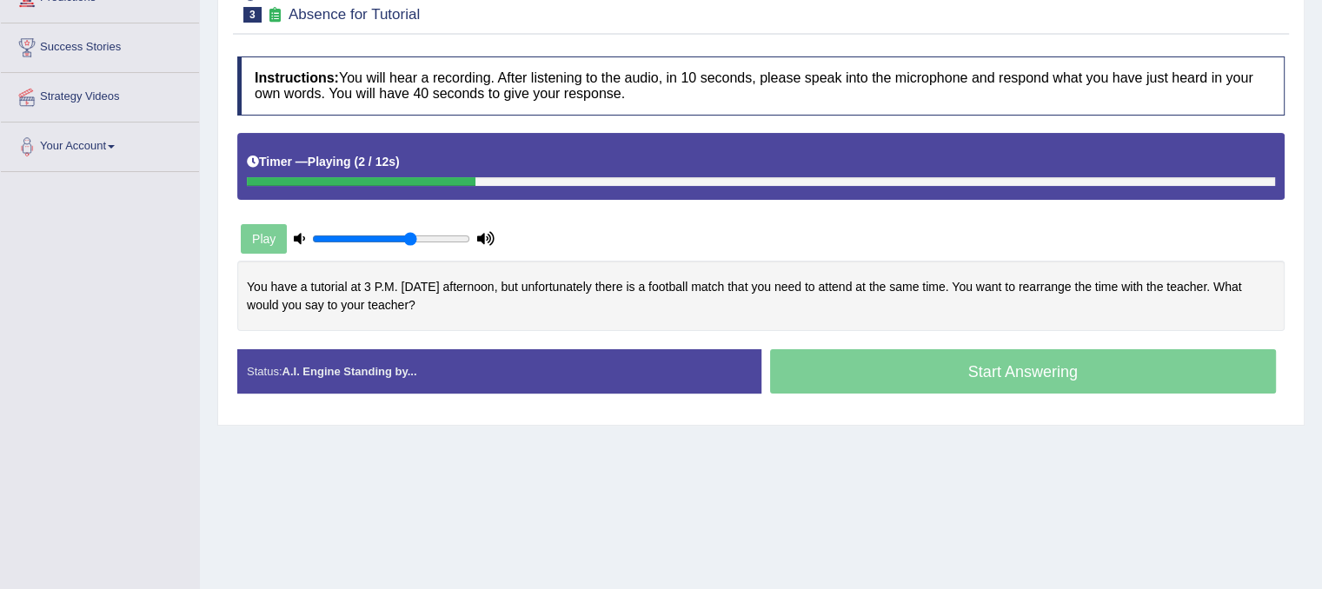
click at [490, 234] on icon at bounding box center [485, 238] width 17 height 11
click at [485, 238] on icon at bounding box center [485, 238] width 17 height 11
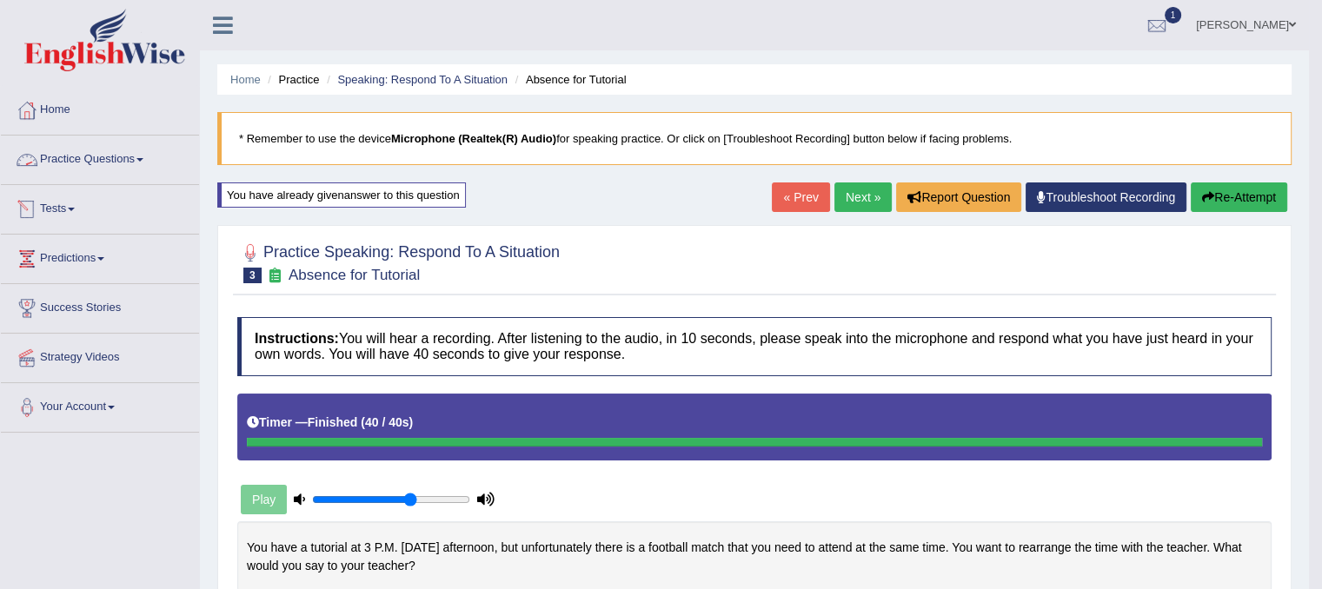
click at [110, 158] on link "Practice Questions" at bounding box center [100, 157] width 198 height 43
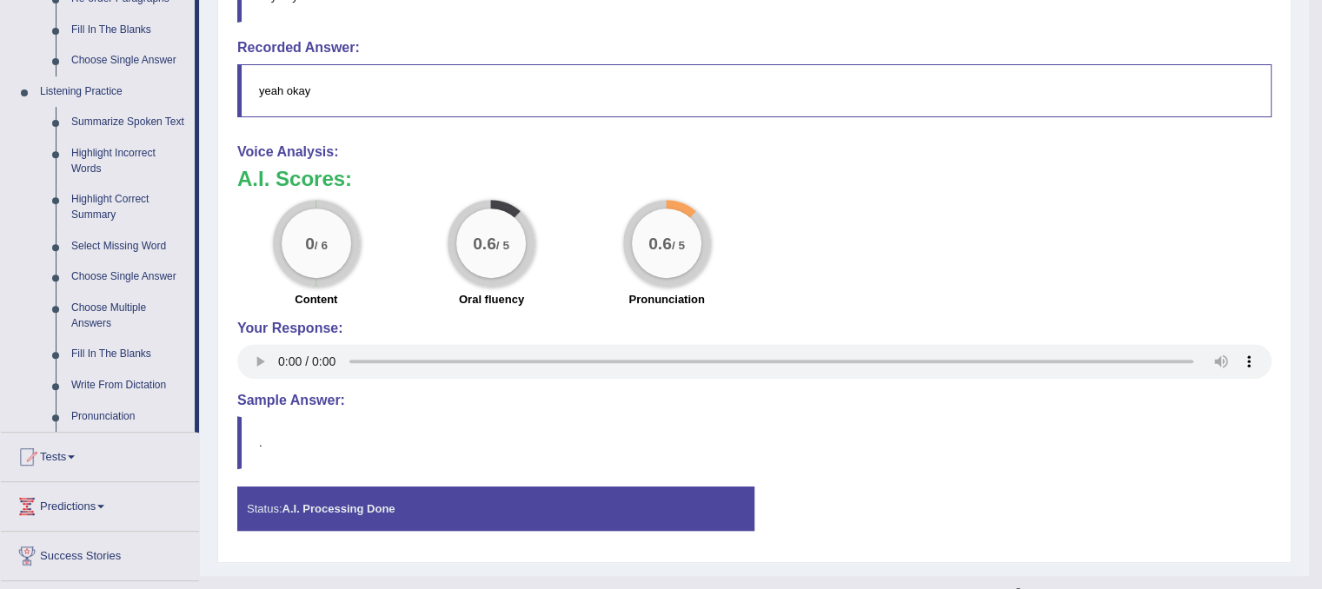
scroll to position [695, 0]
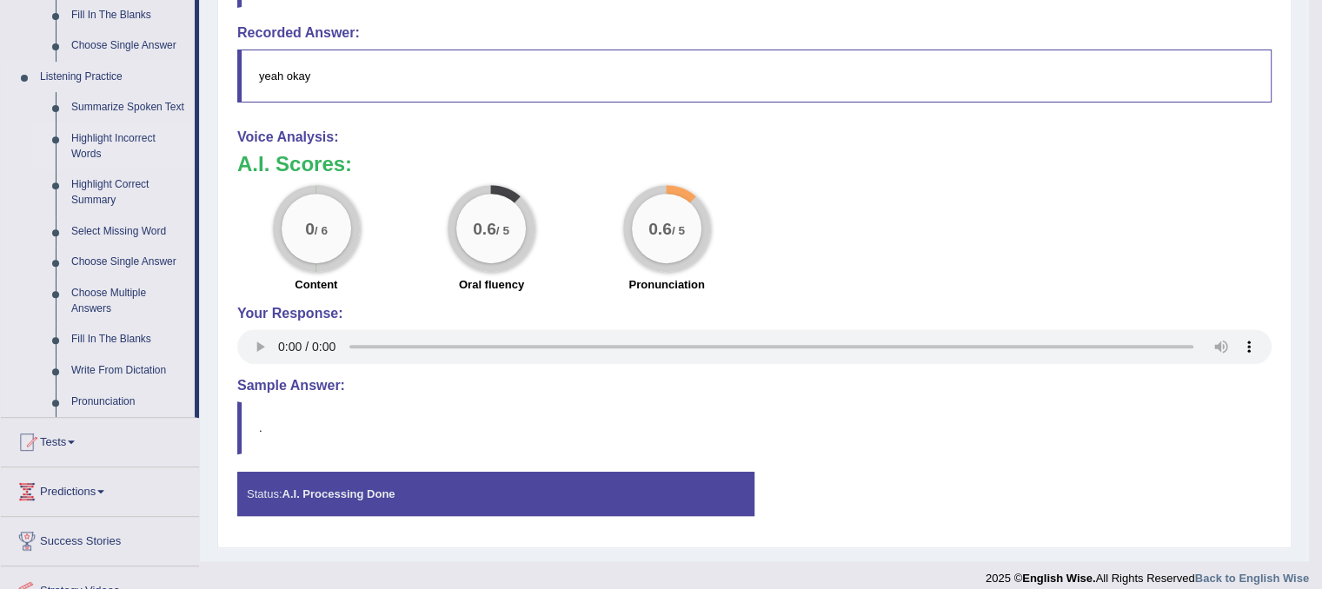
click at [114, 137] on link "Highlight Incorrect Words" at bounding box center [128, 146] width 131 height 46
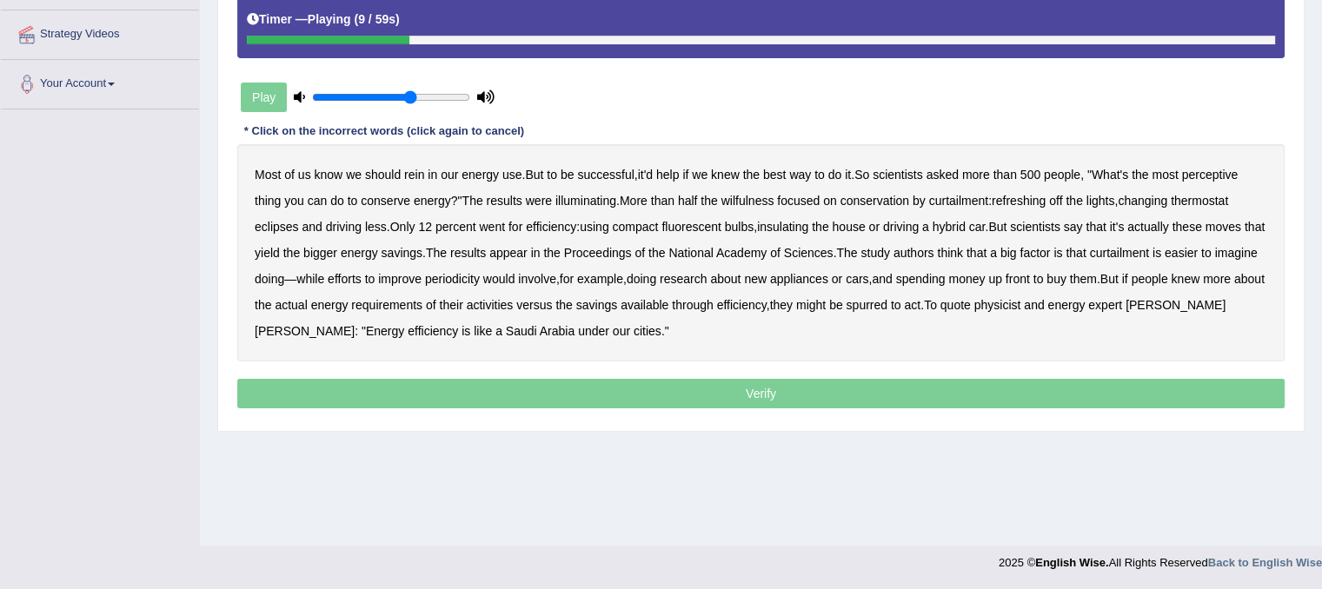
click at [1230, 171] on b "perceptive" at bounding box center [1210, 175] width 56 height 14
click at [754, 200] on b "wilfulness" at bounding box center [747, 201] width 53 height 14
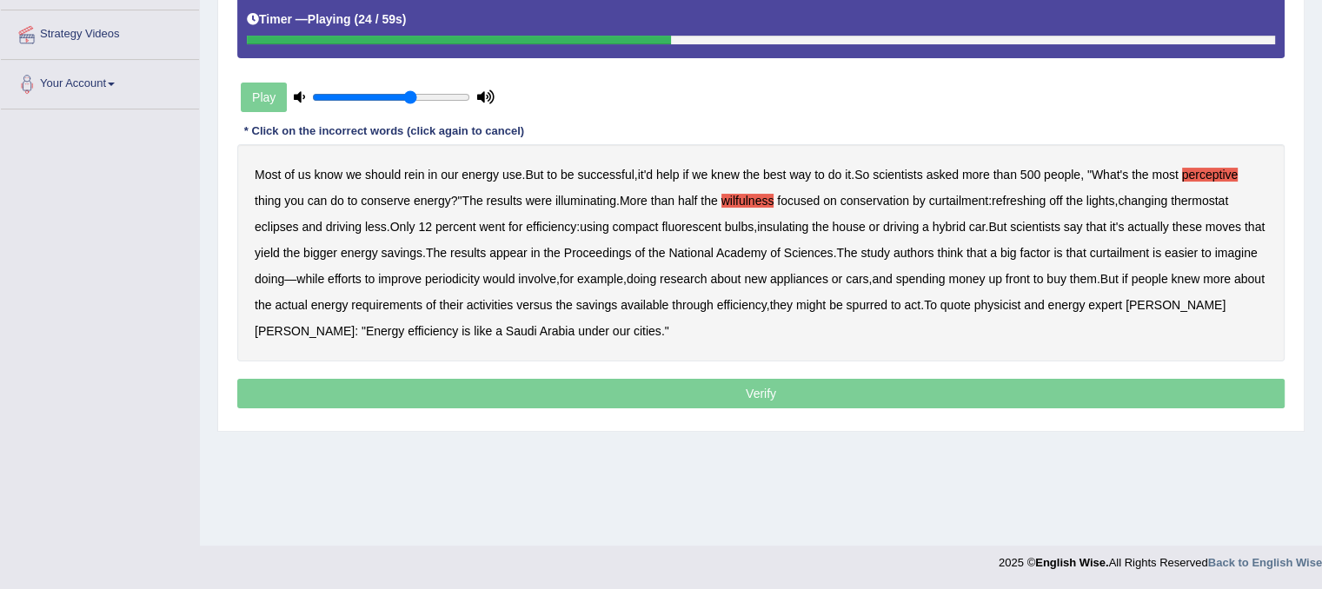
click at [646, 224] on b "compact" at bounding box center [635, 227] width 46 height 14
click at [647, 224] on b "compact" at bounding box center [635, 227] width 46 height 14
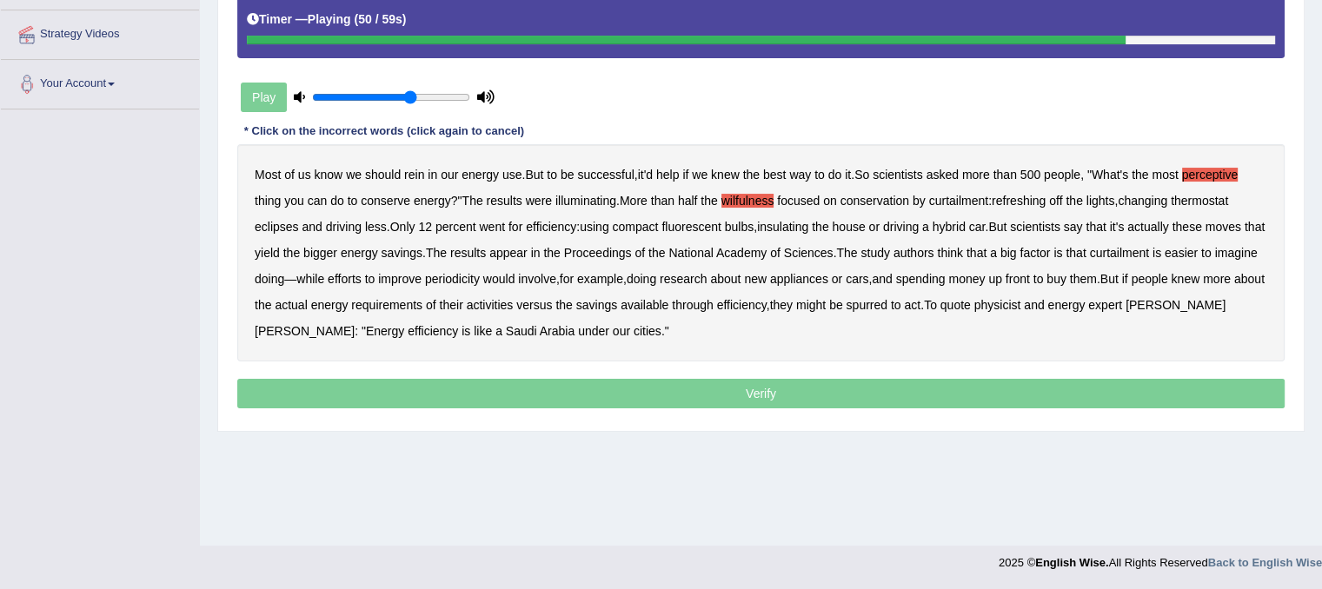
click at [552, 303] on b "versus" at bounding box center [534, 305] width 36 height 14
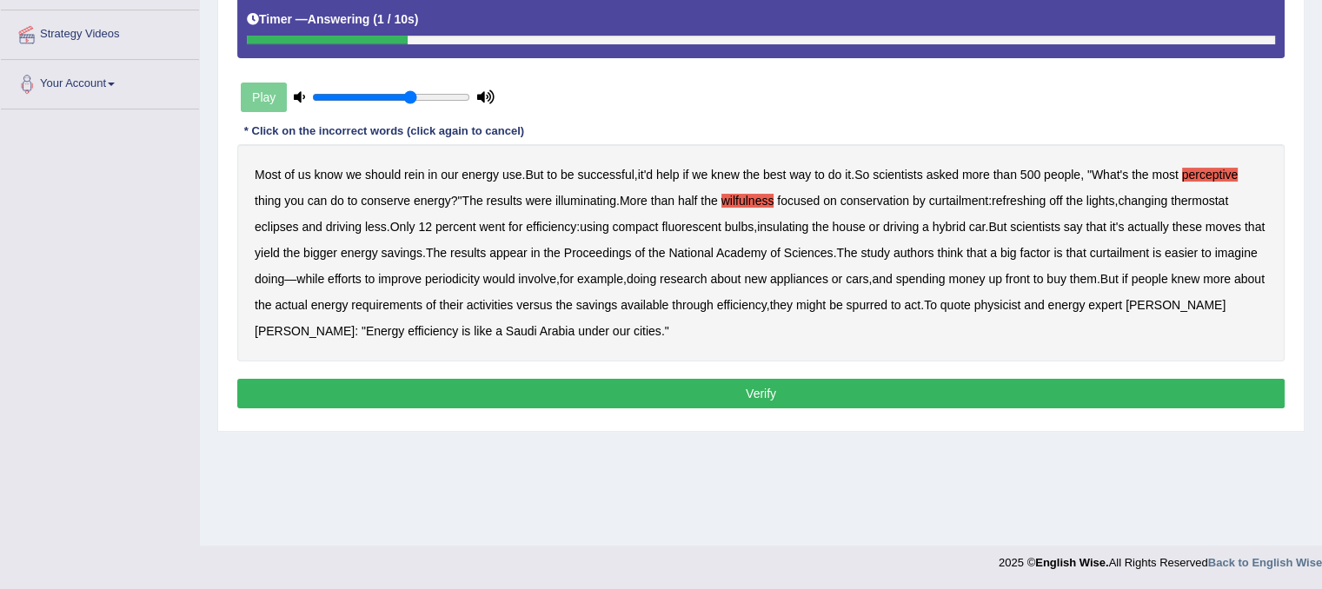
click at [1067, 396] on button "Verify" at bounding box center [760, 394] width 1047 height 30
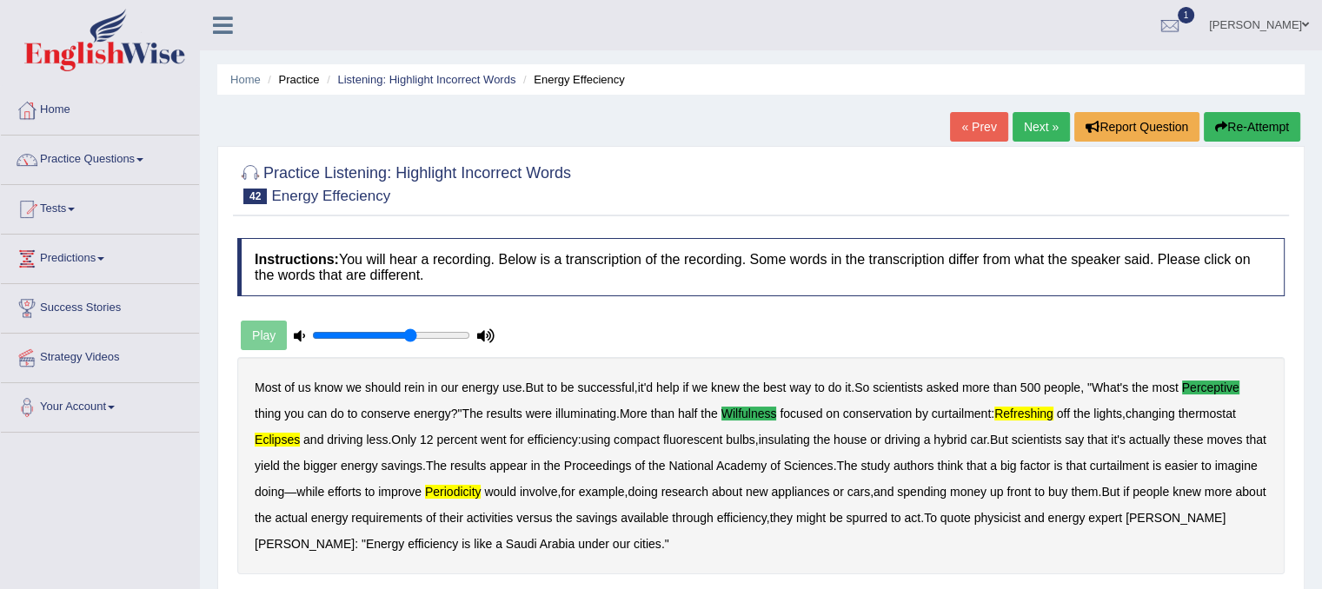
click at [1015, 126] on link "Next »" at bounding box center [1041, 127] width 57 height 30
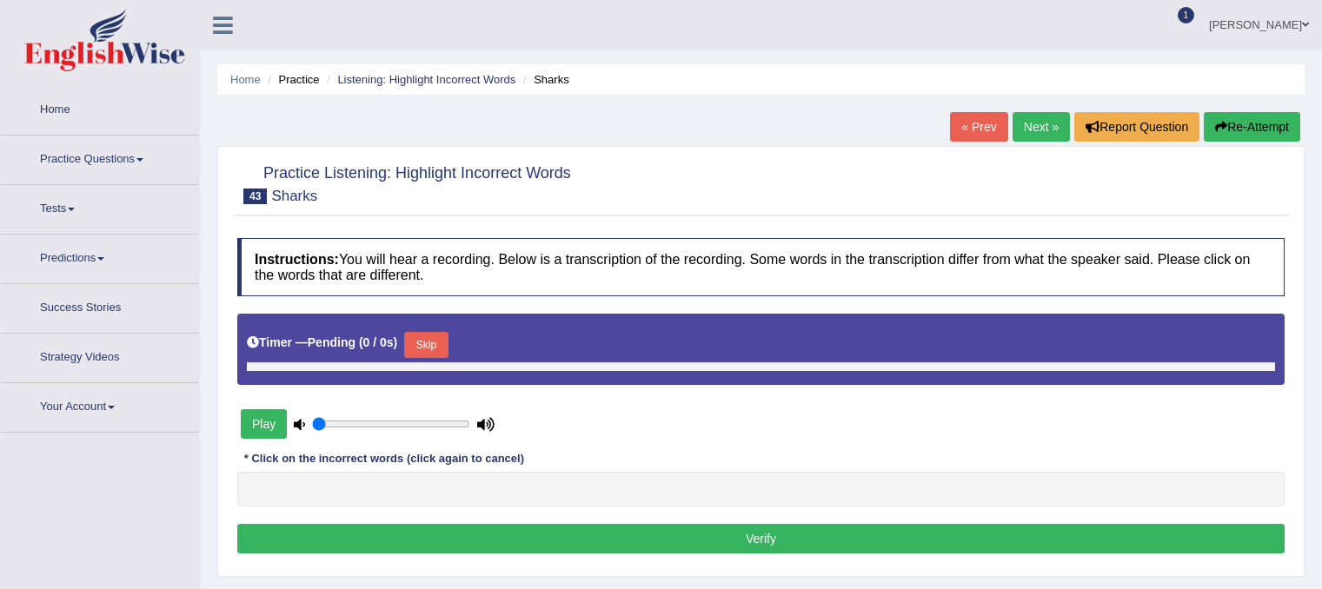
type input "0.65"
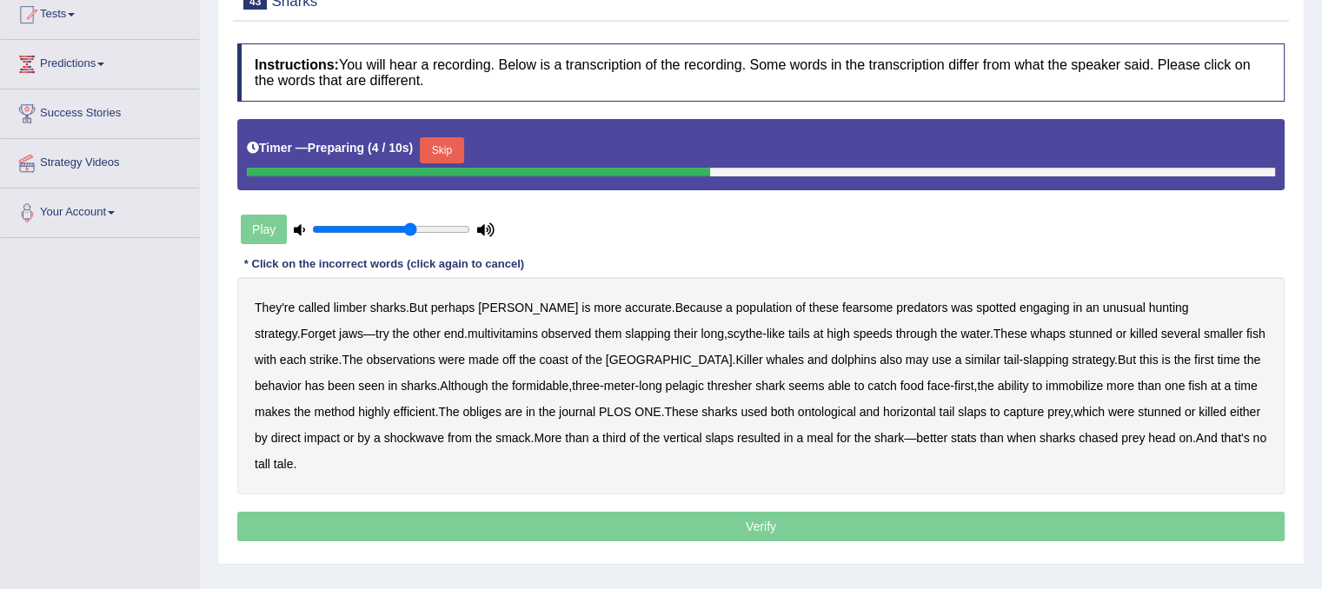
scroll to position [323, 0]
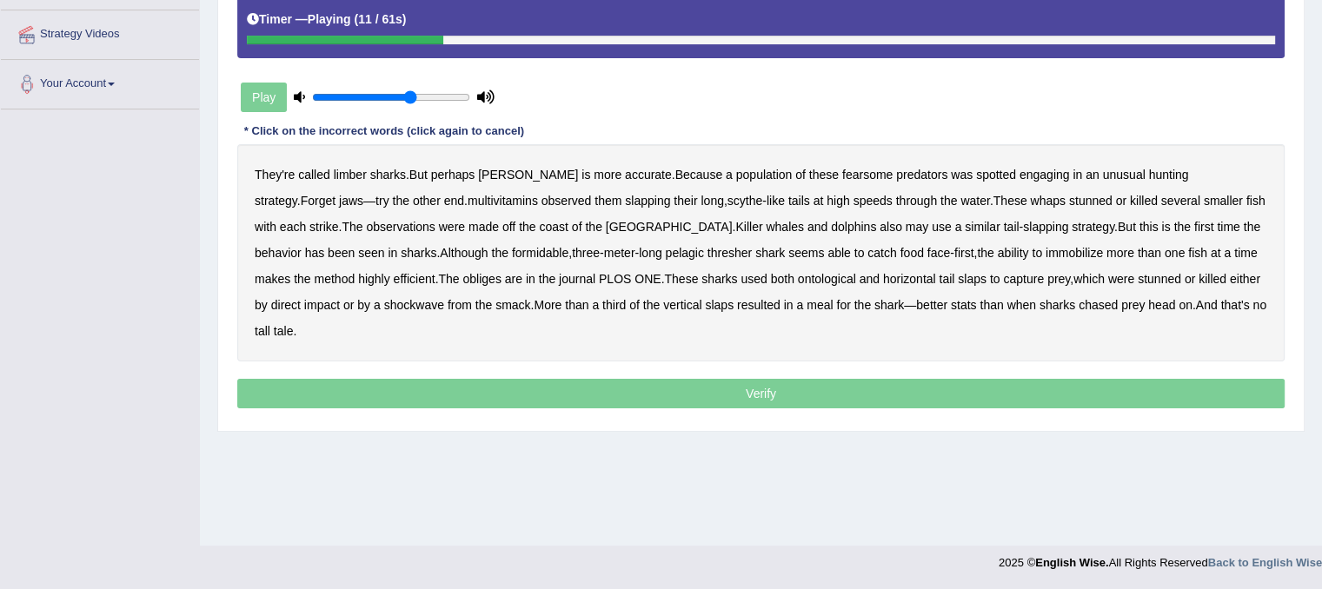
drag, startPoint x: 1206, startPoint y: 216, endPoint x: 688, endPoint y: 256, distance: 520.4
click at [1024, 285] on div "They're called limber sharks . But perhaps thrasher is more accurate . Because …" at bounding box center [760, 252] width 1047 height 217
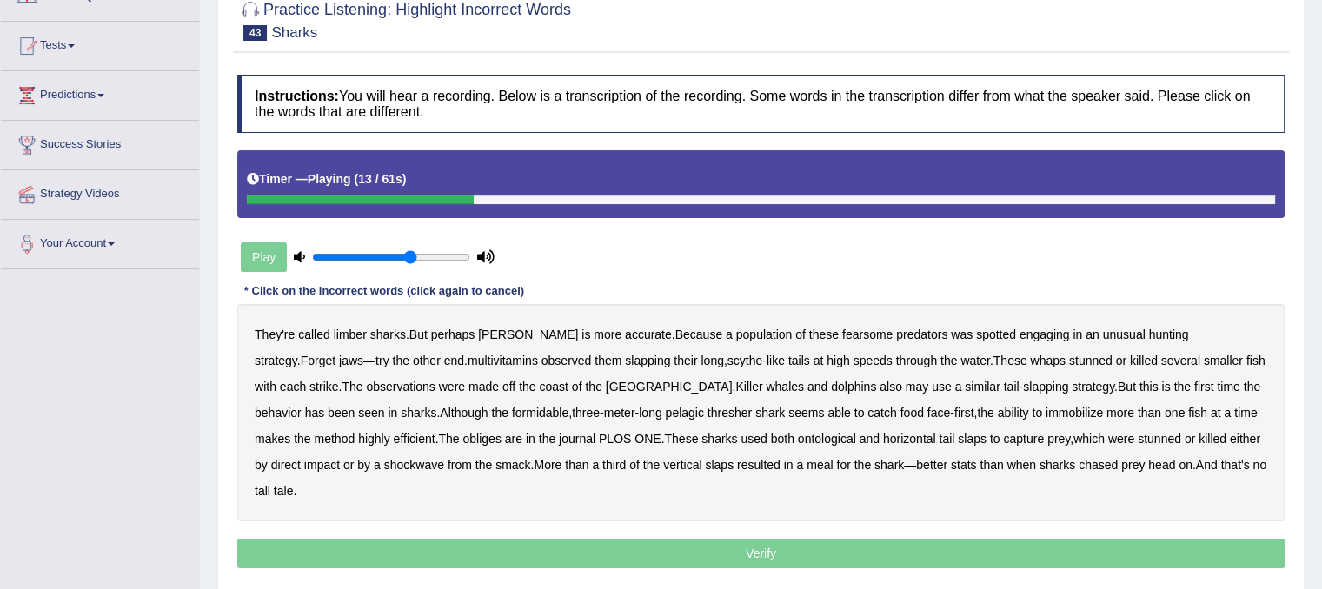
scroll to position [149, 0]
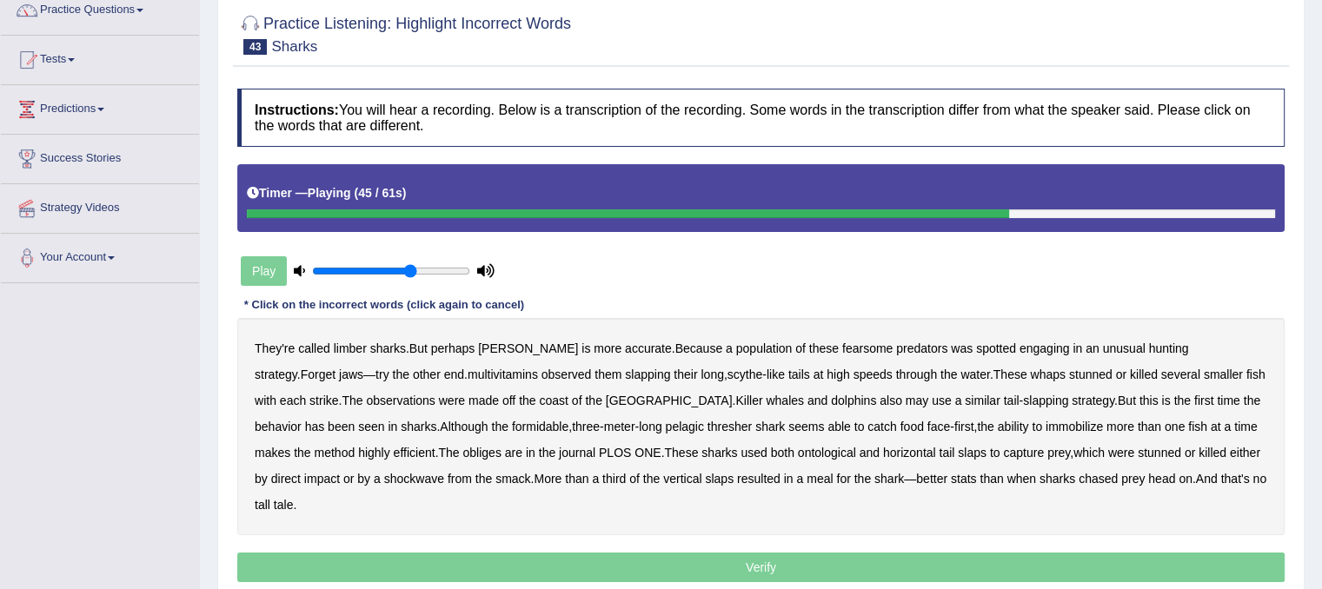
click at [798, 450] on b "ontological" at bounding box center [827, 453] width 58 height 14
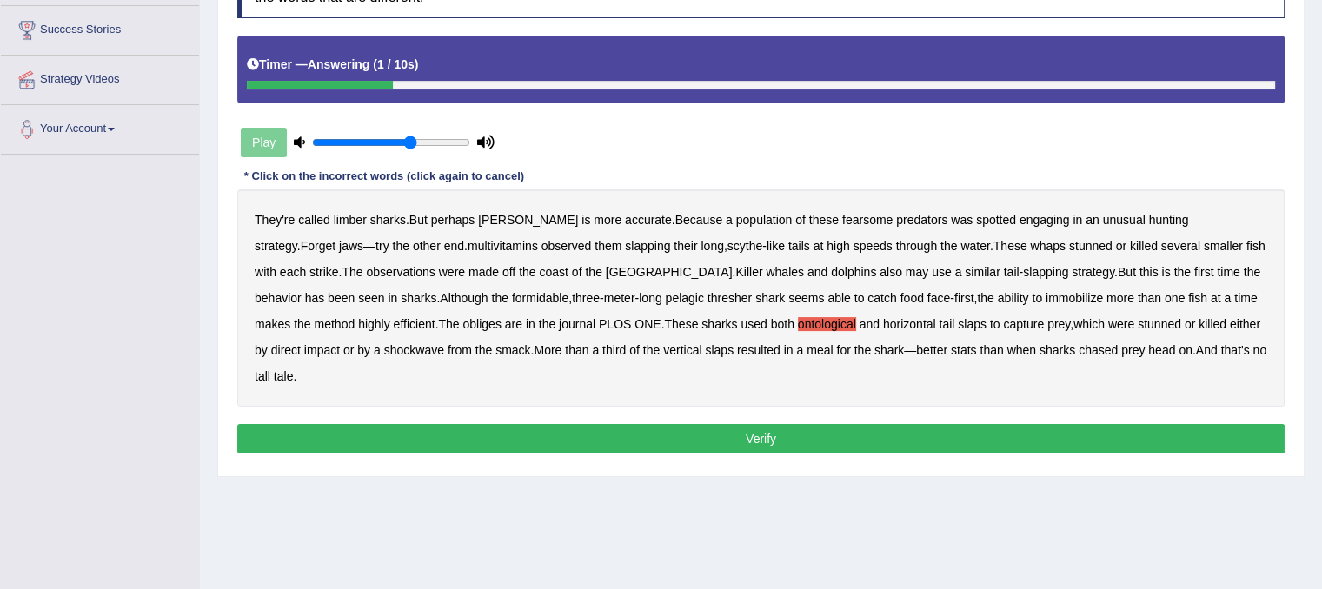
scroll to position [323, 0]
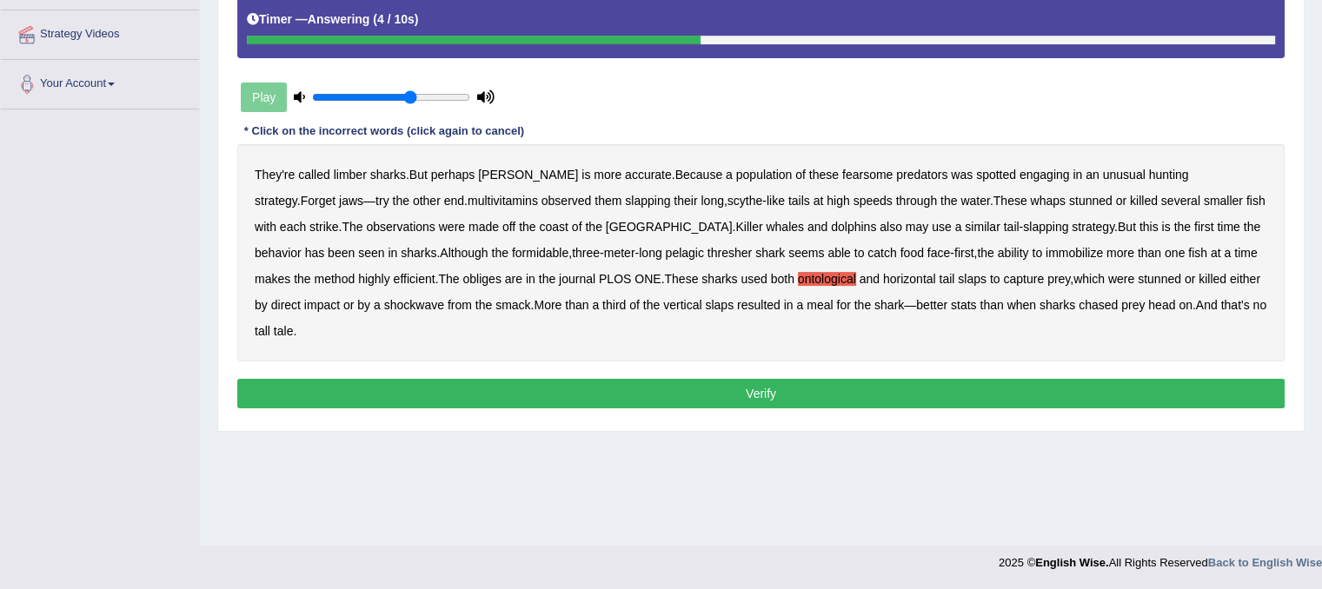
click at [658, 379] on button "Verify" at bounding box center [760, 394] width 1047 height 30
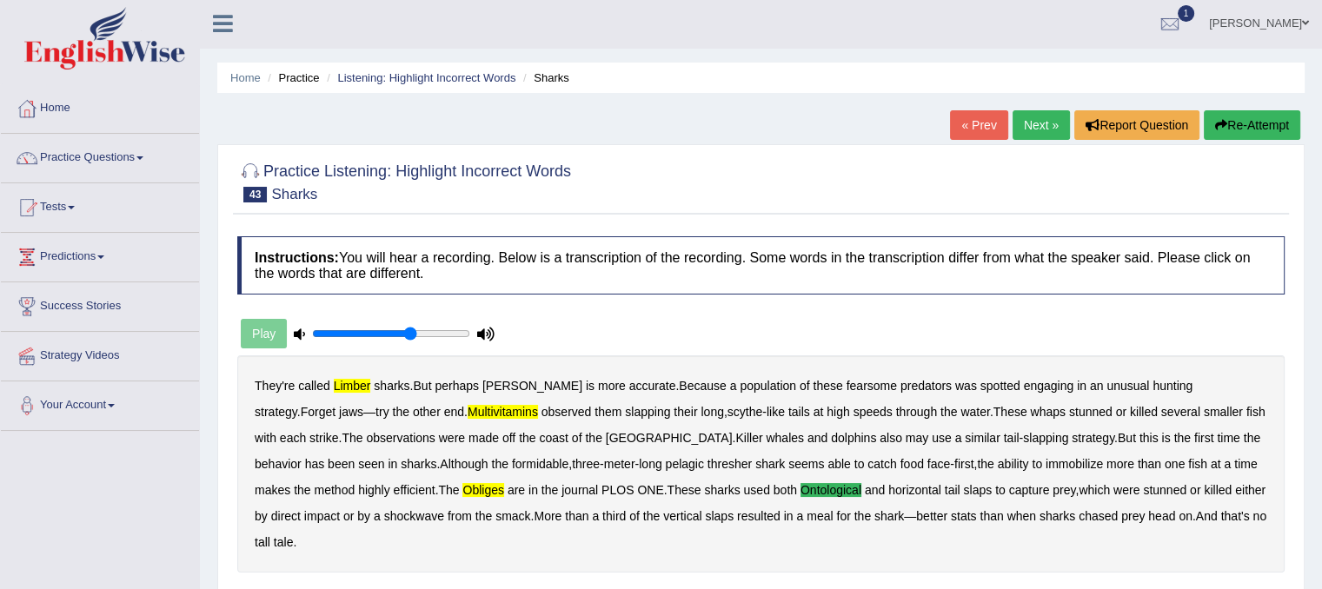
scroll to position [0, 0]
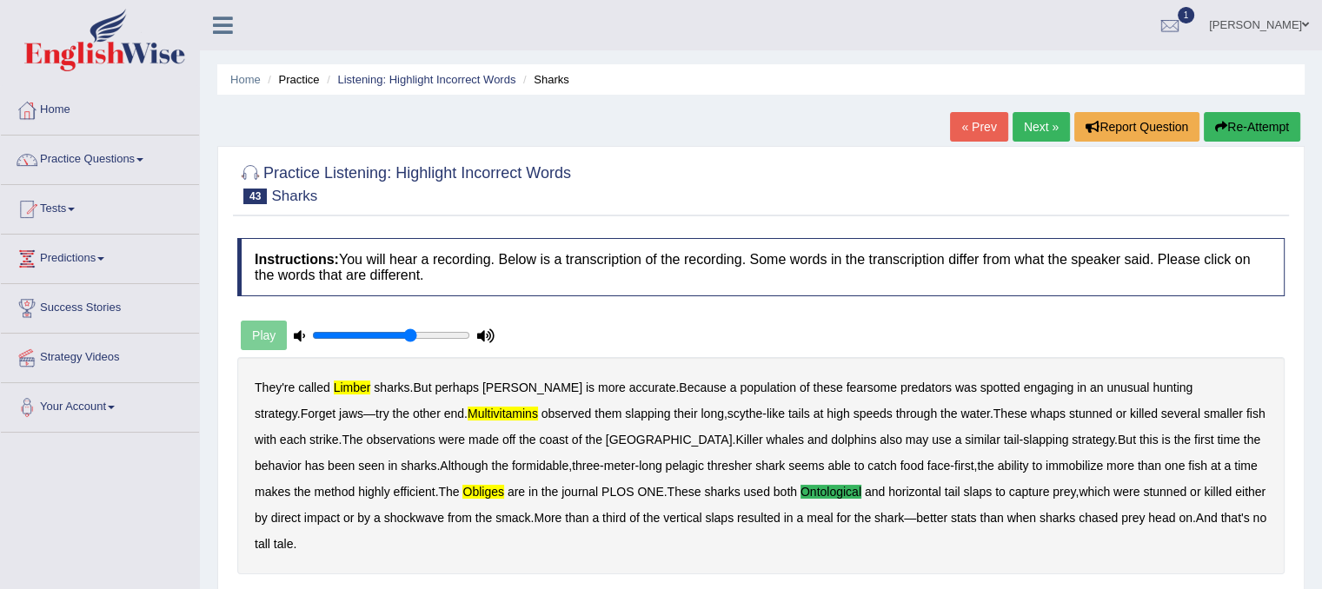
click at [1034, 124] on link "Next »" at bounding box center [1041, 127] width 57 height 30
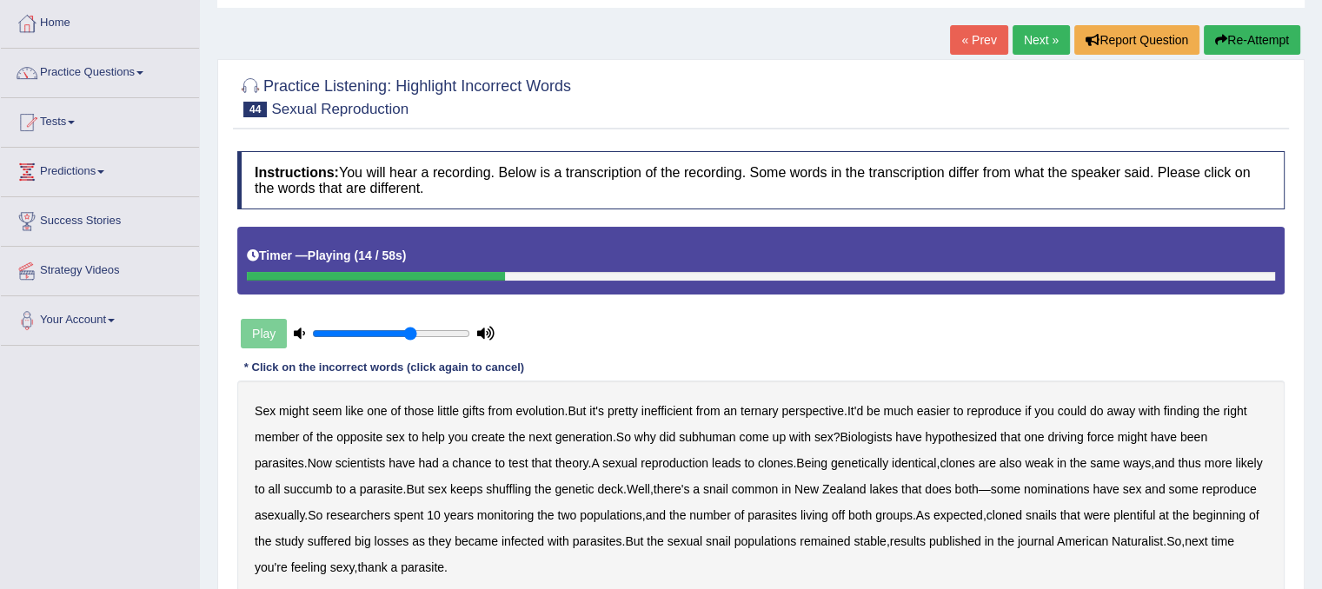
click at [725, 435] on b "subhuman" at bounding box center [707, 437] width 56 height 14
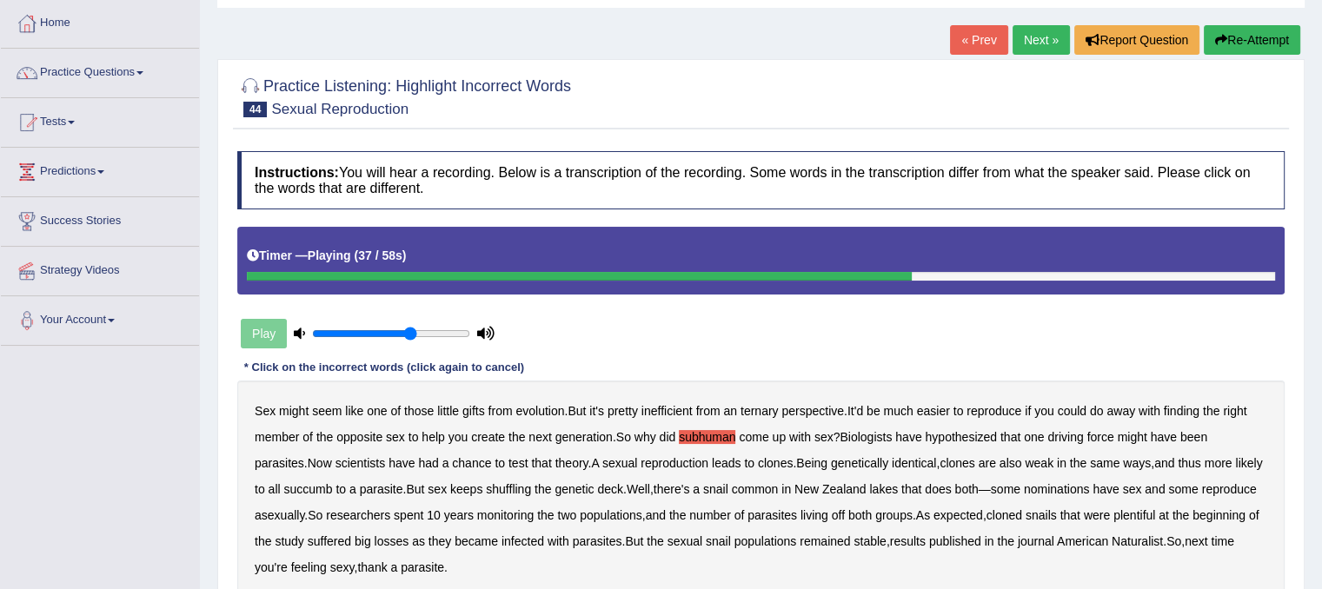
click at [1090, 489] on b "nominations" at bounding box center [1057, 489] width 66 height 14
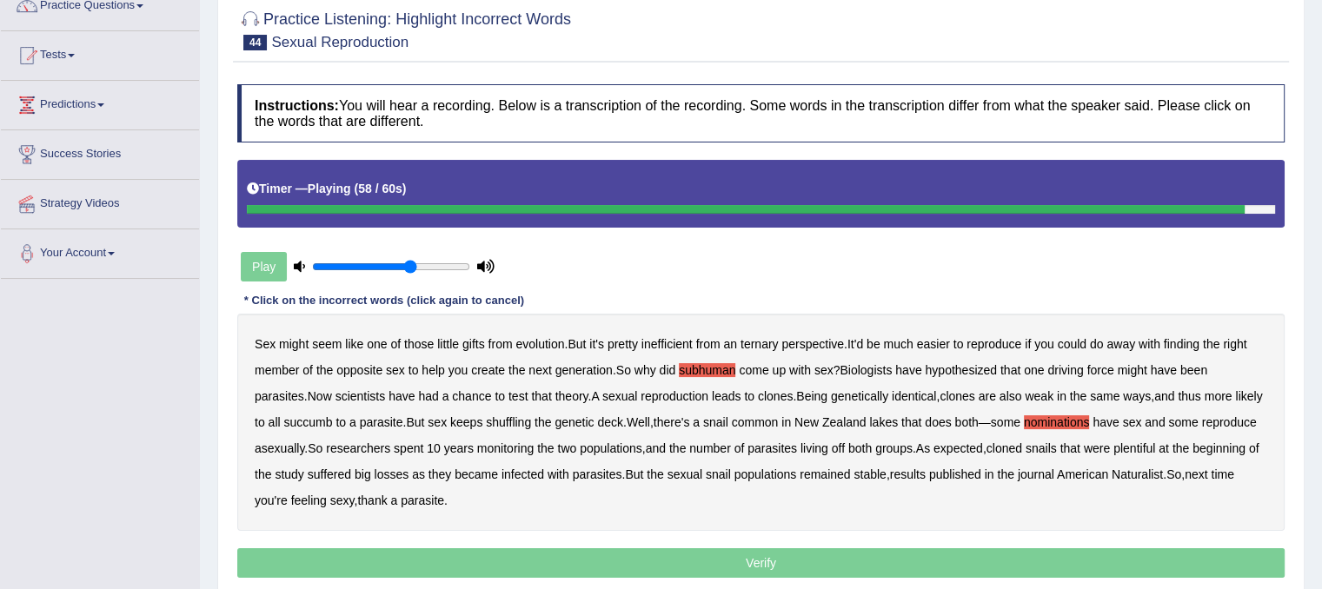
scroll to position [174, 0]
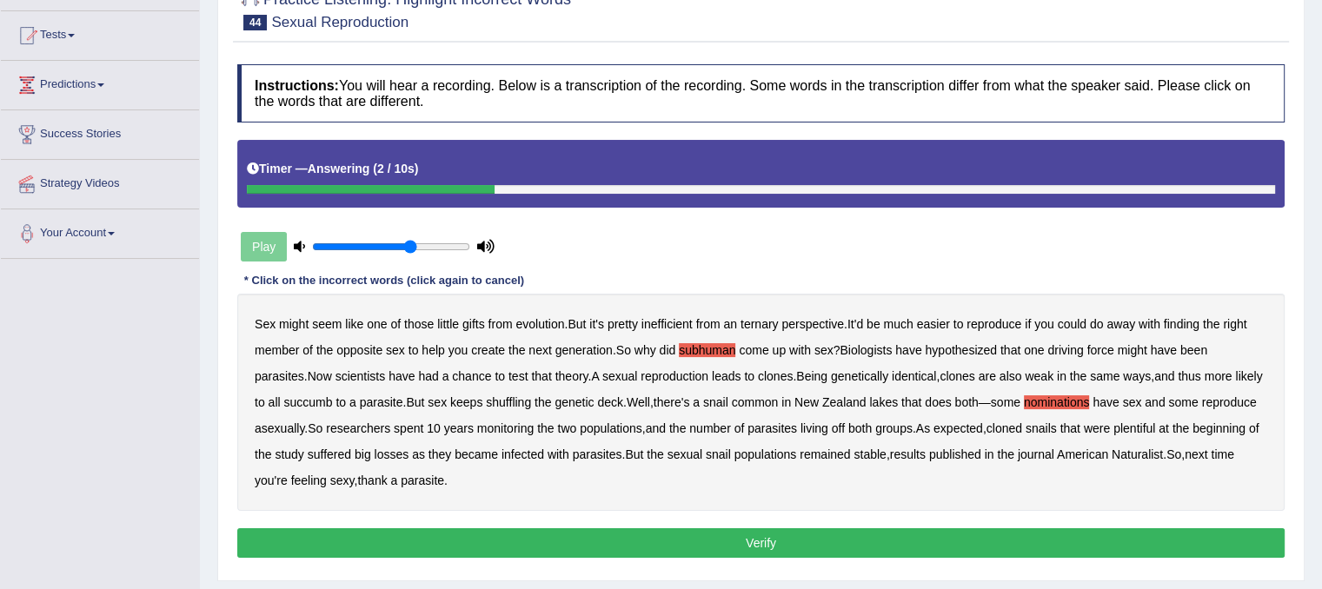
click at [541, 540] on button "Verify" at bounding box center [760, 543] width 1047 height 30
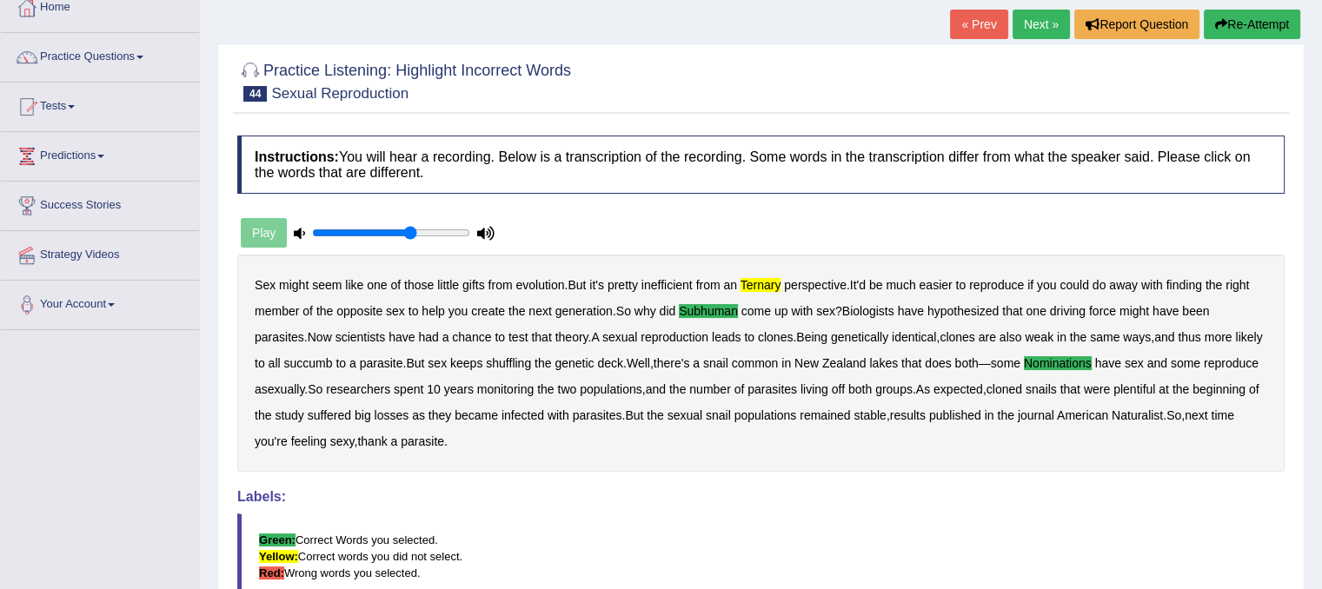
scroll to position [63, 0]
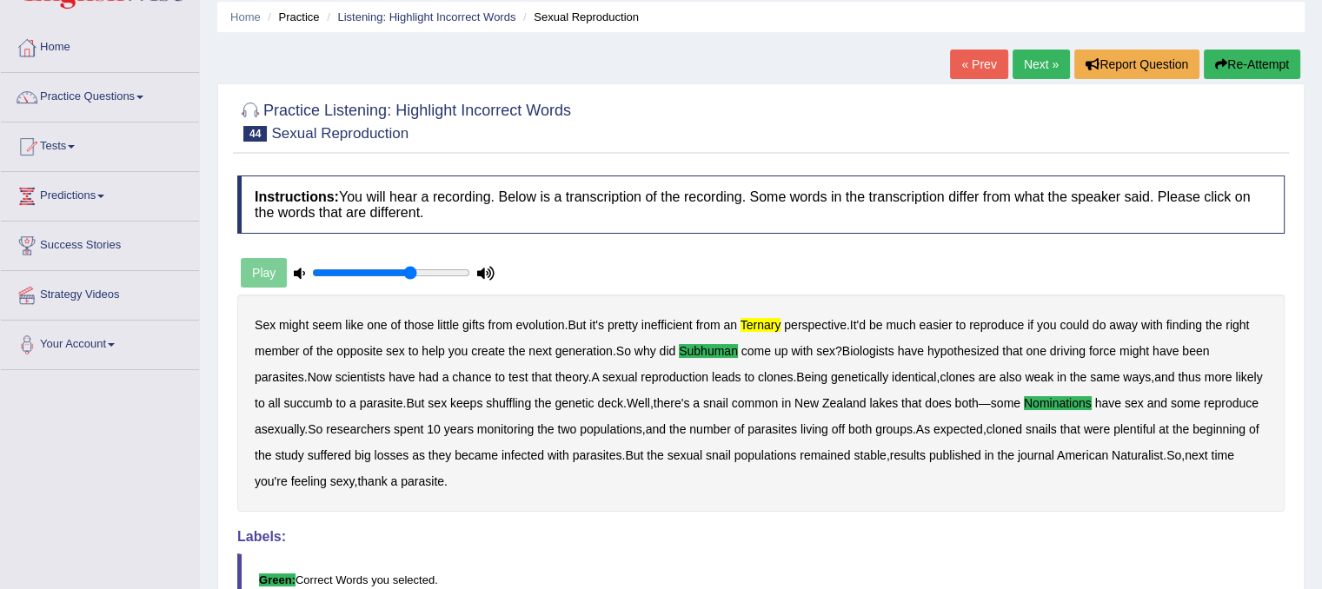
click at [1033, 60] on link "Next »" at bounding box center [1041, 65] width 57 height 30
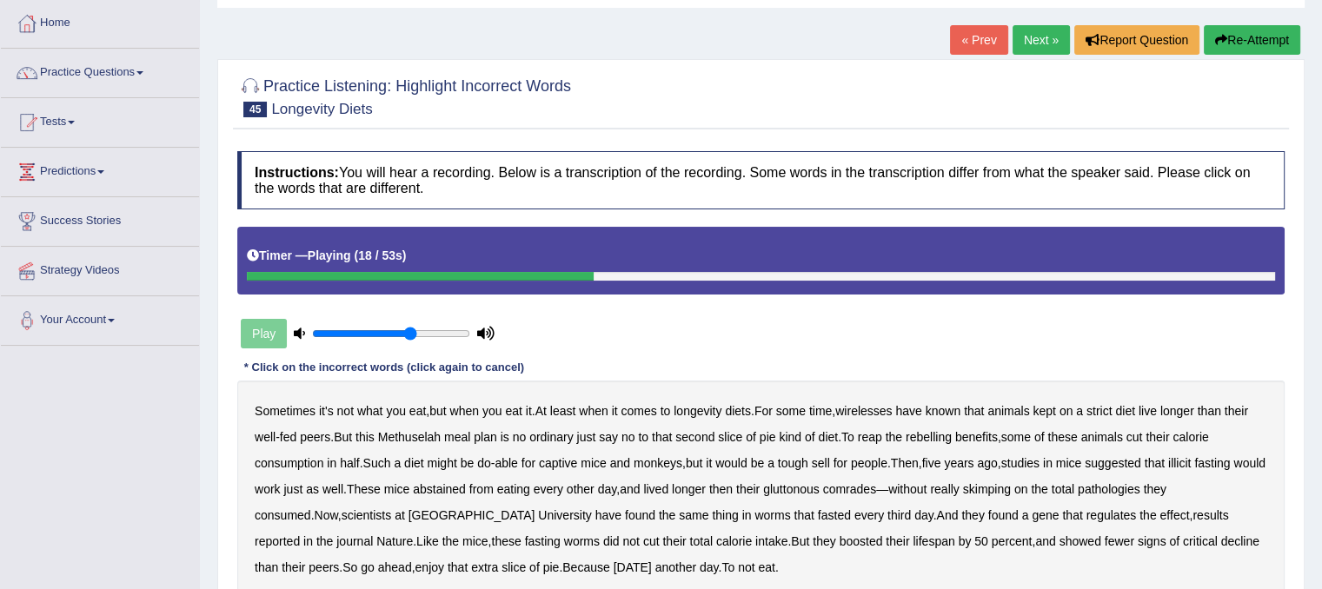
click at [943, 436] on b "rebelling" at bounding box center [929, 437] width 46 height 14
click at [1191, 460] on b "illicit" at bounding box center [1179, 463] width 23 height 14
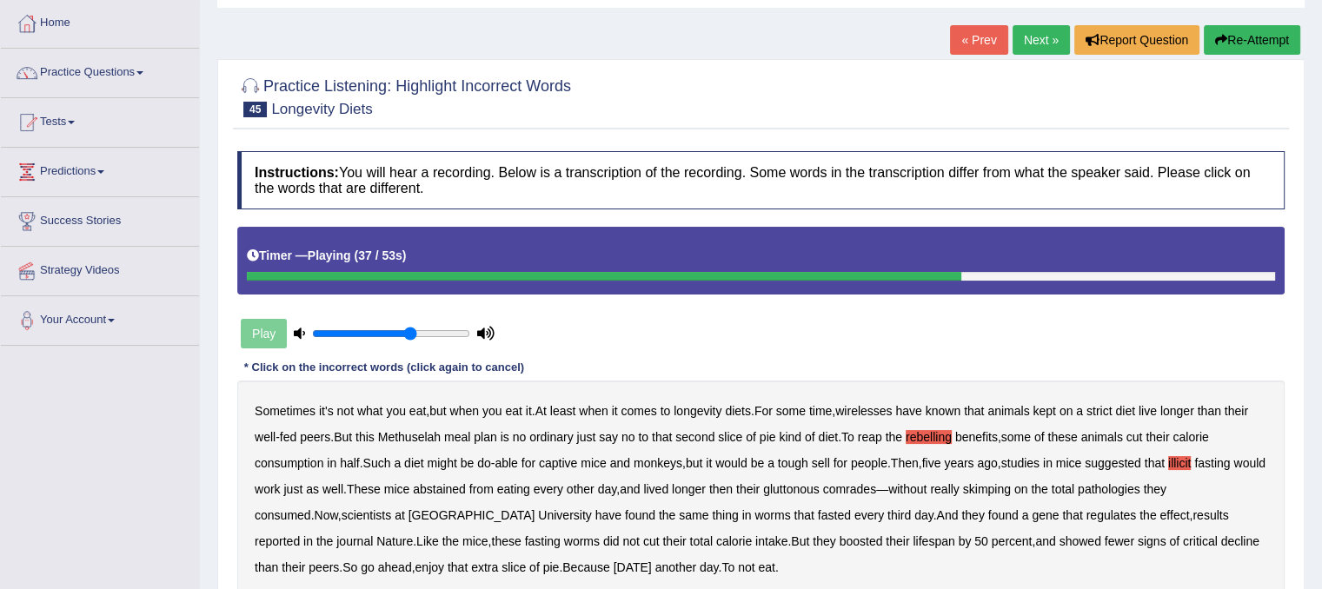
click at [1140, 489] on b "pathologies" at bounding box center [1109, 489] width 63 height 14
click at [1183, 539] on b "critical" at bounding box center [1200, 542] width 35 height 14
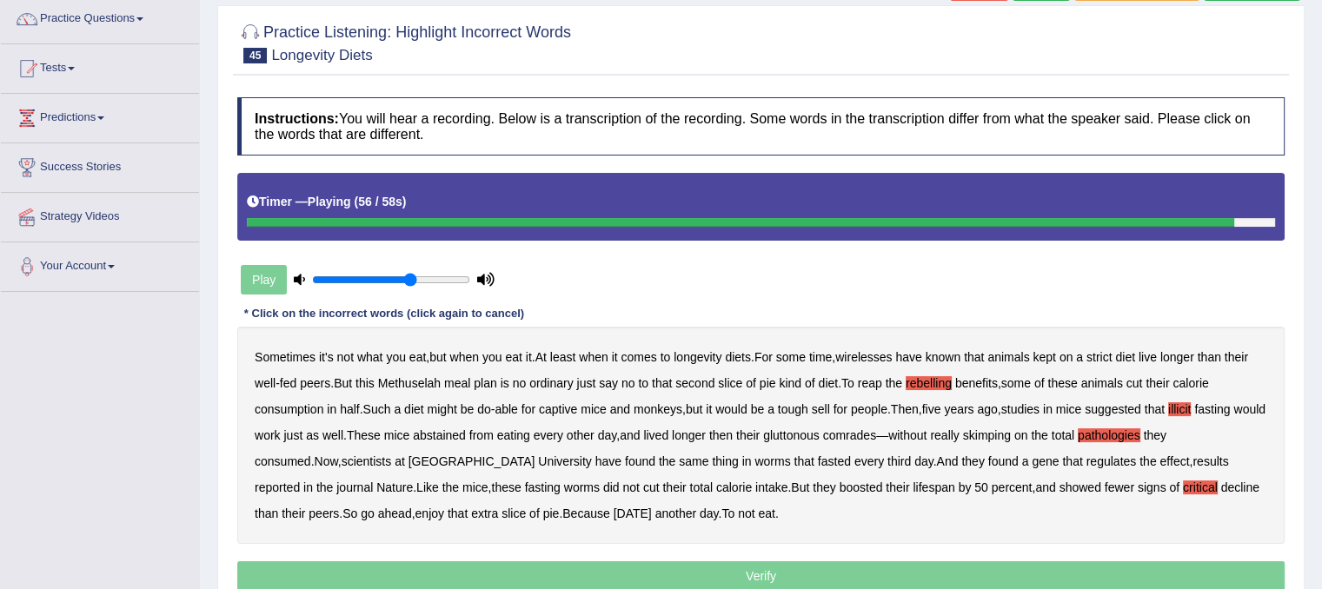
scroll to position [174, 0]
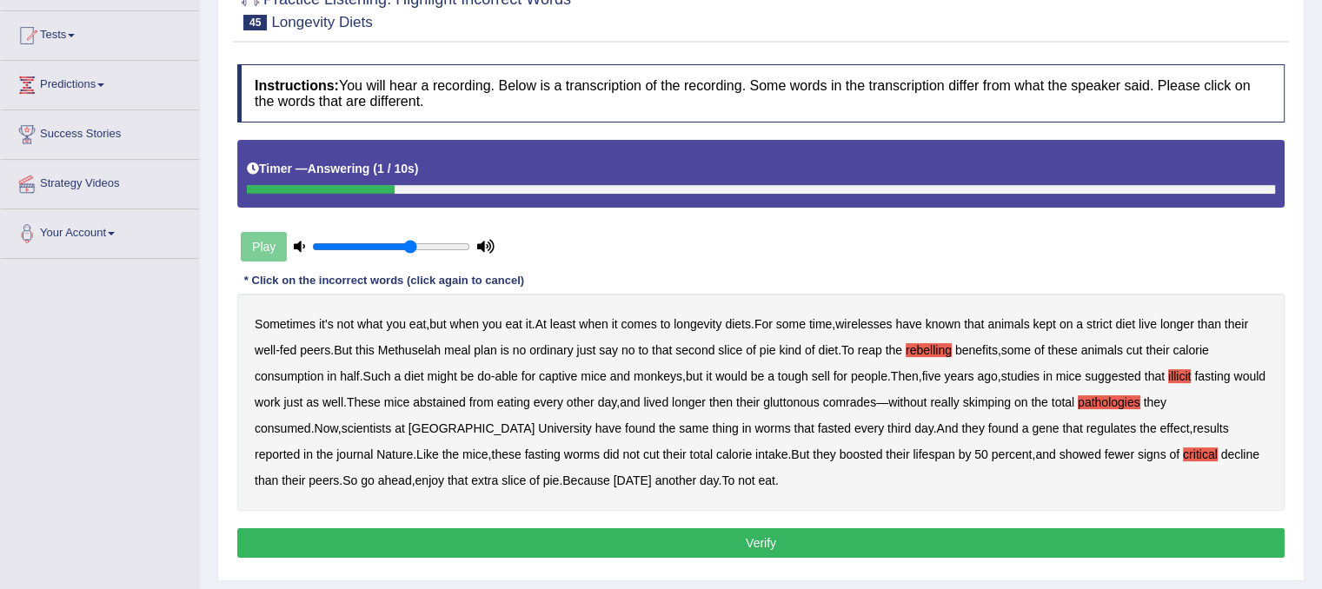
click at [729, 544] on button "Verify" at bounding box center [760, 543] width 1047 height 30
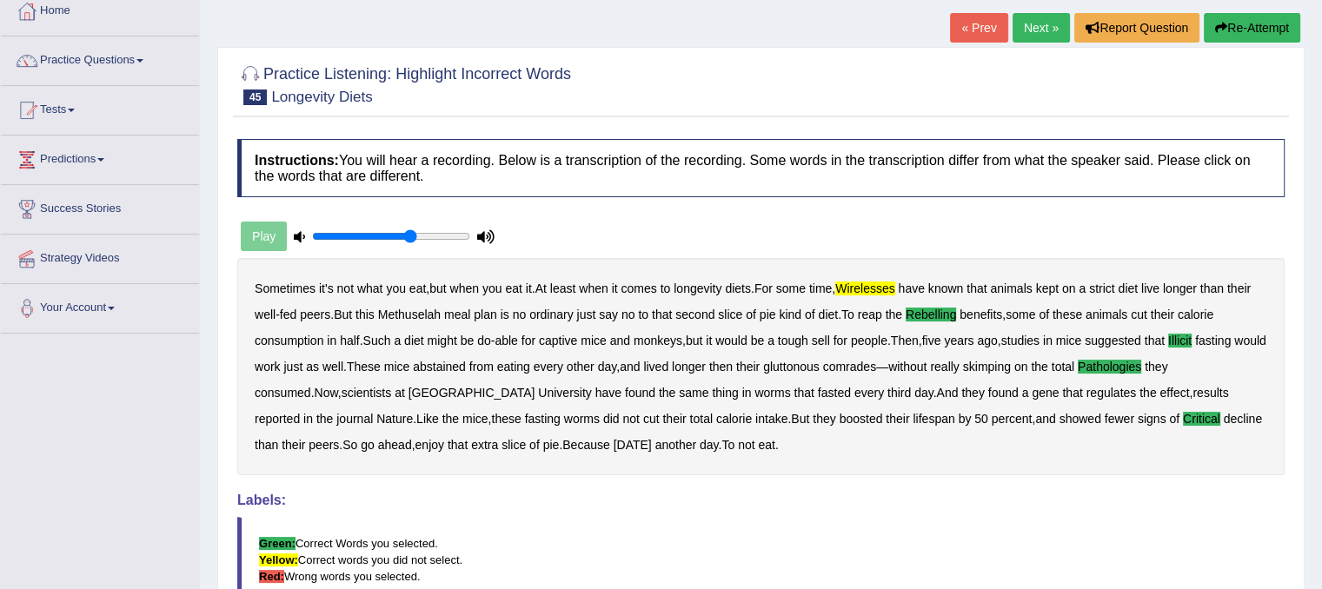
scroll to position [87, 0]
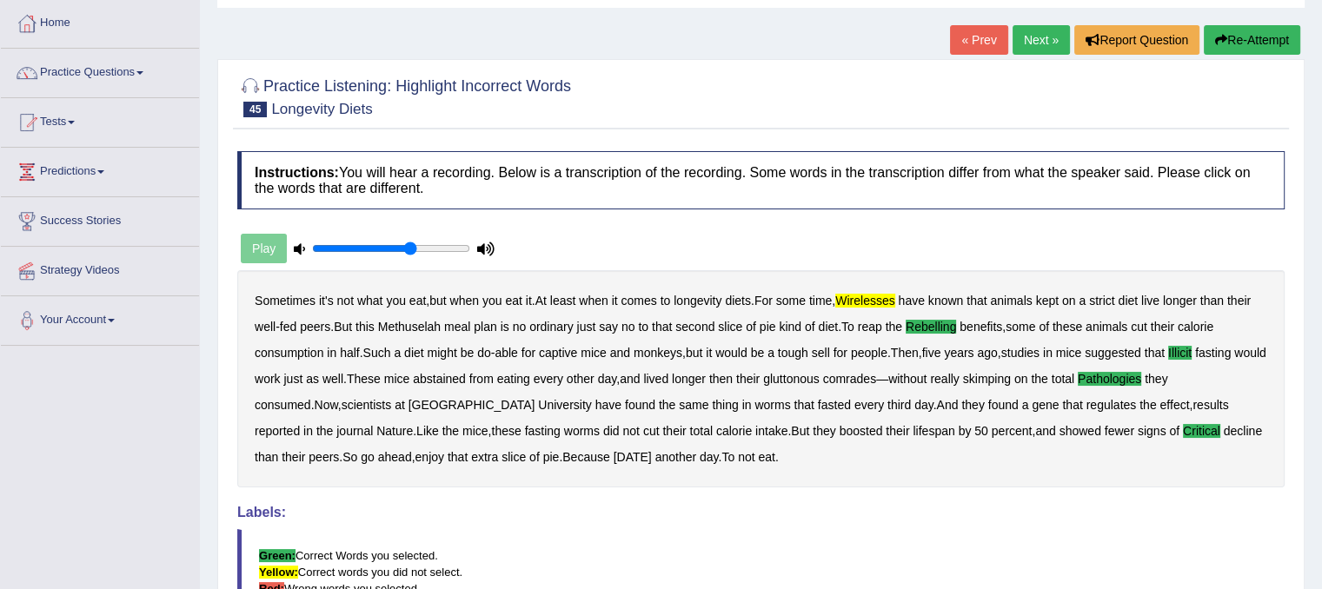
click at [1026, 38] on link "Next »" at bounding box center [1041, 40] width 57 height 30
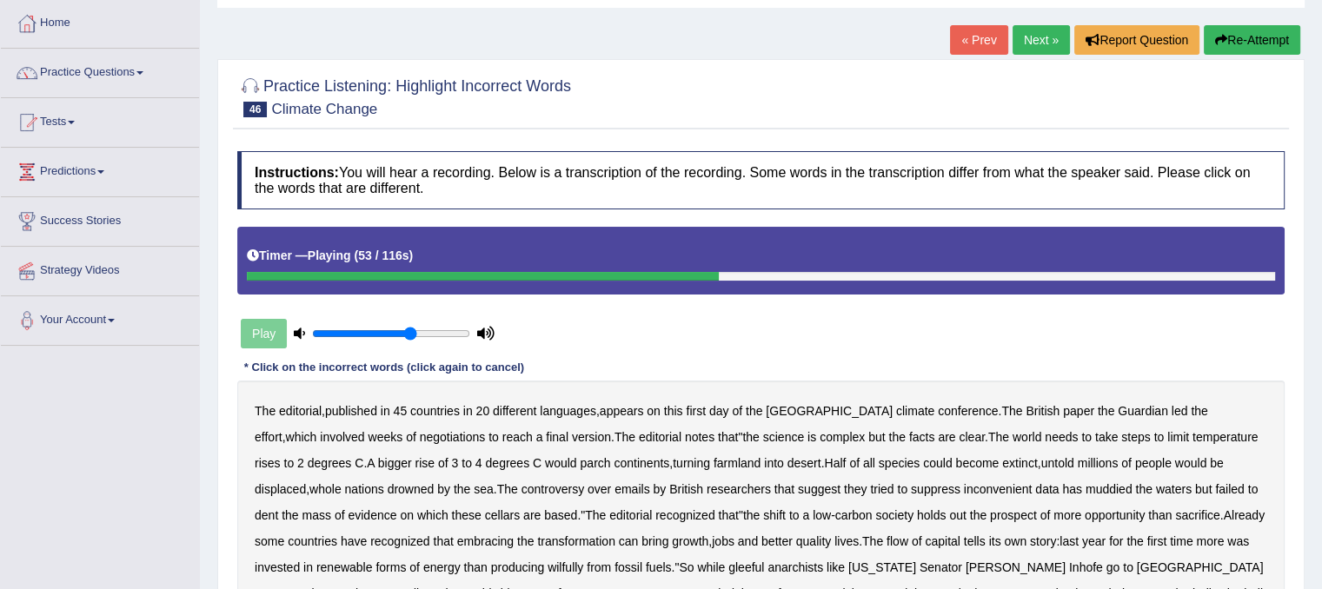
click at [485, 509] on b "cellars" at bounding box center [502, 515] width 35 height 14
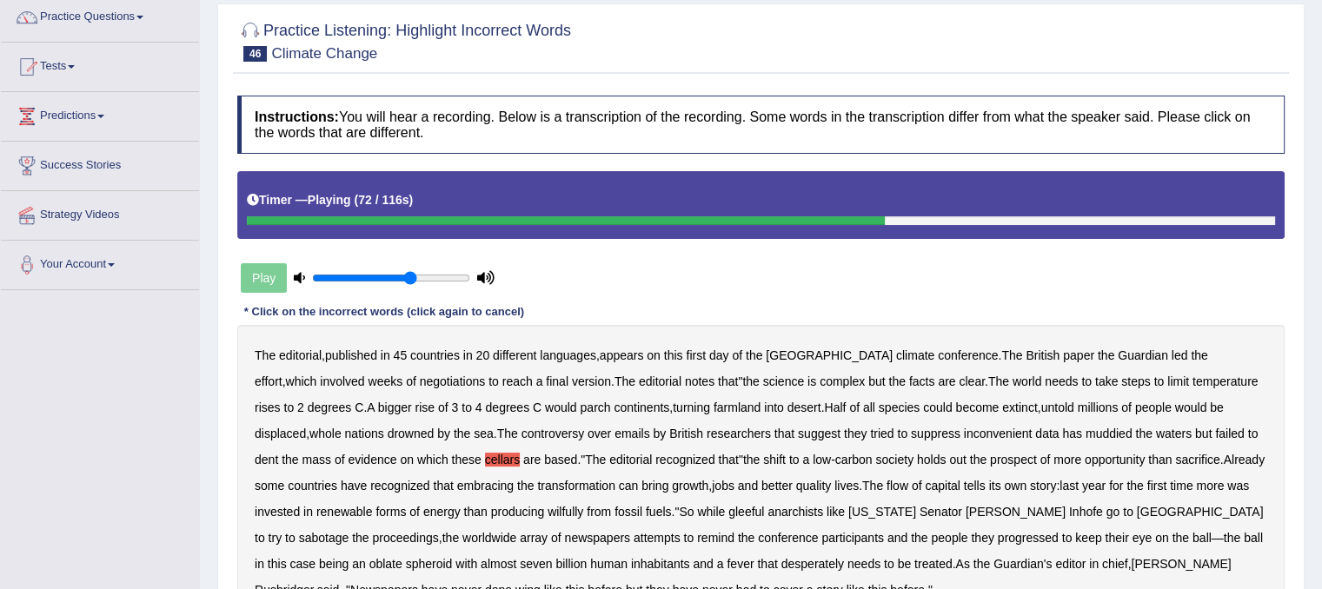
scroll to position [174, 0]
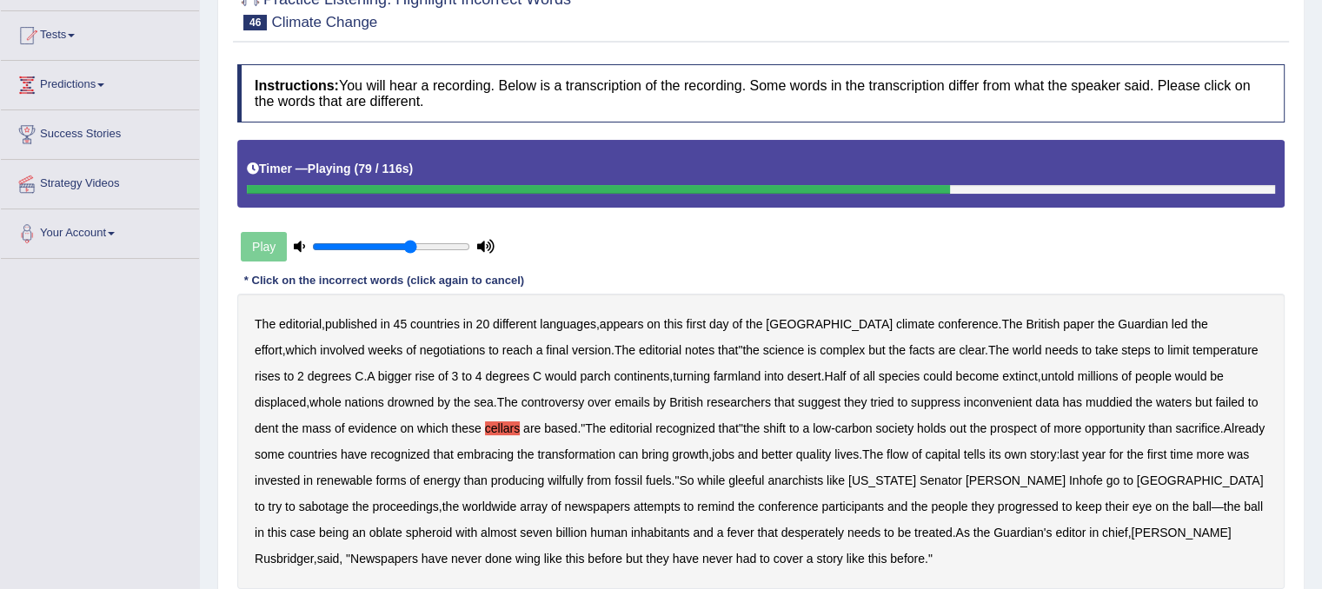
click at [567, 480] on b "wilfully" at bounding box center [566, 481] width 36 height 14
click at [406, 529] on b "spheroid" at bounding box center [429, 533] width 47 height 14
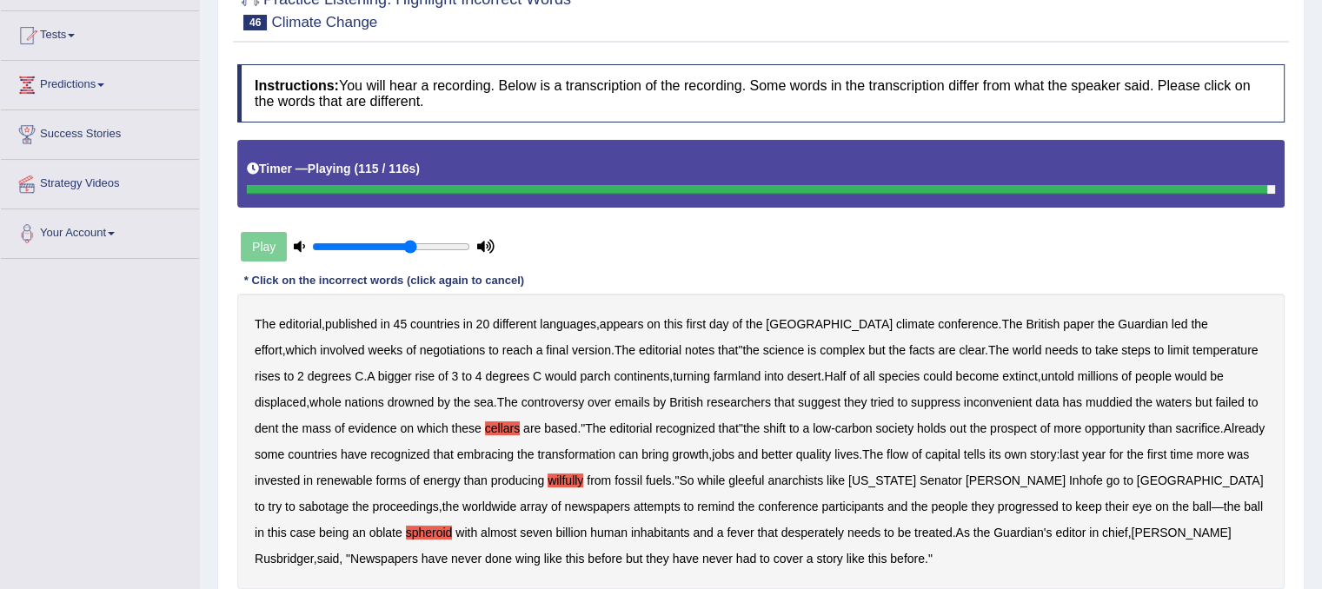
click at [515, 557] on b "wing" at bounding box center [527, 559] width 25 height 14
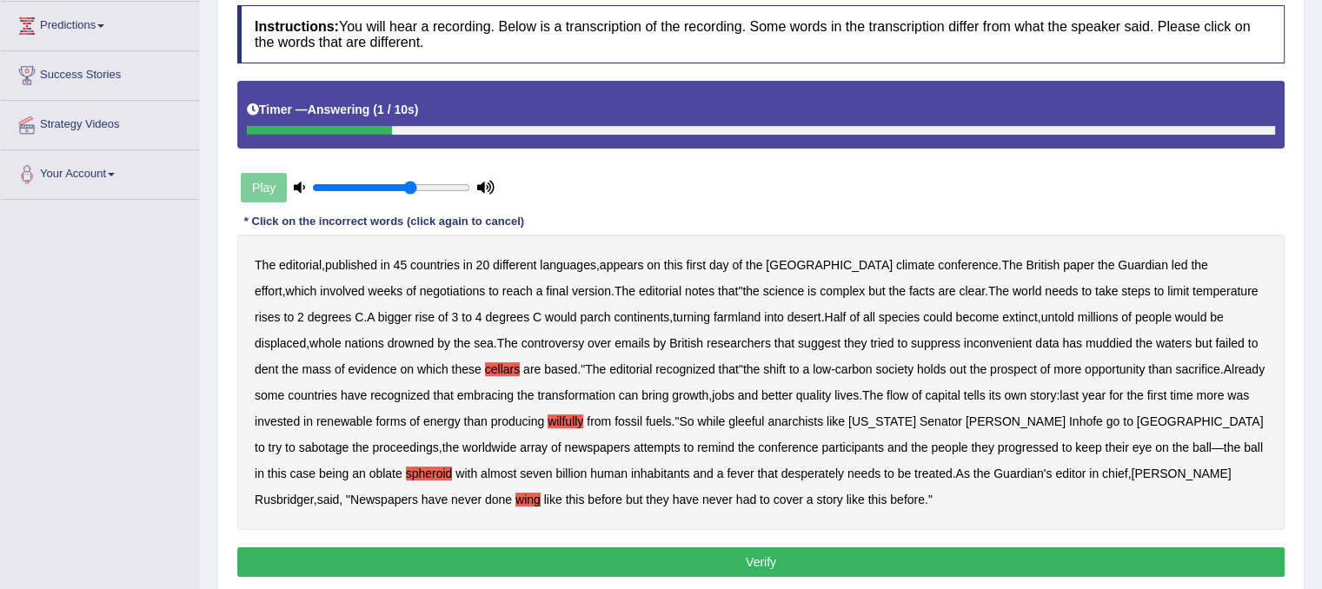
scroll to position [261, 0]
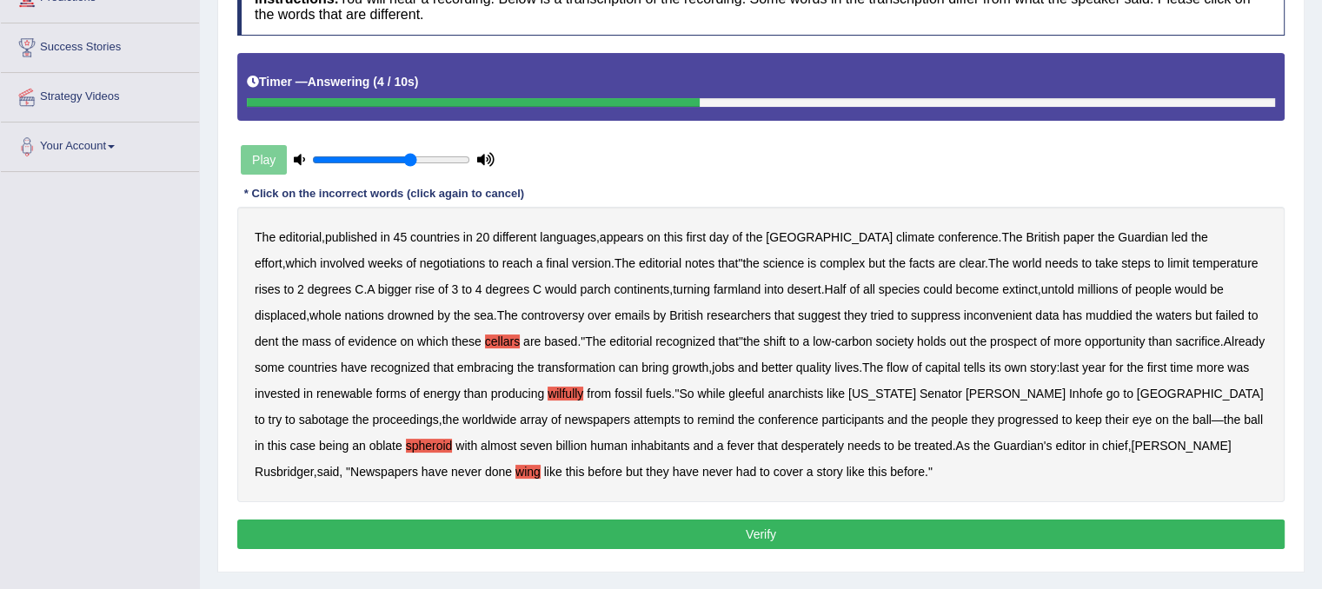
click at [277, 530] on button "Verify" at bounding box center [760, 535] width 1047 height 30
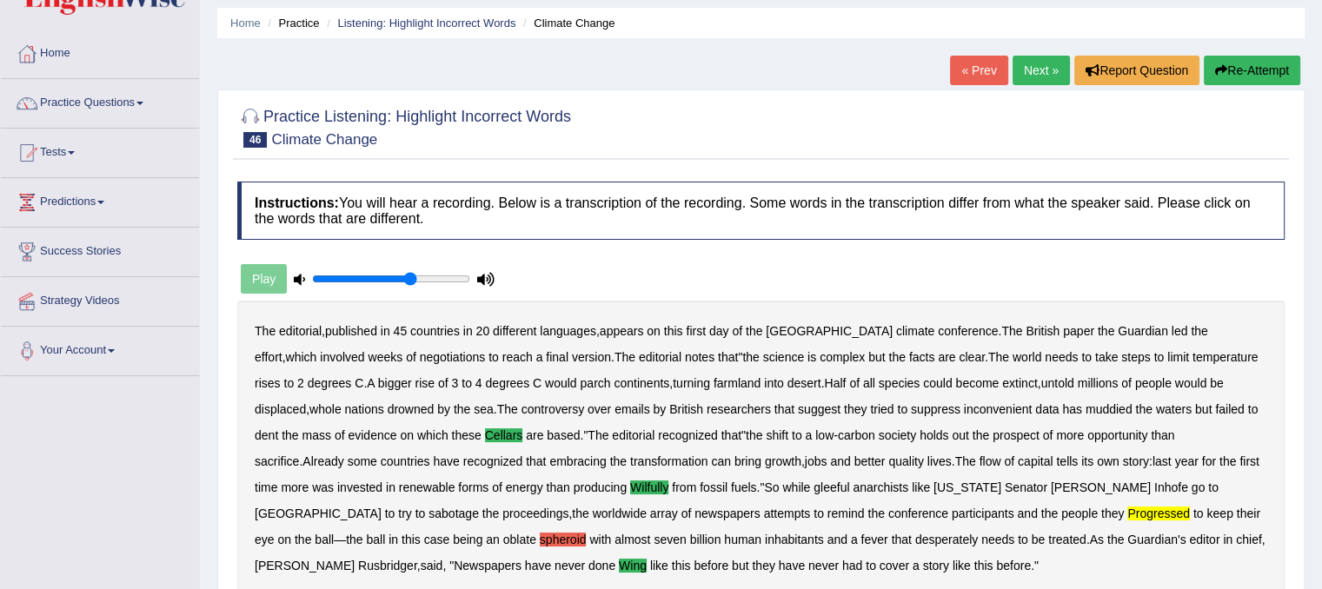
scroll to position [87, 0]
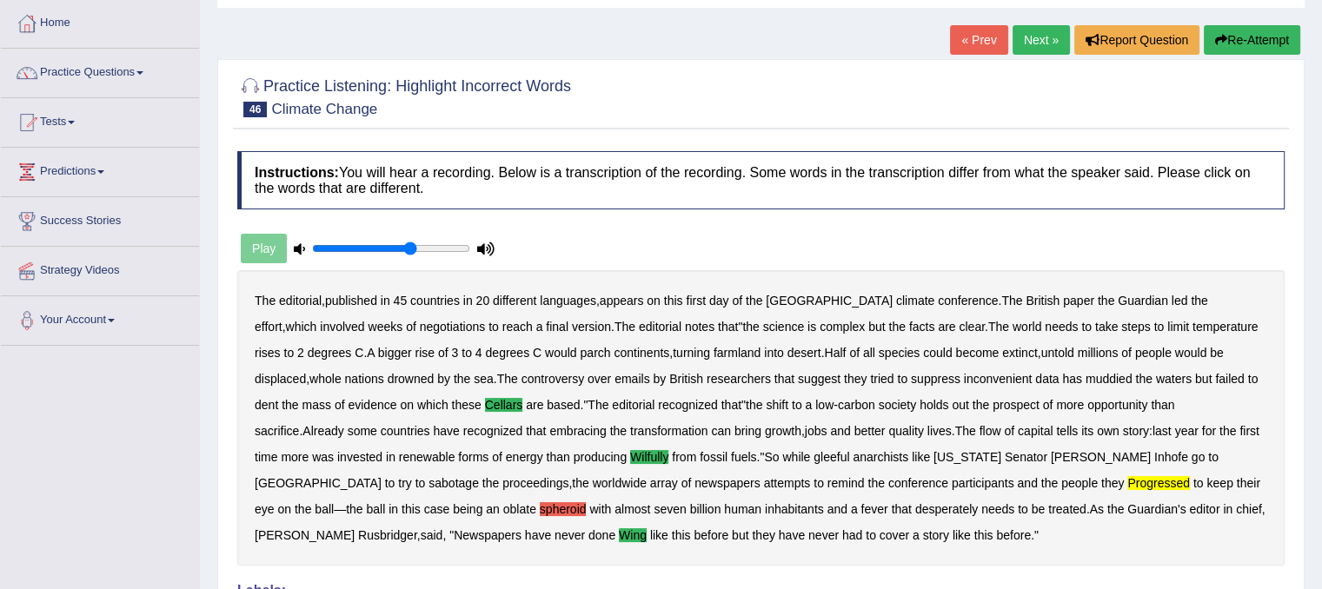
click at [1036, 46] on link "Next »" at bounding box center [1041, 40] width 57 height 30
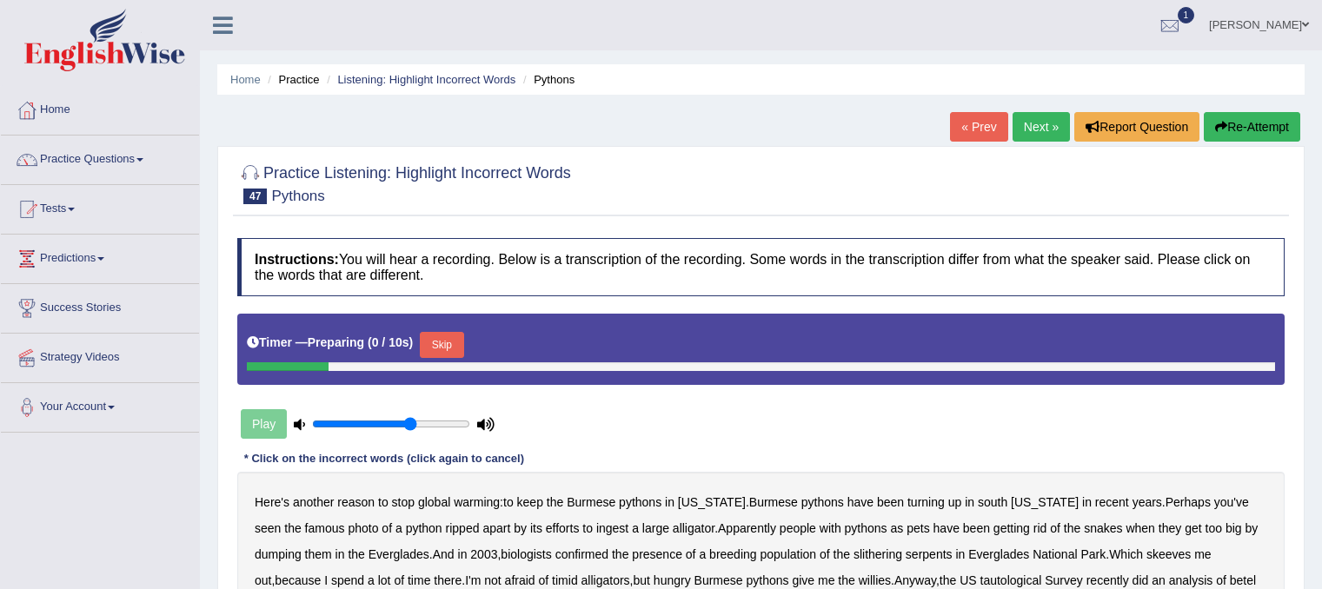
scroll to position [87, 0]
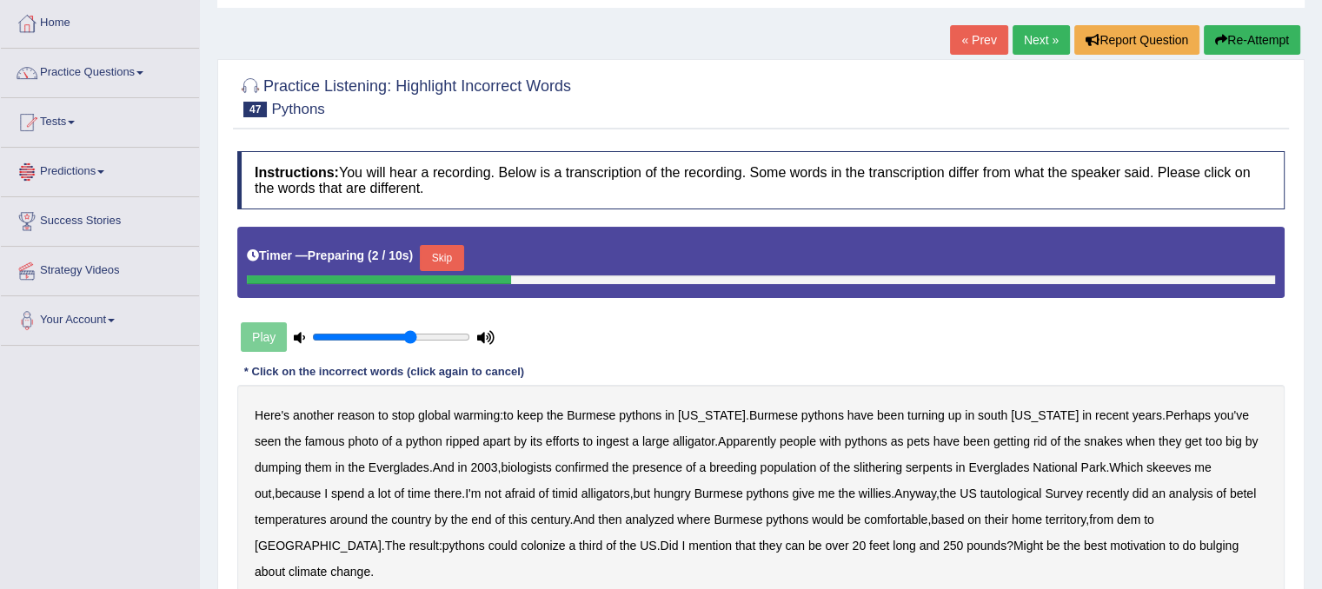
click at [934, 270] on div "Timer — Preparing ( 2 / 10s ) Skip" at bounding box center [761, 258] width 1028 height 35
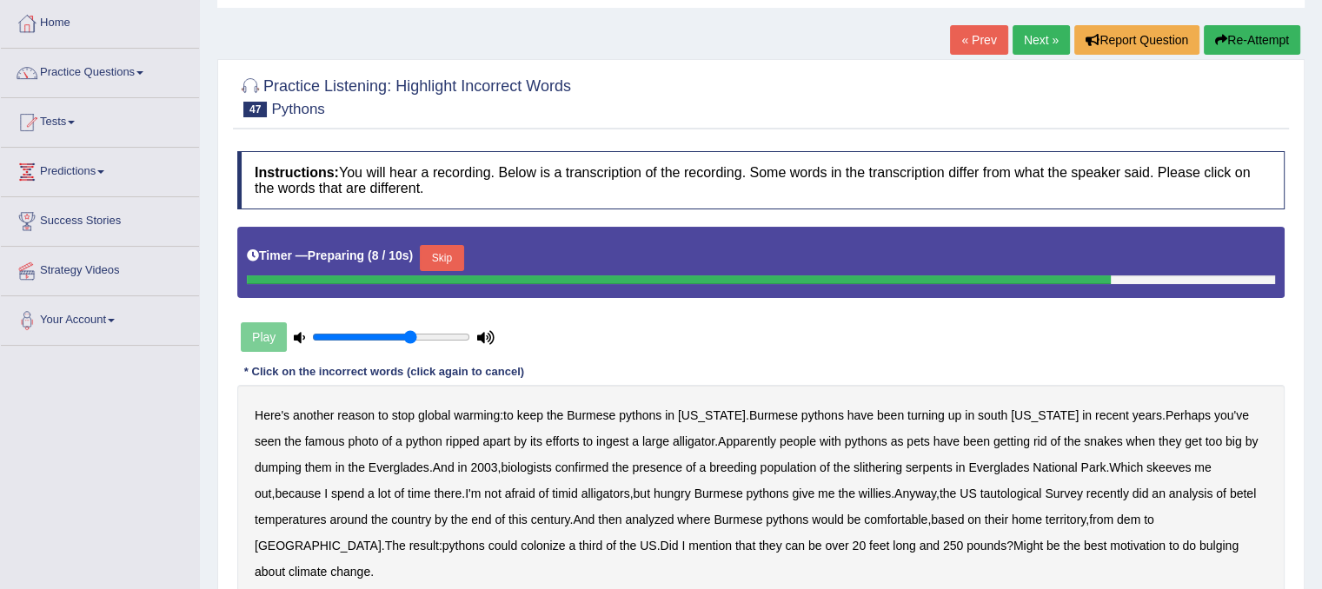
scroll to position [0, 0]
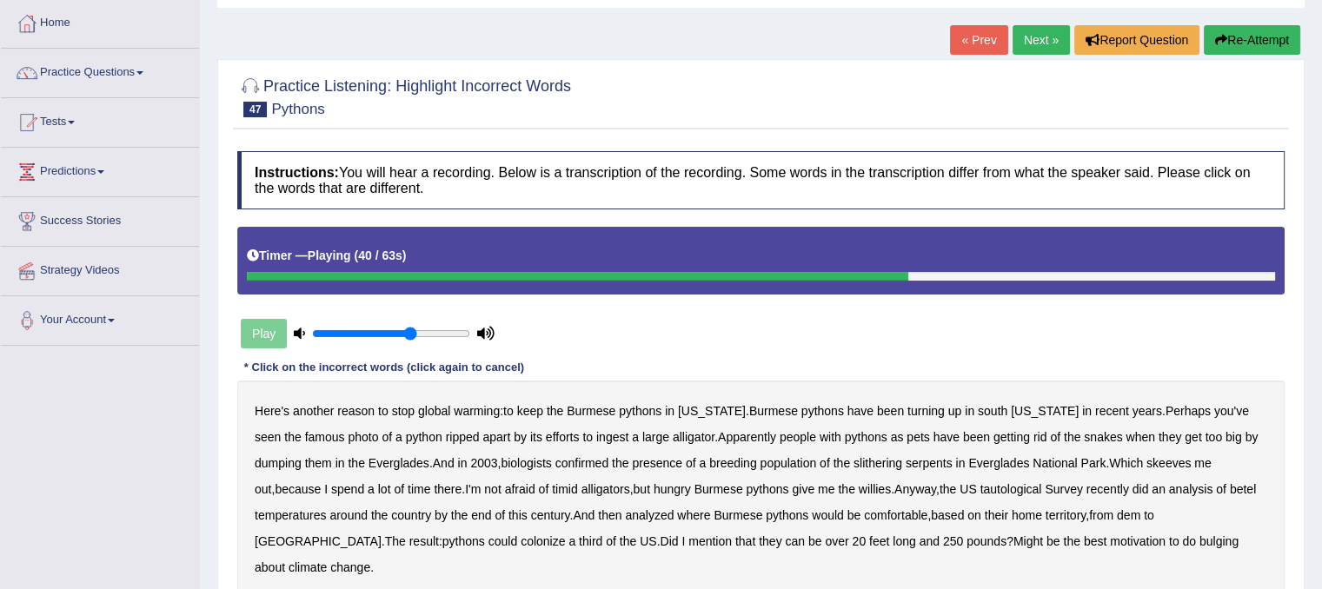
click at [1230, 488] on b "betel" at bounding box center [1243, 489] width 26 height 14
click at [1117, 515] on b "dem" at bounding box center [1128, 515] width 23 height 14
click at [1199, 536] on b "bulging" at bounding box center [1218, 542] width 39 height 14
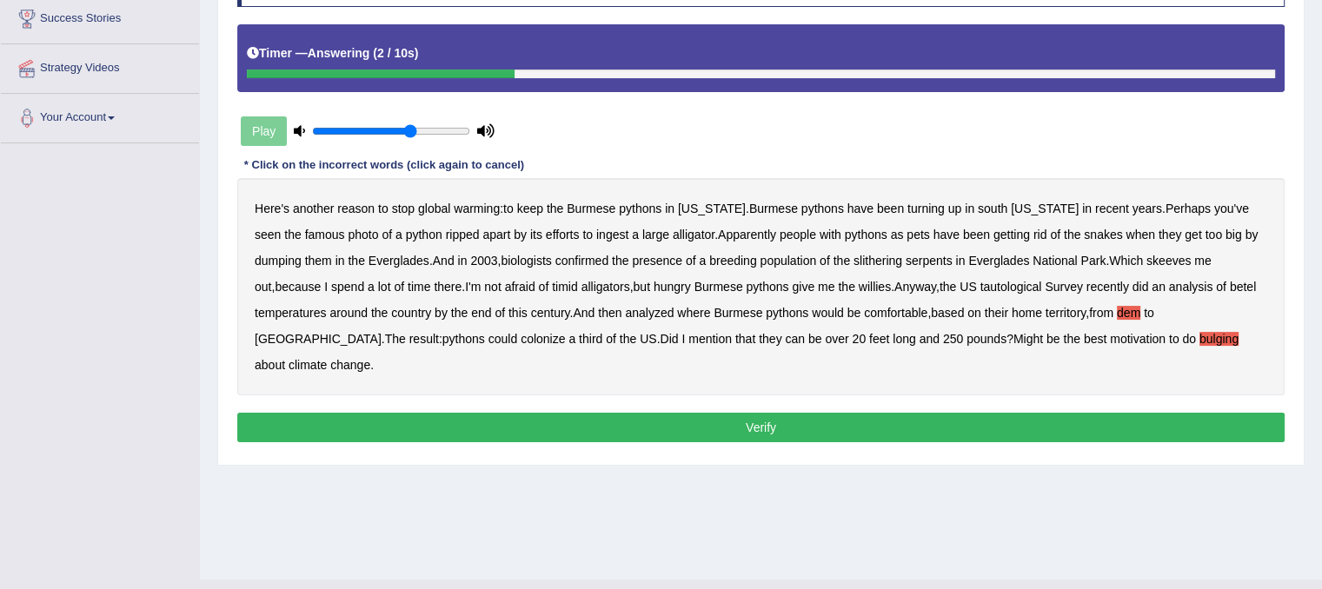
scroll to position [323, 0]
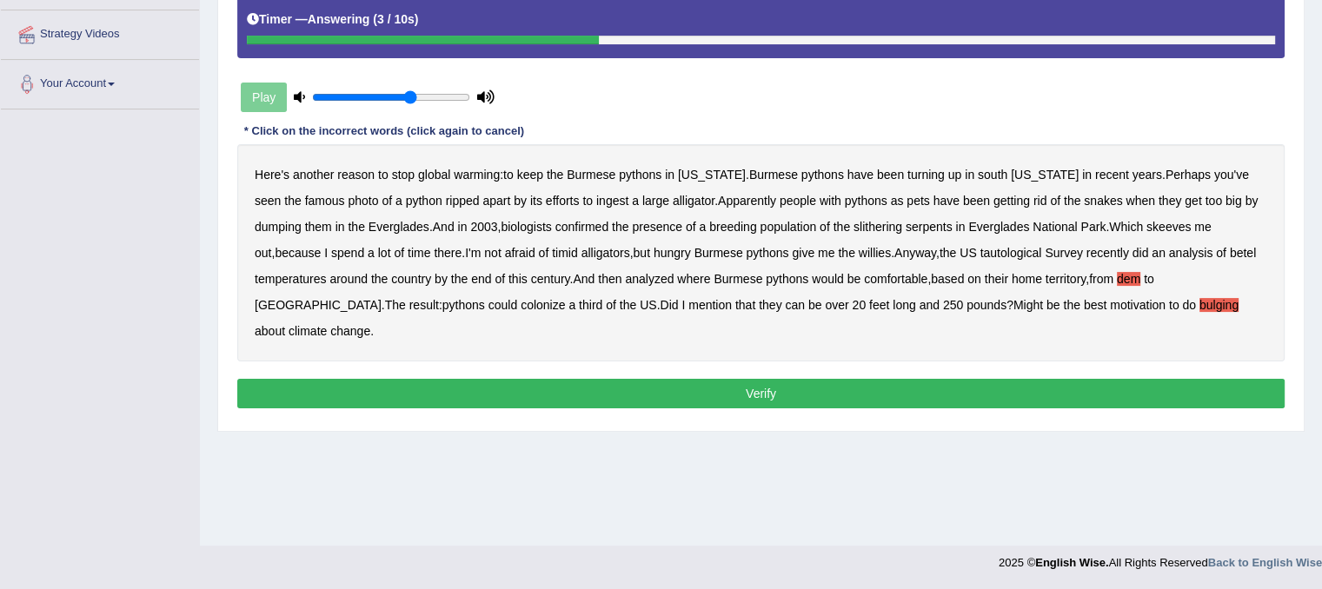
click at [955, 379] on button "Verify" at bounding box center [760, 394] width 1047 height 30
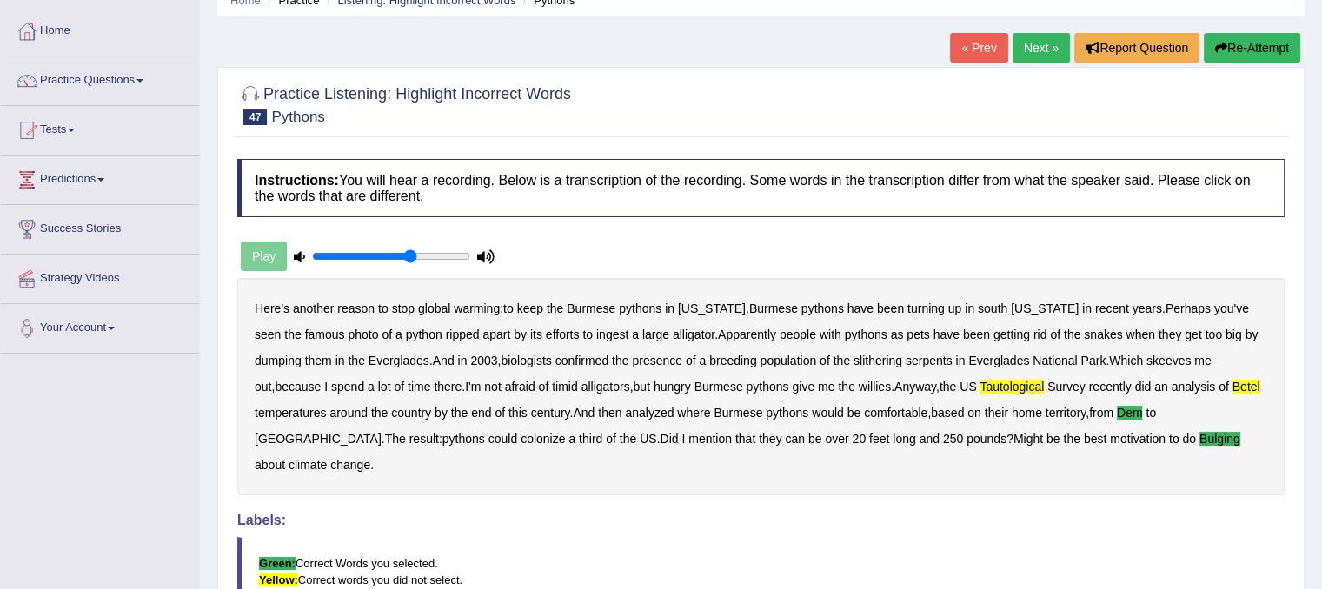
scroll to position [0, 0]
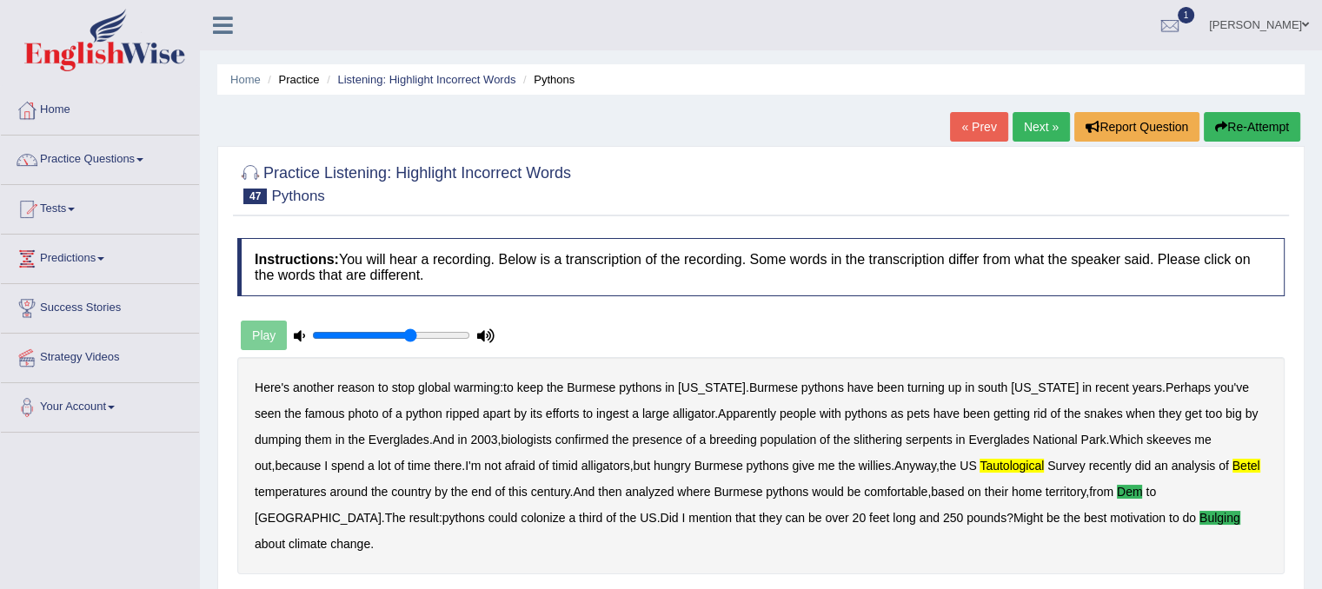
click at [1299, 23] on link "[PERSON_NAME]" at bounding box center [1259, 22] width 126 height 45
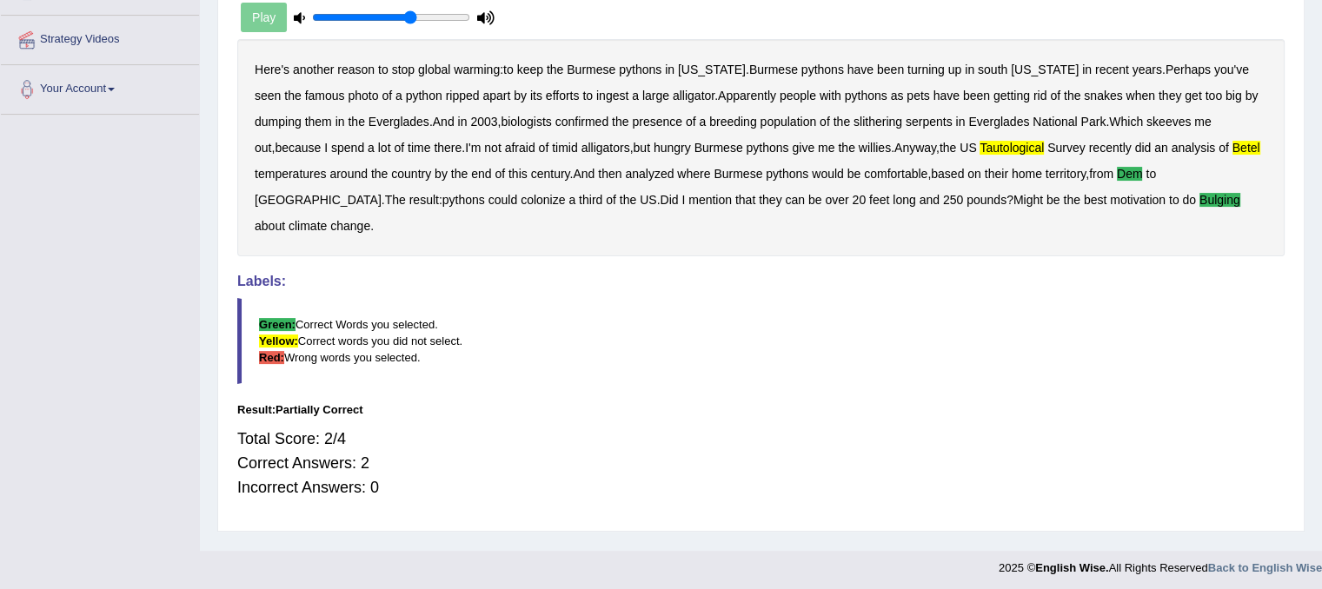
scroll to position [323, 0]
